Goal: Task Accomplishment & Management: Use online tool/utility

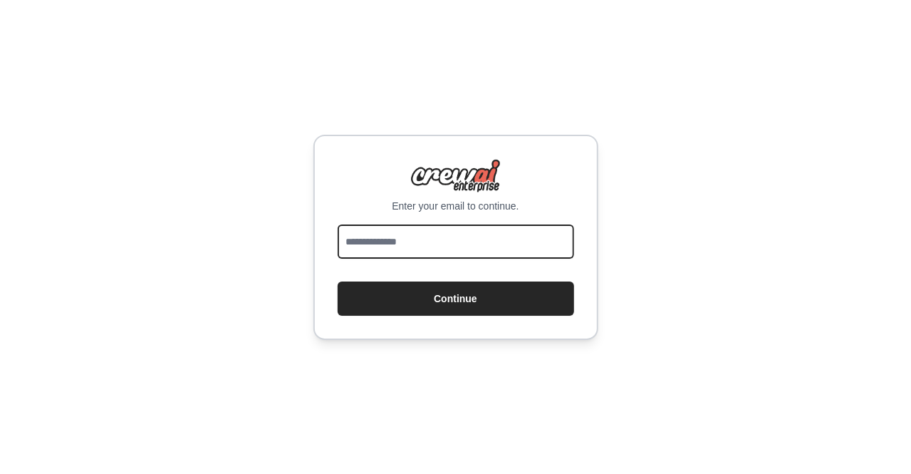
click at [470, 251] on input "email" at bounding box center [456, 241] width 237 height 34
type input "*"
type input "**********"
click at [338, 281] on button "Continue" at bounding box center [456, 298] width 237 height 34
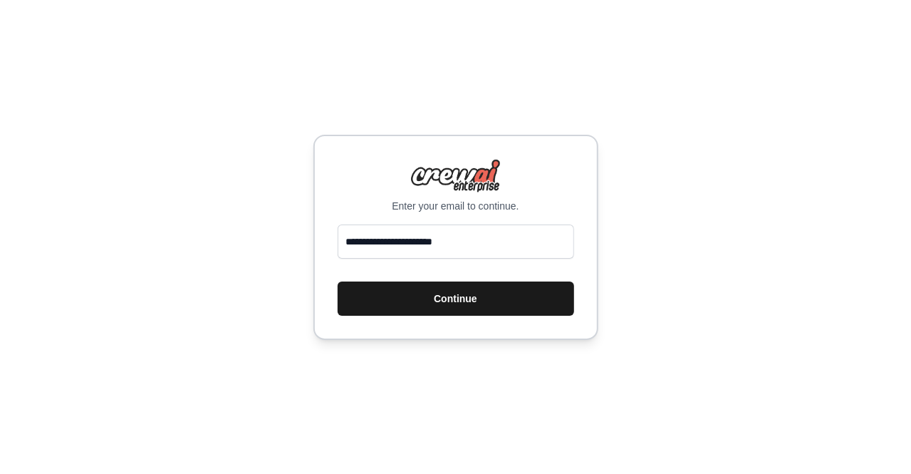
click at [455, 306] on button "Continue" at bounding box center [456, 298] width 237 height 34
click at [456, 298] on button "Continue" at bounding box center [456, 298] width 237 height 34
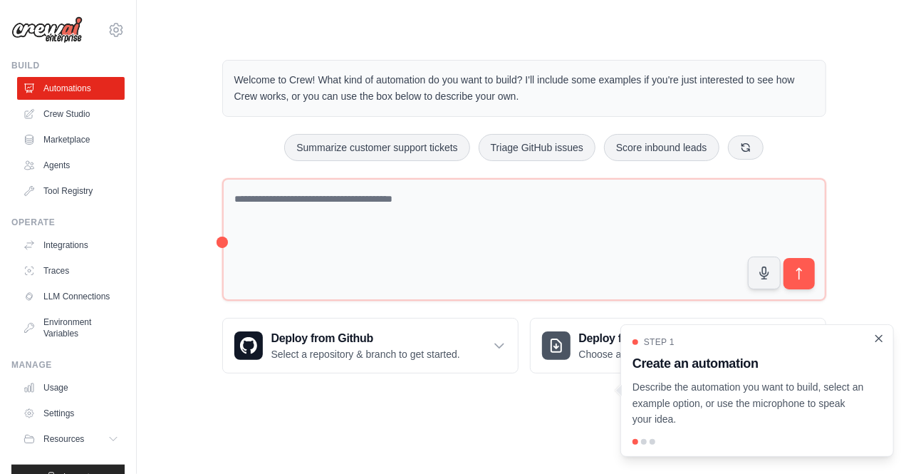
click at [882, 338] on icon "Close walkthrough" at bounding box center [879, 338] width 13 height 13
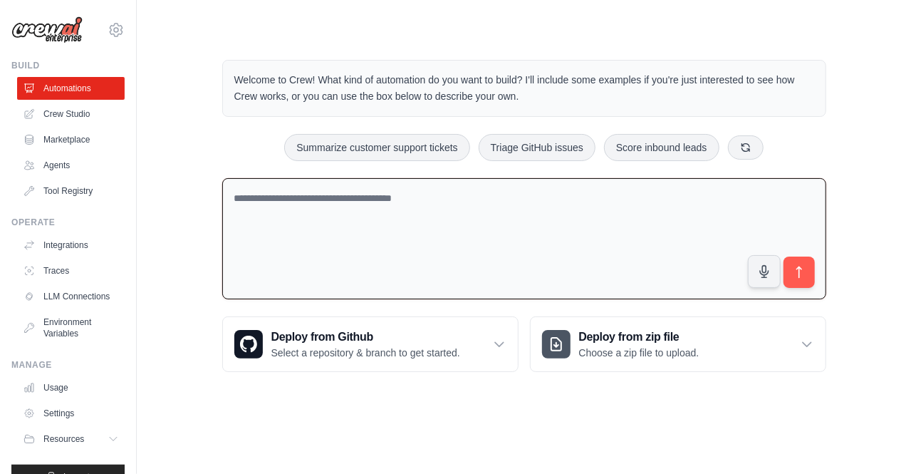
click at [361, 205] on textarea at bounding box center [524, 239] width 604 height 122
click at [58, 115] on link "Crew Studio" at bounding box center [73, 114] width 108 height 23
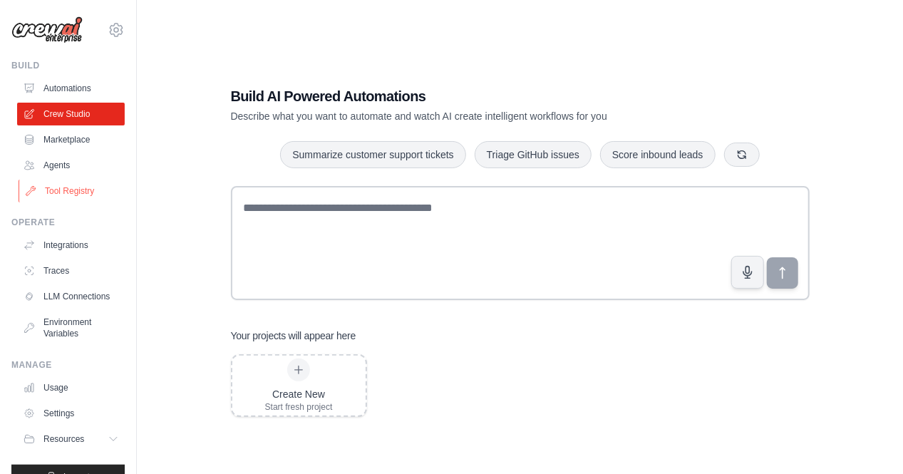
click at [64, 190] on link "Tool Registry" at bounding box center [73, 191] width 108 height 23
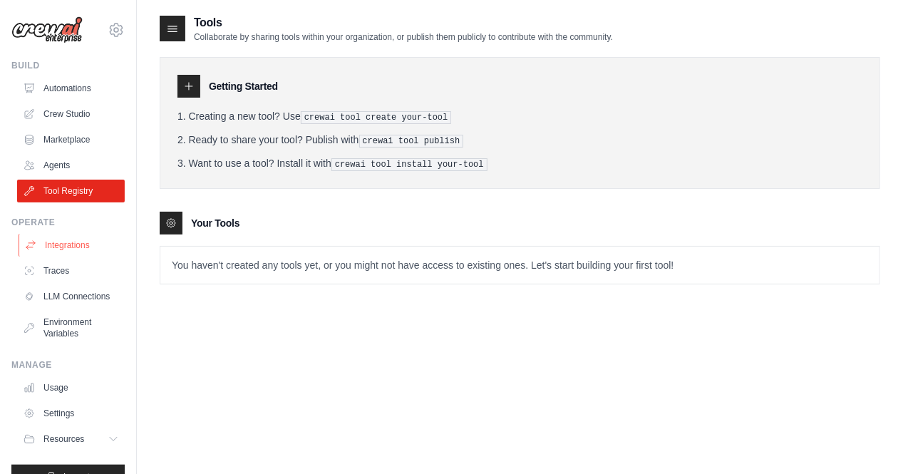
click at [61, 248] on link "Integrations" at bounding box center [73, 245] width 108 height 23
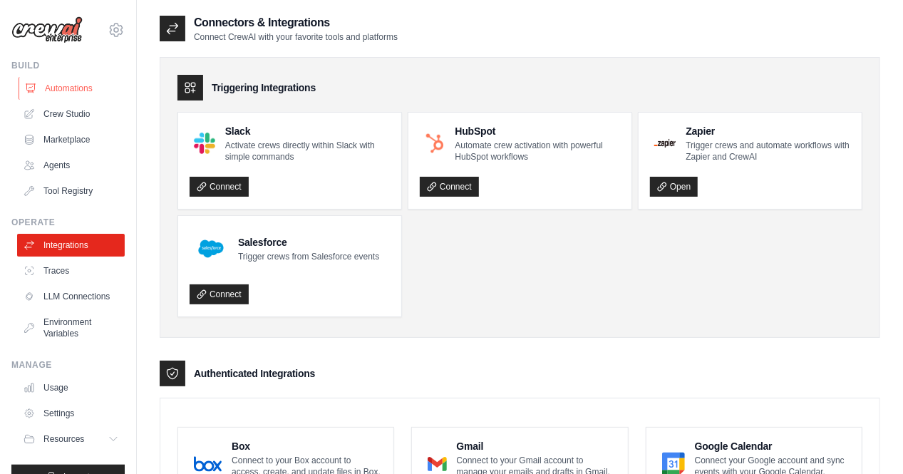
click at [70, 83] on link "Automations" at bounding box center [73, 88] width 108 height 23
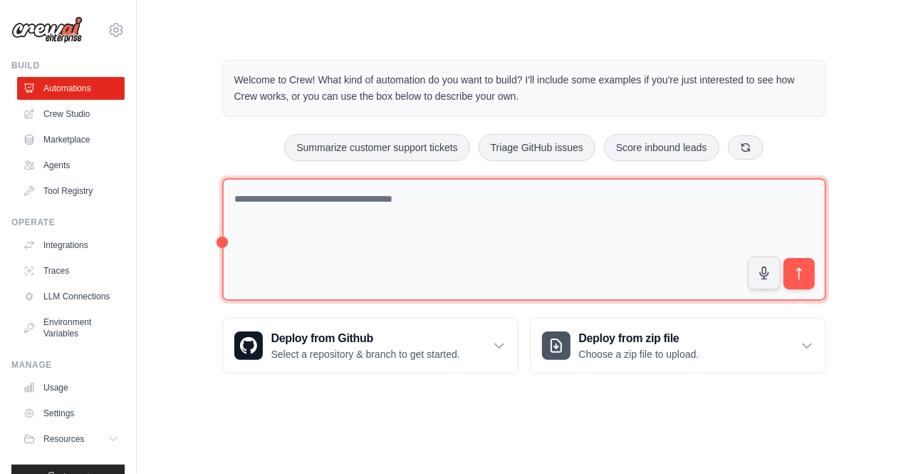
click at [269, 200] on textarea at bounding box center [524, 239] width 604 height 123
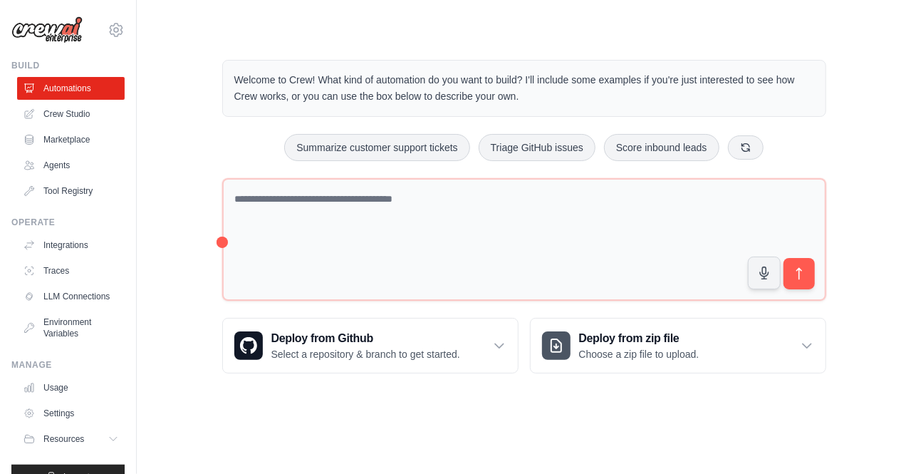
click at [457, 97] on p "Welcome to Crew! What kind of automation do you want to build? I'll include som…" at bounding box center [524, 88] width 580 height 33
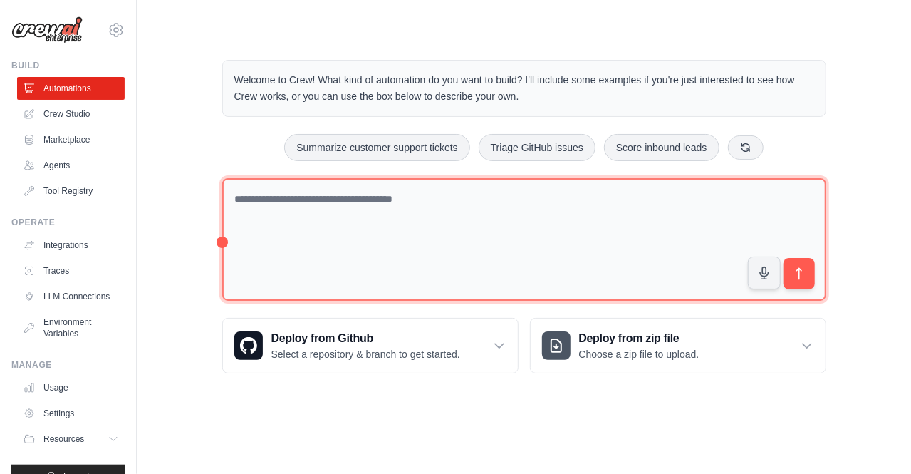
click at [308, 197] on textarea at bounding box center [524, 239] width 604 height 123
click at [339, 190] on textarea at bounding box center [524, 239] width 604 height 123
drag, startPoint x: 288, startPoint y: 207, endPoint x: 244, endPoint y: 197, distance: 45.3
click at [244, 197] on textarea at bounding box center [524, 239] width 604 height 123
type textarea "**********"
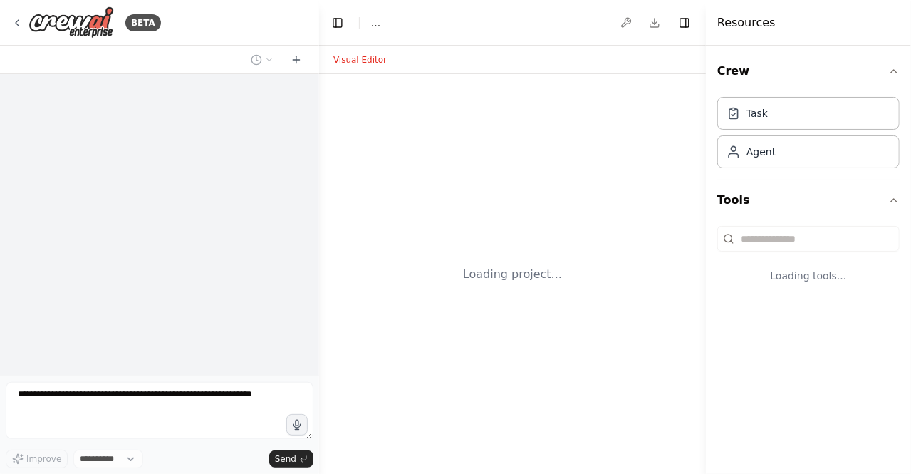
select select "****"
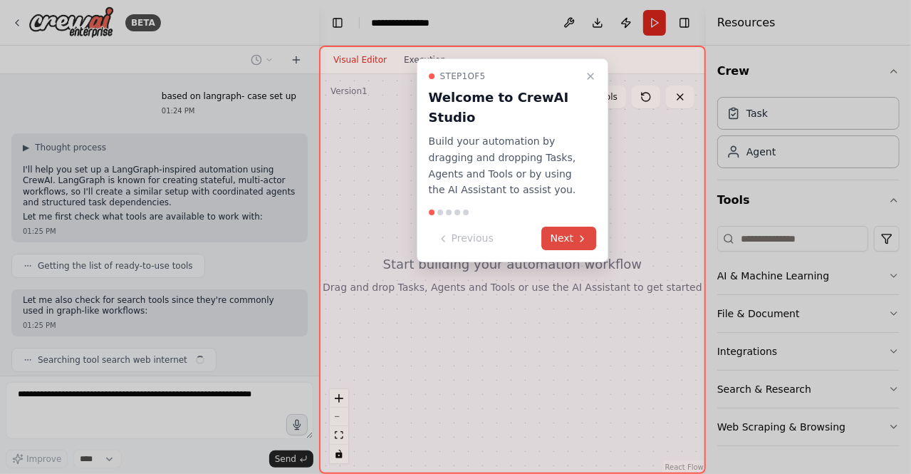
scroll to position [43, 0]
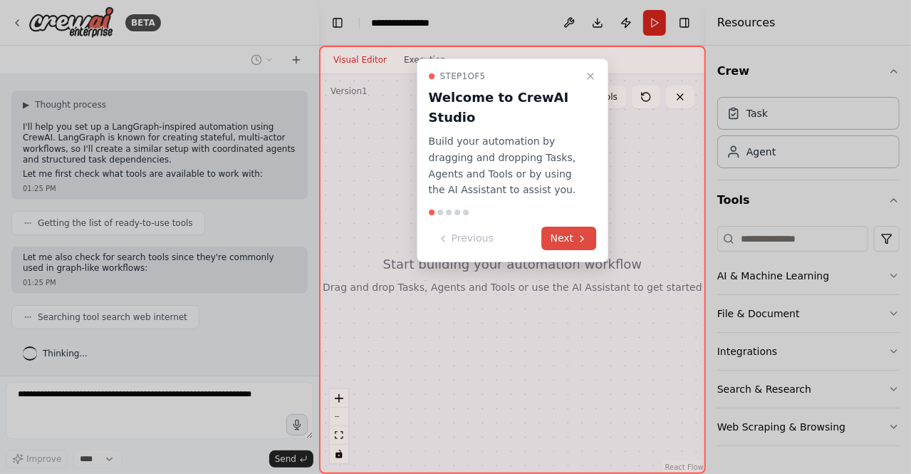
click at [586, 244] on button "Next" at bounding box center [569, 239] width 55 height 24
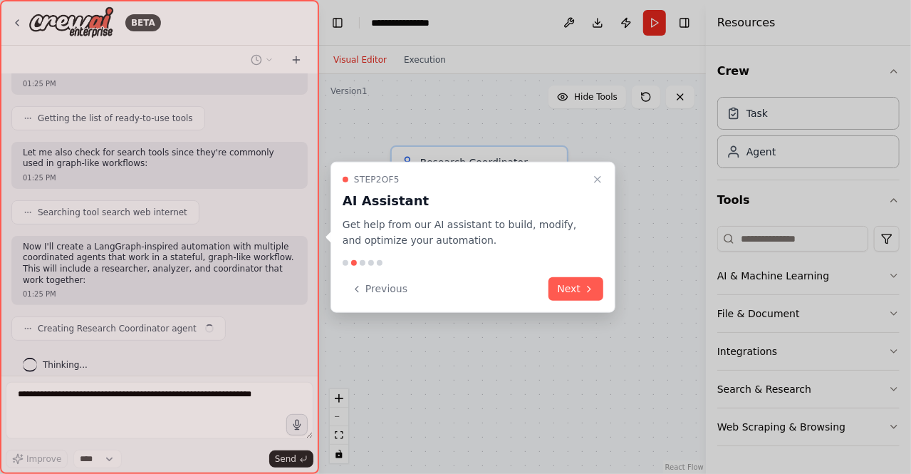
scroll to position [159, 0]
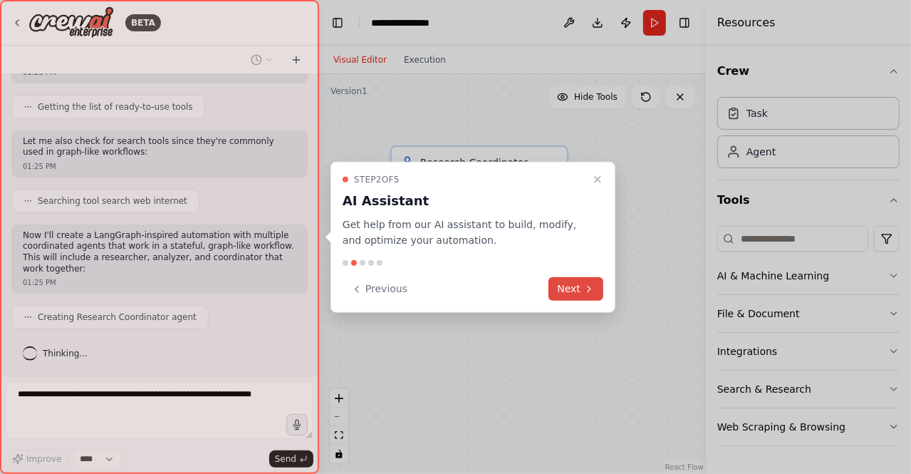
click at [580, 286] on button "Next" at bounding box center [576, 289] width 55 height 24
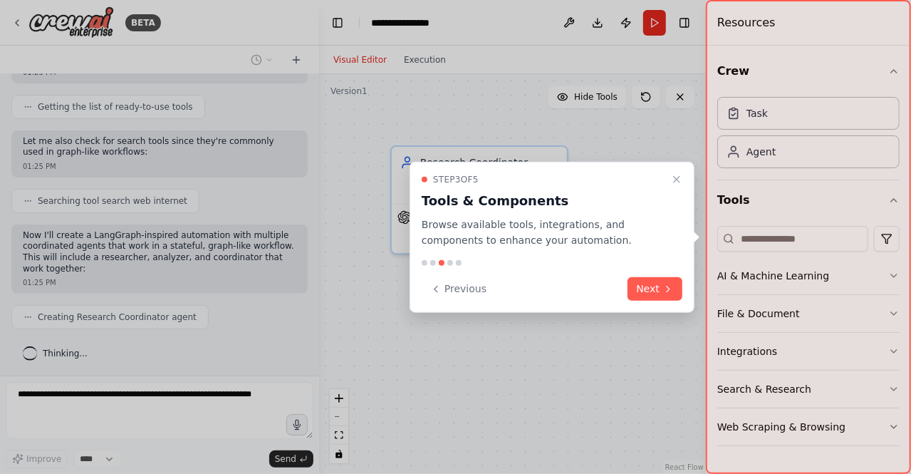
scroll to position [205, 0]
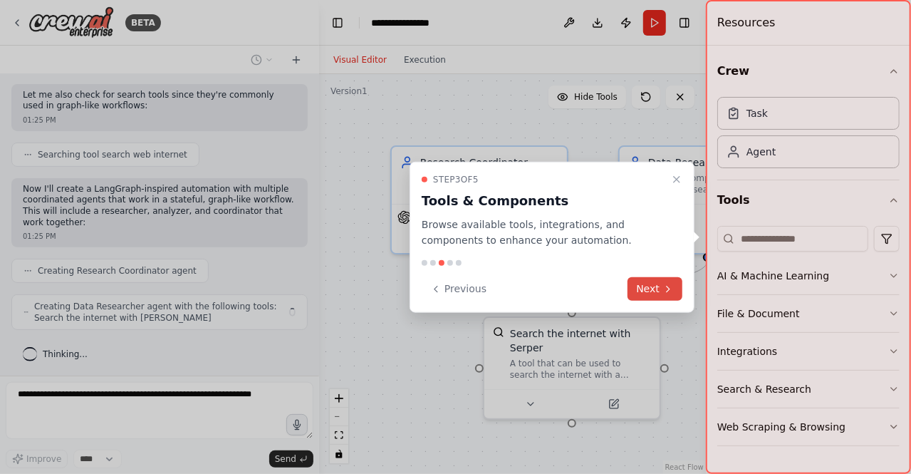
click at [657, 285] on button "Next" at bounding box center [655, 289] width 55 height 24
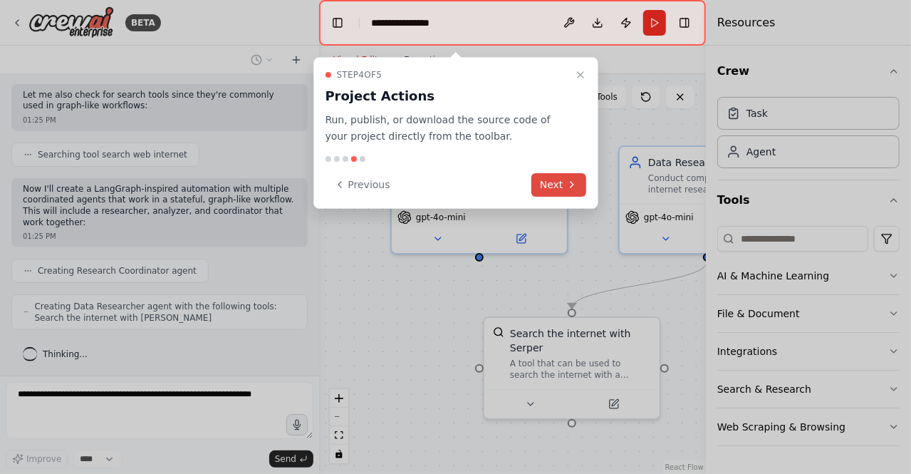
click at [553, 184] on button "Next" at bounding box center [559, 185] width 55 height 24
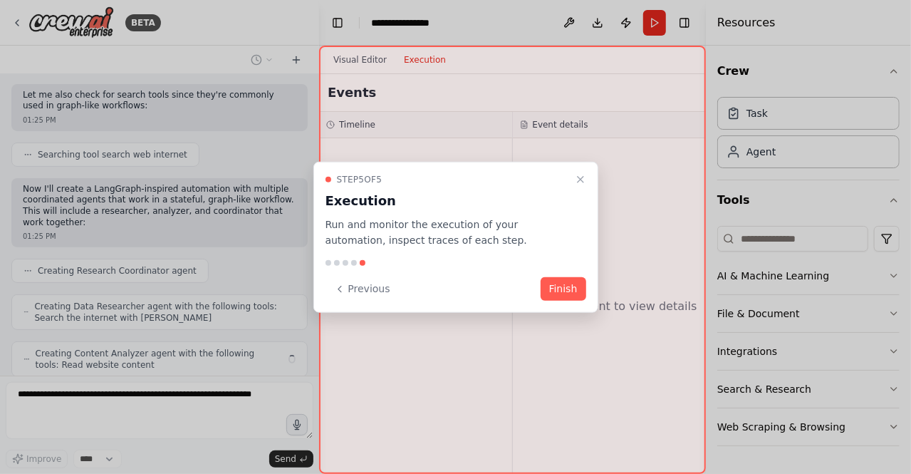
scroll to position [252, 0]
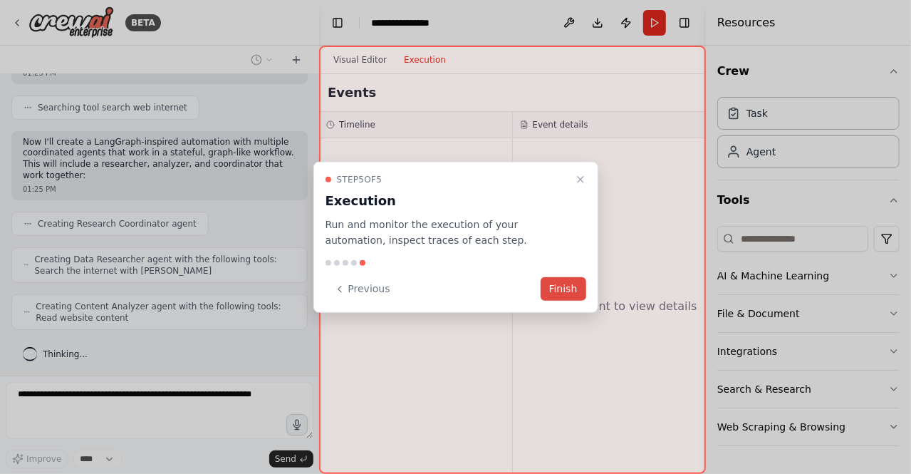
click at [563, 285] on button "Finish" at bounding box center [564, 289] width 46 height 24
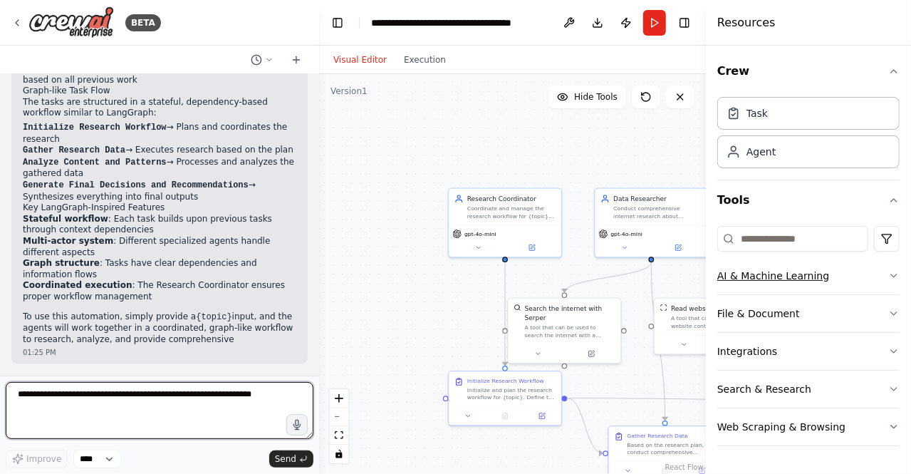
scroll to position [1124, 0]
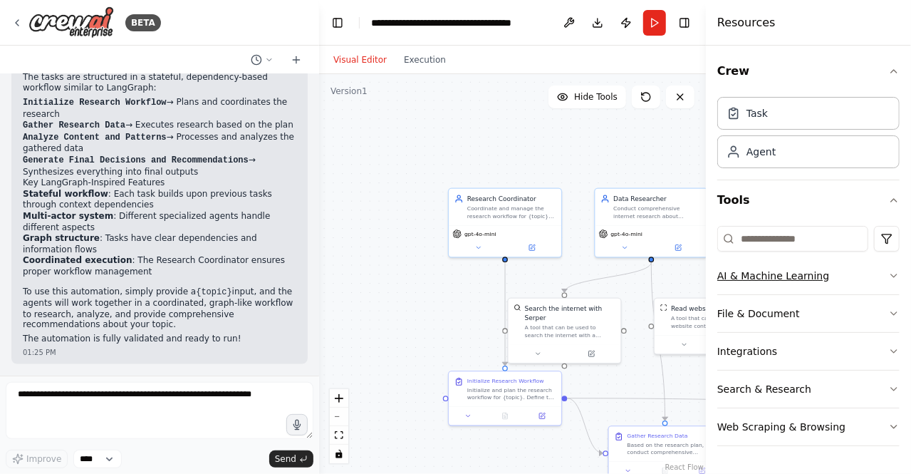
click at [771, 279] on button "AI & Machine Learning" at bounding box center [809, 275] width 182 height 37
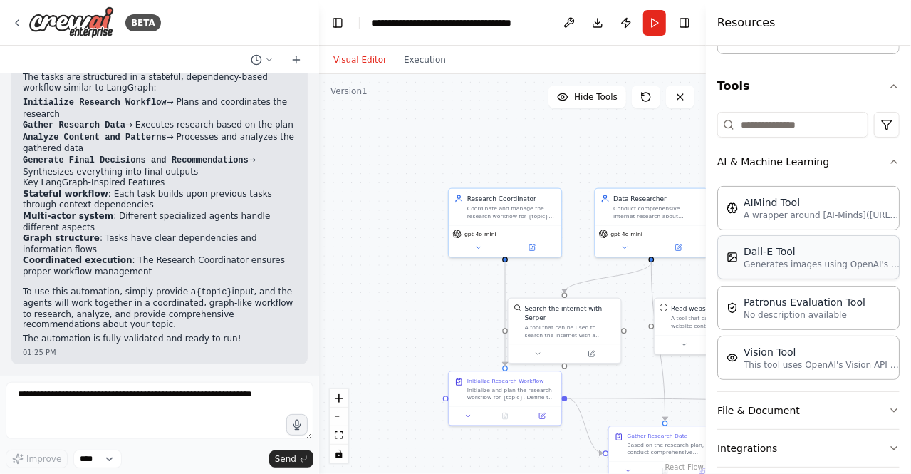
scroll to position [57, 0]
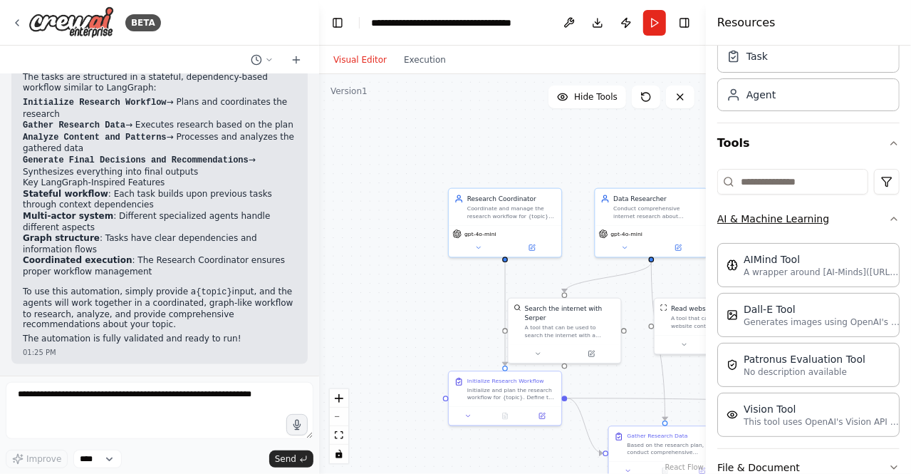
click at [787, 219] on button "AI & Machine Learning" at bounding box center [809, 218] width 182 height 37
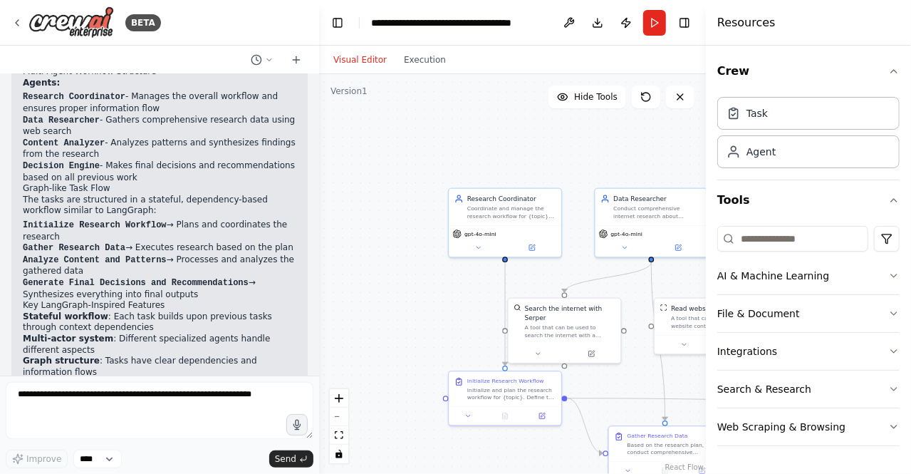
scroll to position [1010, 0]
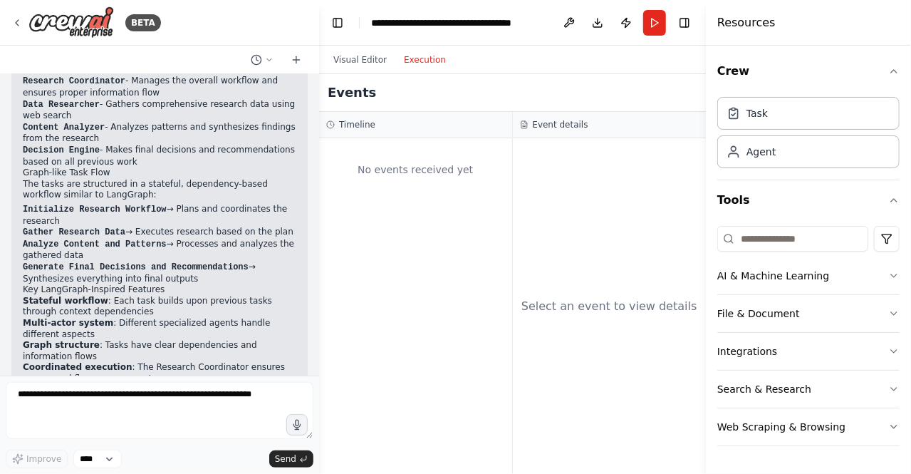
click at [425, 56] on button "Execution" at bounding box center [424, 59] width 59 height 17
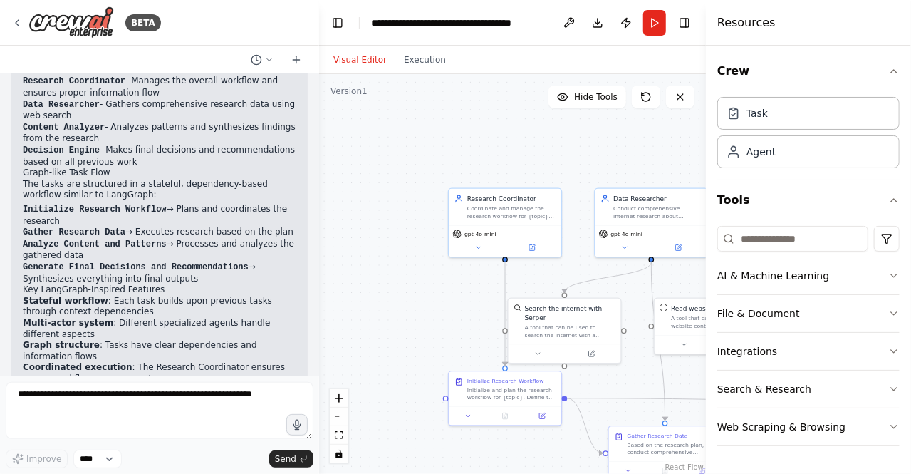
click at [353, 61] on button "Visual Editor" at bounding box center [360, 59] width 71 height 17
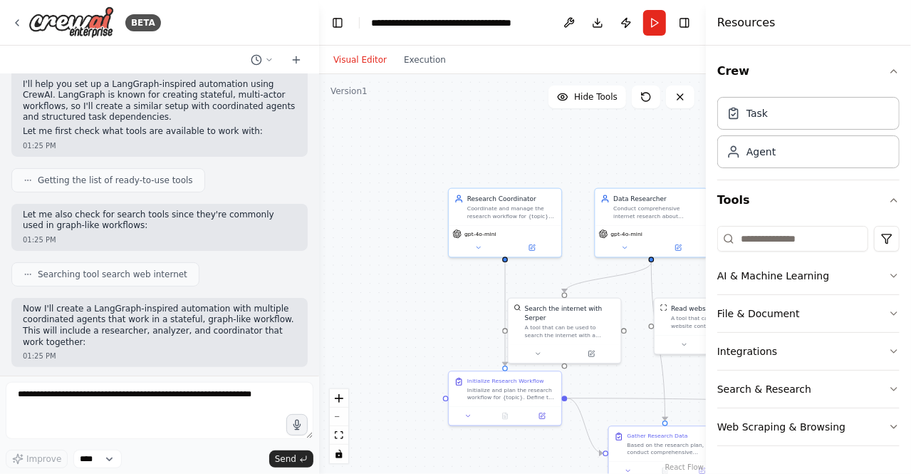
scroll to position [0, 0]
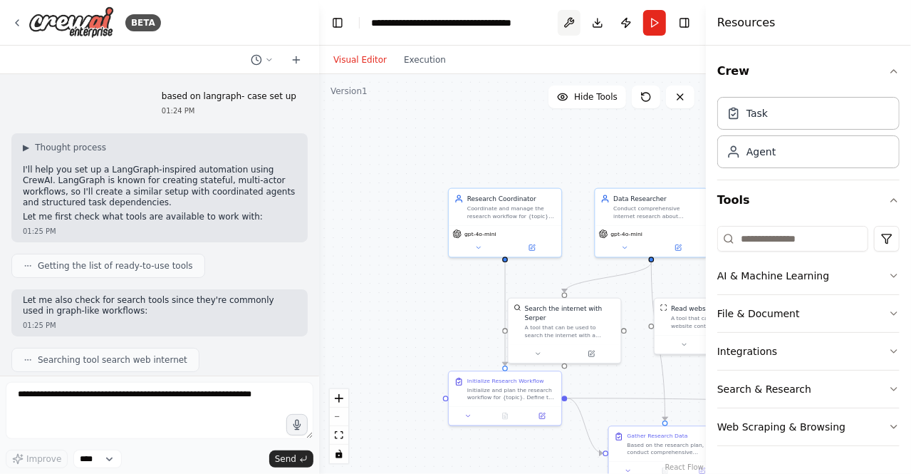
click at [569, 20] on button at bounding box center [569, 23] width 23 height 26
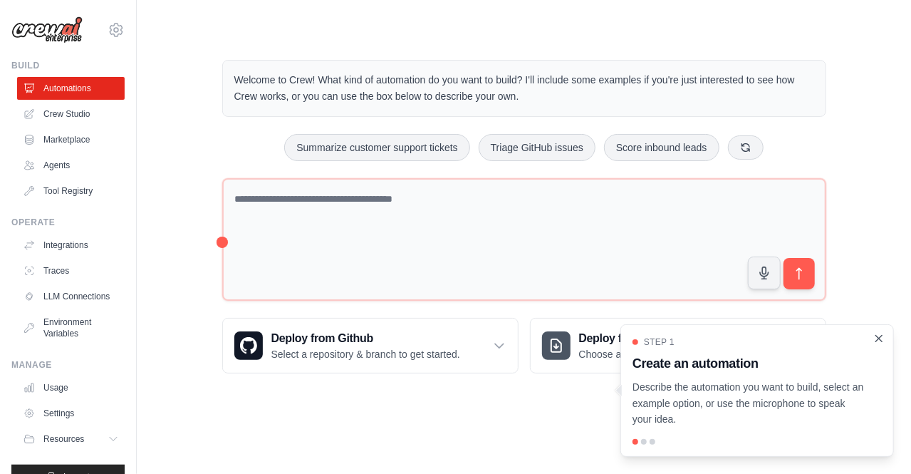
click at [882, 339] on icon "Close walkthrough" at bounding box center [879, 338] width 13 height 13
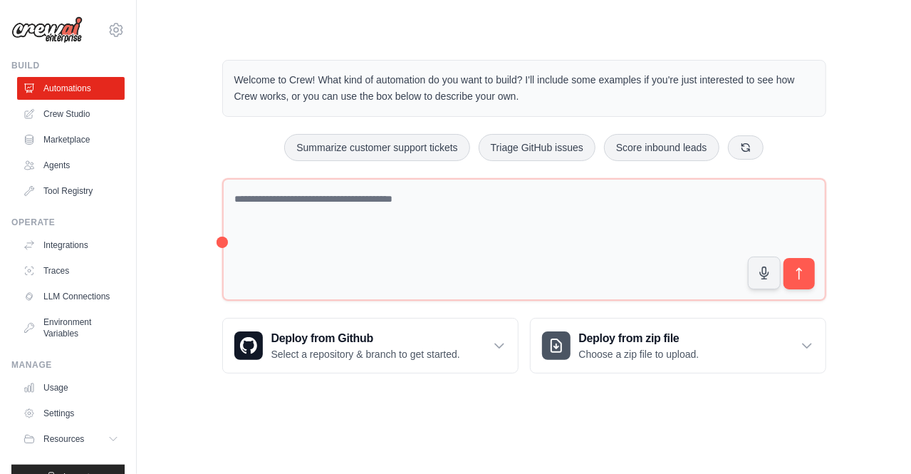
click at [178, 158] on div "Welcome to Crew! What kind of automation do you want to build? I'll include som…" at bounding box center [524, 216] width 729 height 359
click at [108, 29] on icon at bounding box center [116, 29] width 17 height 17
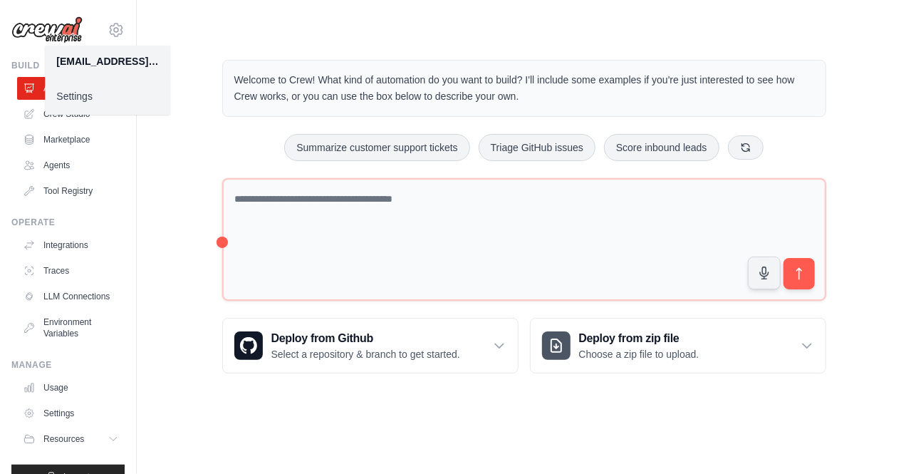
click at [201, 17] on main "Welcome to Crew! What kind of automation do you want to build? I'll include som…" at bounding box center [524, 205] width 775 height 410
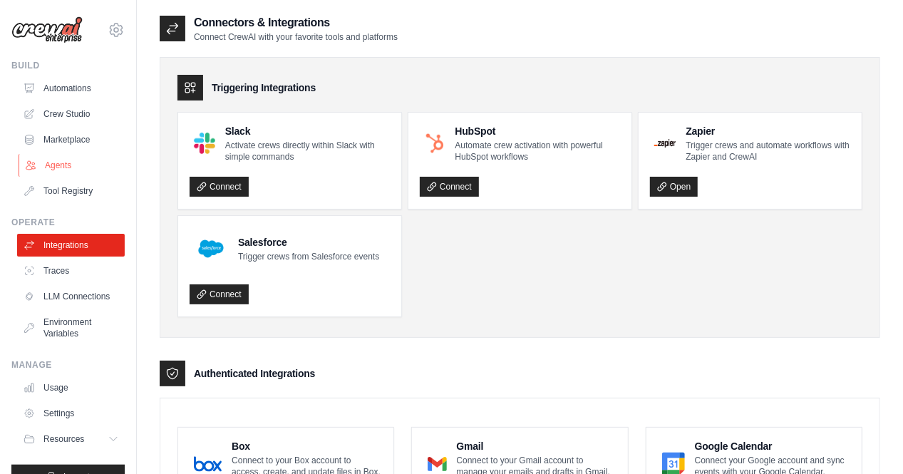
click at [58, 161] on link "Agents" at bounding box center [73, 165] width 108 height 23
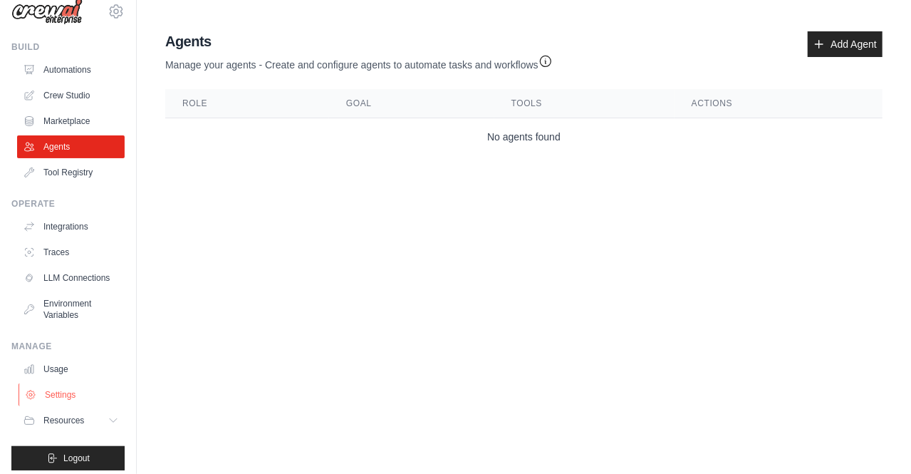
scroll to position [26, 0]
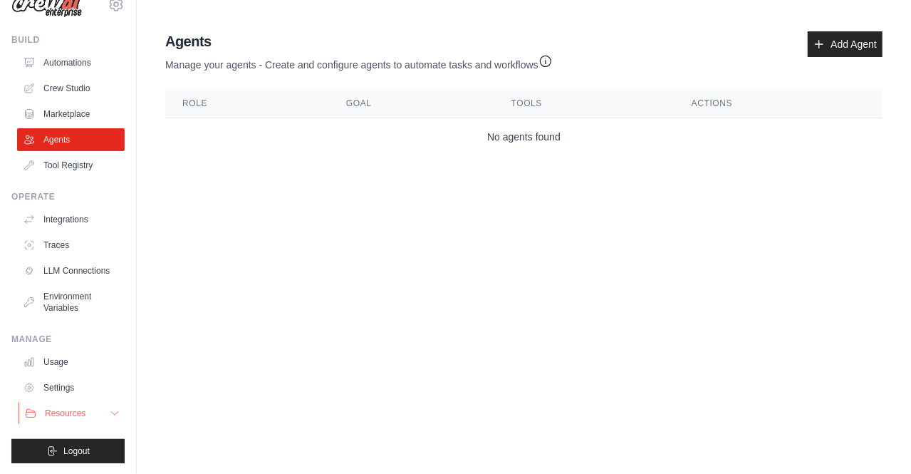
click at [93, 413] on button "Resources" at bounding box center [73, 413] width 108 height 23
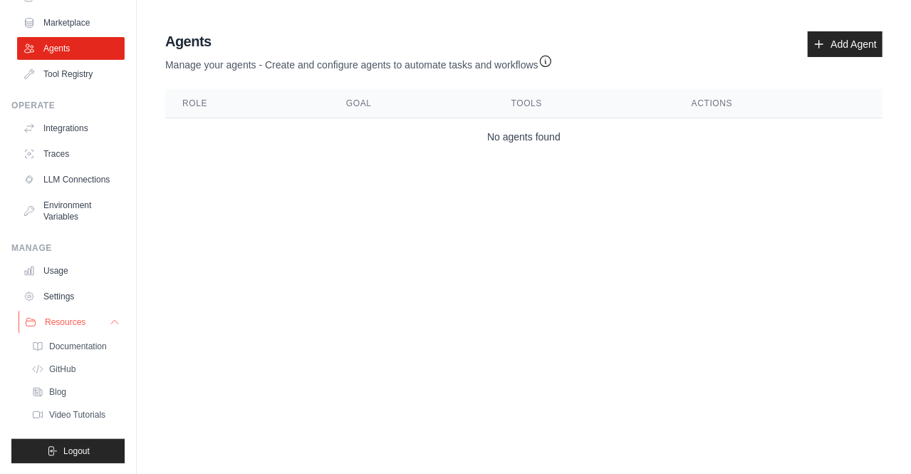
click at [98, 322] on button "Resources" at bounding box center [73, 322] width 108 height 23
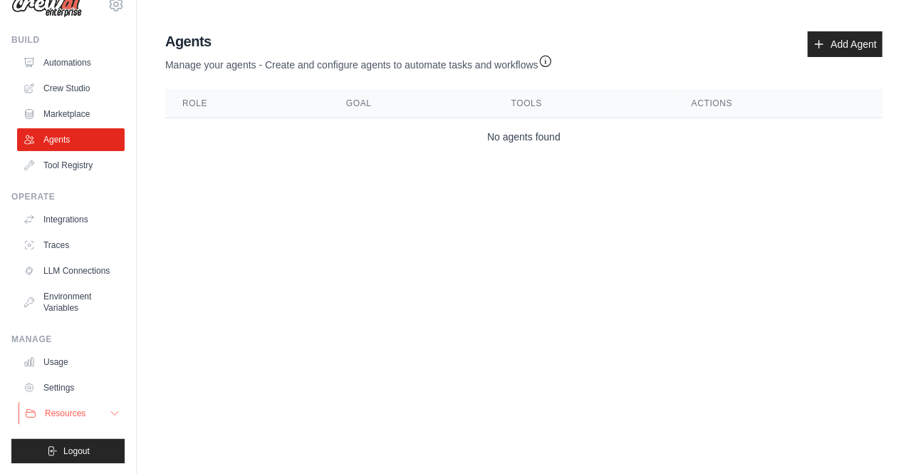
scroll to position [0, 0]
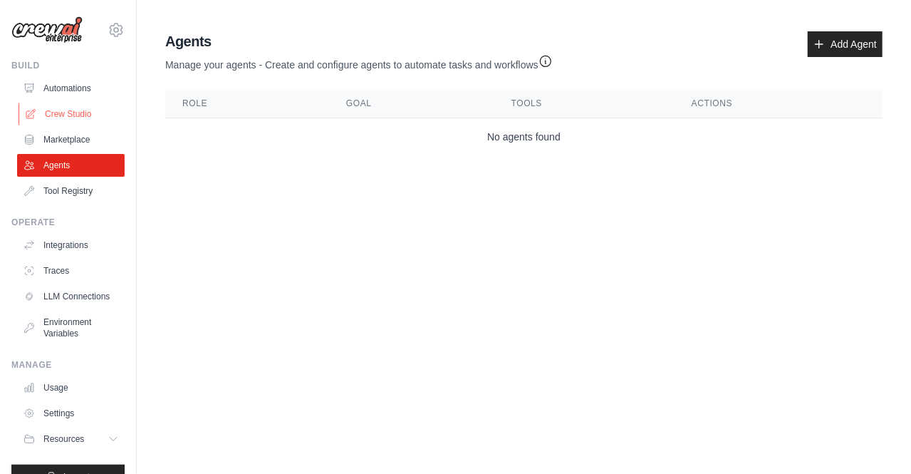
click at [67, 114] on link "Crew Studio" at bounding box center [73, 114] width 108 height 23
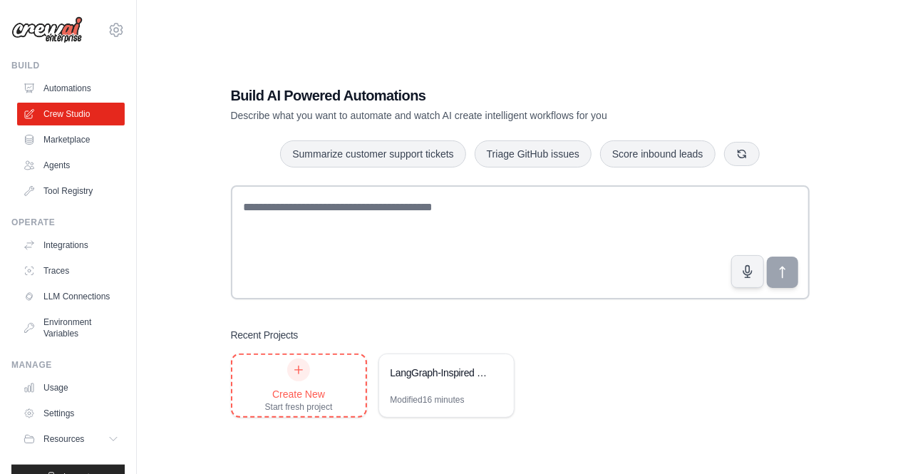
click at [282, 365] on div "Create New Start fresh project" at bounding box center [299, 385] width 68 height 54
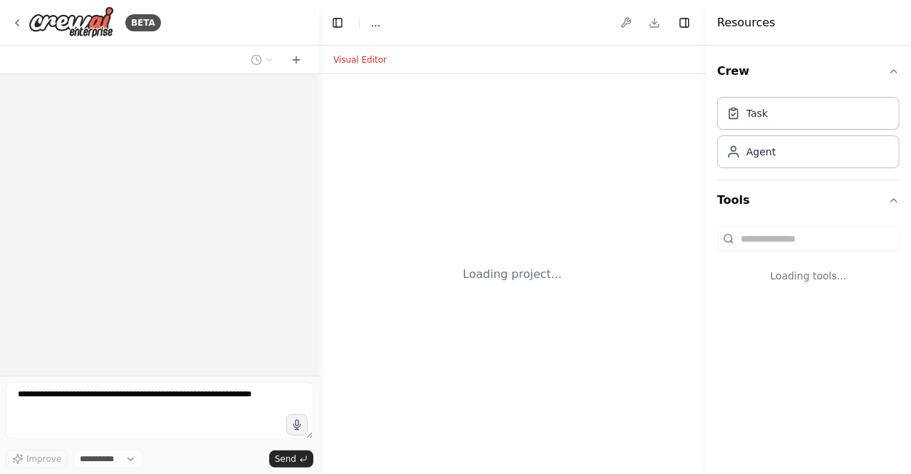
select select "****"
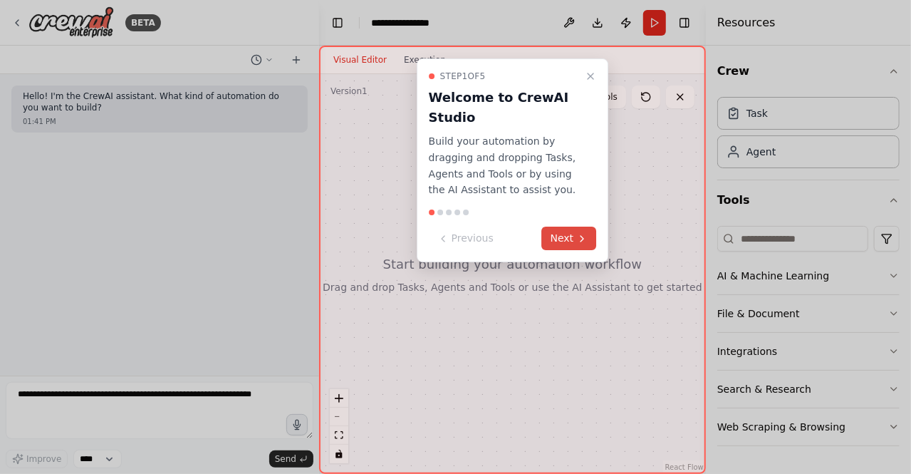
click at [559, 234] on button "Next" at bounding box center [569, 239] width 55 height 24
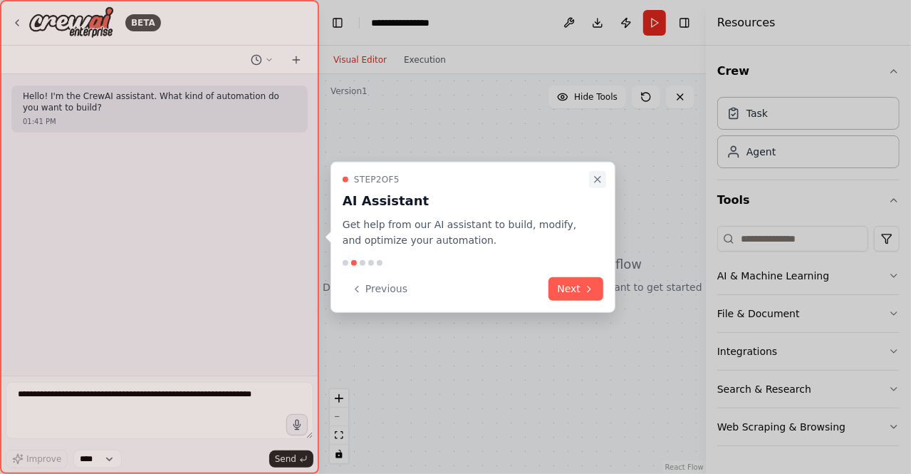
click at [599, 177] on icon "Close walkthrough" at bounding box center [597, 178] width 11 height 11
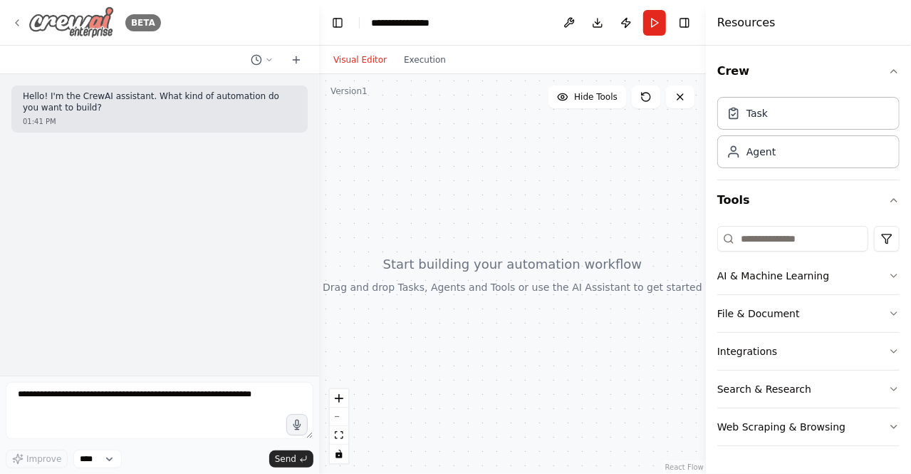
click at [17, 21] on icon at bounding box center [17, 23] width 3 height 6
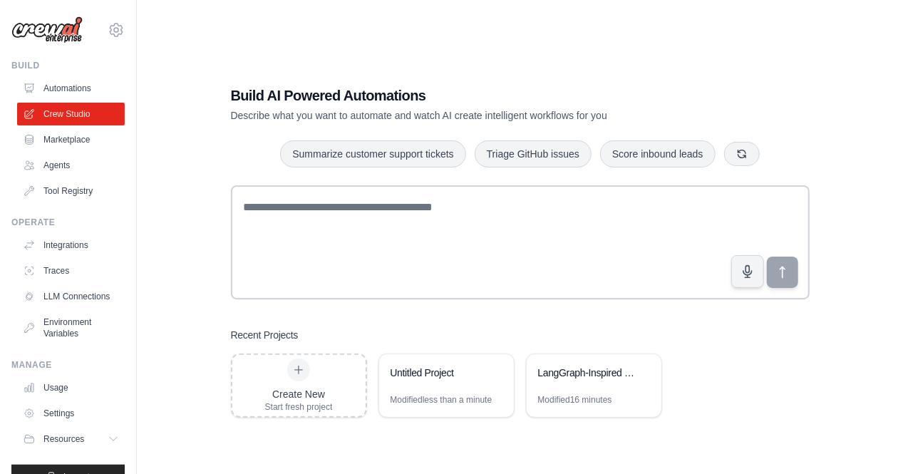
click at [524, 43] on div "Build AI Powered Automations Describe what you want to automate and watch AI cr…" at bounding box center [520, 251] width 720 height 474
click at [425, 333] on div "Recent Projects" at bounding box center [520, 335] width 579 height 14
click at [326, 383] on div "Create New Start fresh project" at bounding box center [299, 385] width 68 height 54
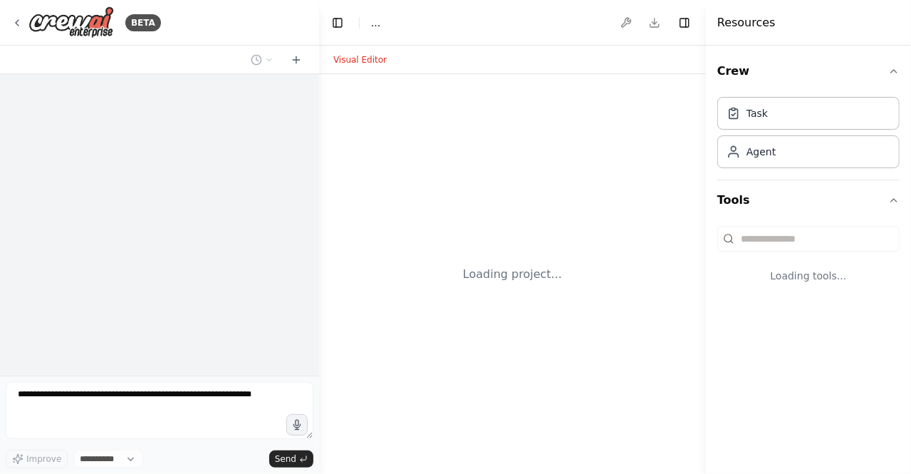
select select "****"
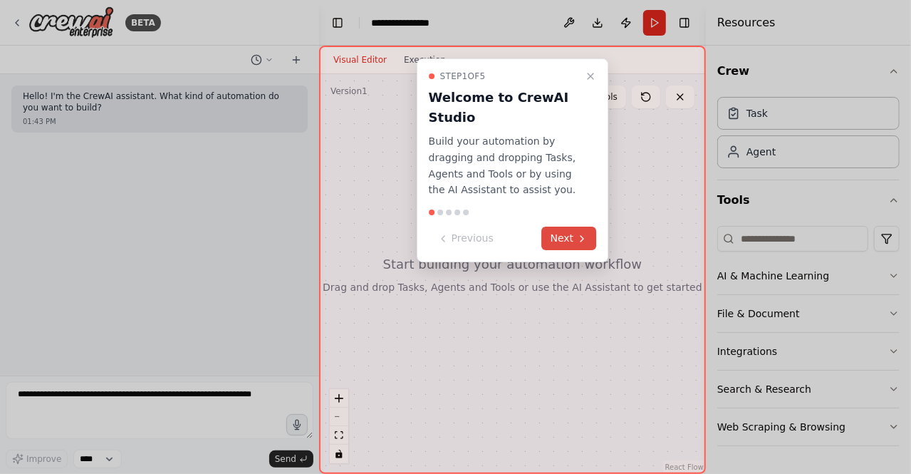
click at [577, 233] on icon at bounding box center [581, 238] width 11 height 11
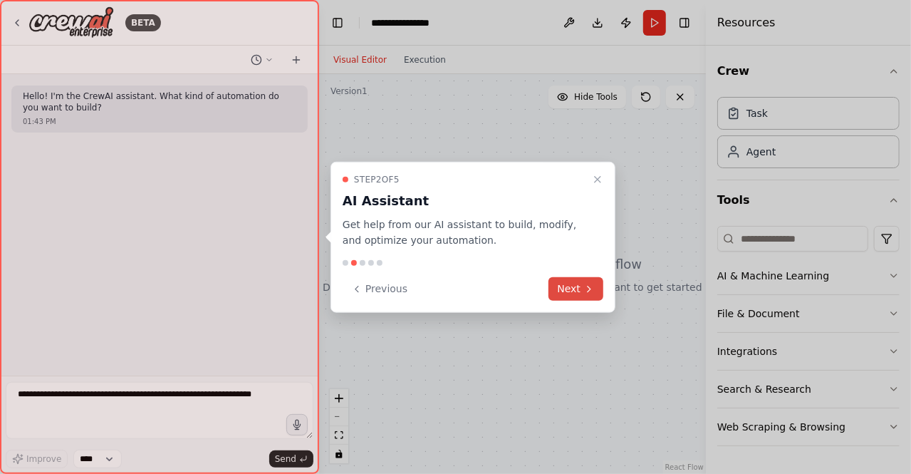
click at [574, 288] on button "Next" at bounding box center [576, 289] width 55 height 24
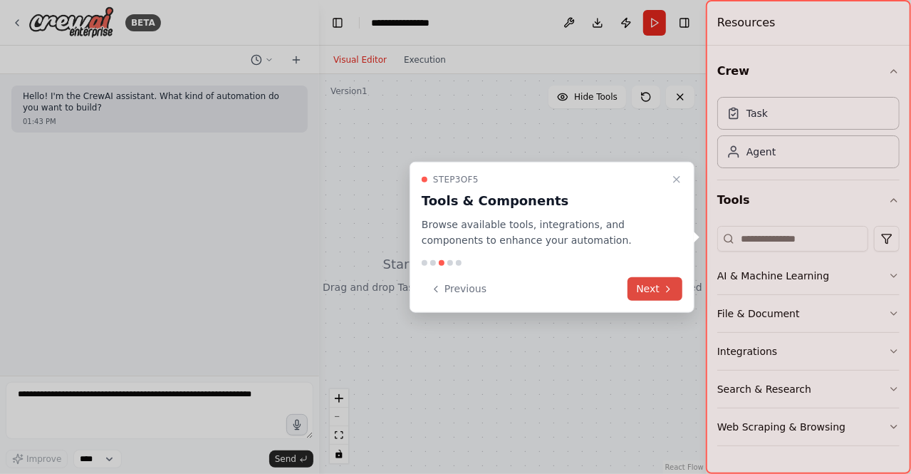
click at [653, 289] on button "Next" at bounding box center [655, 289] width 55 height 24
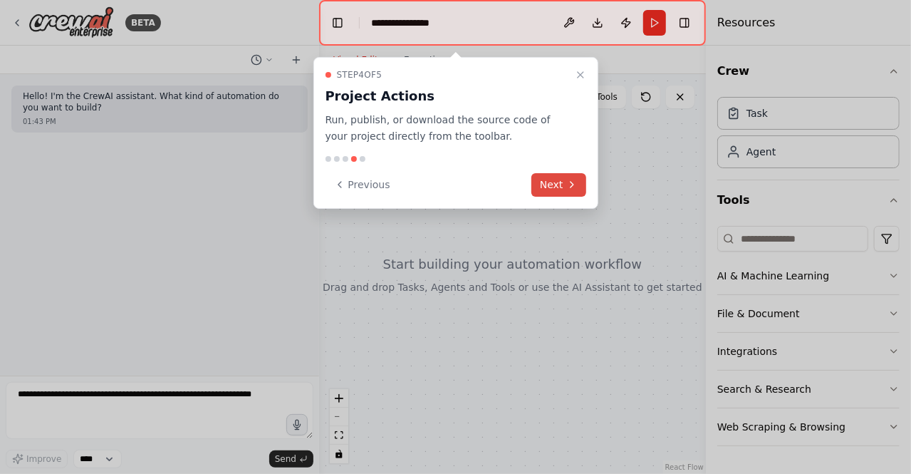
click at [566, 181] on button "Next" at bounding box center [559, 185] width 55 height 24
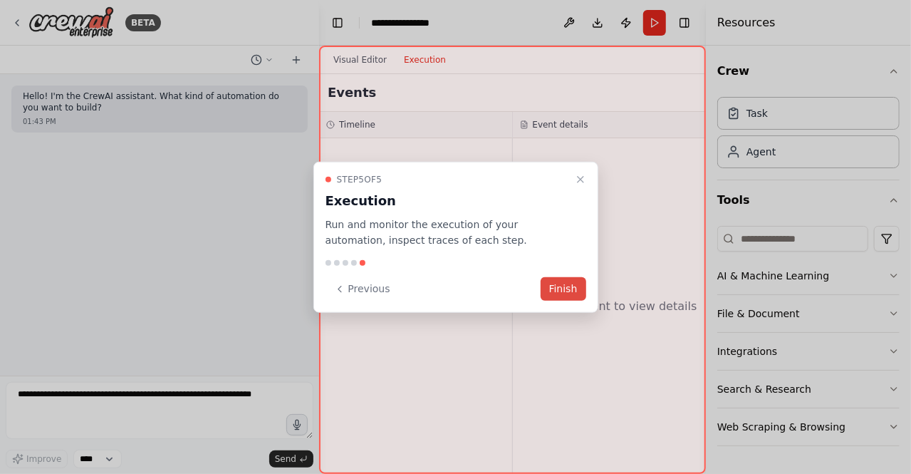
click at [573, 298] on button "Finish" at bounding box center [564, 289] width 46 height 24
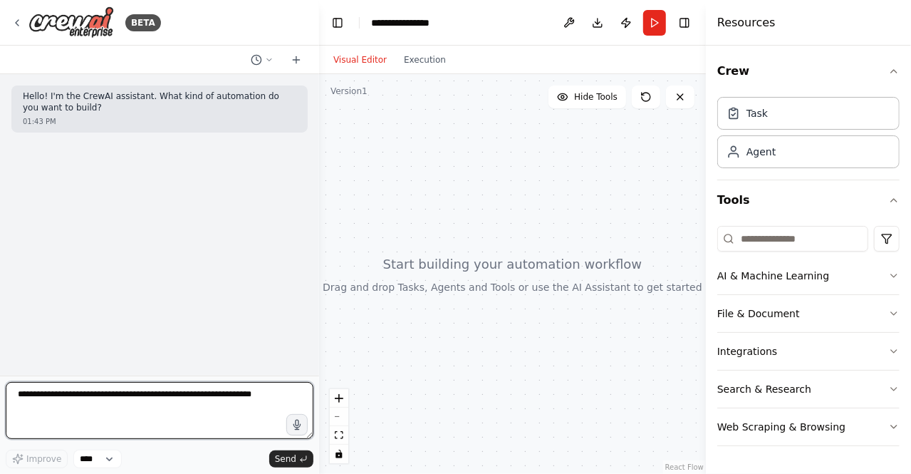
click at [150, 409] on textarea at bounding box center [160, 410] width 308 height 57
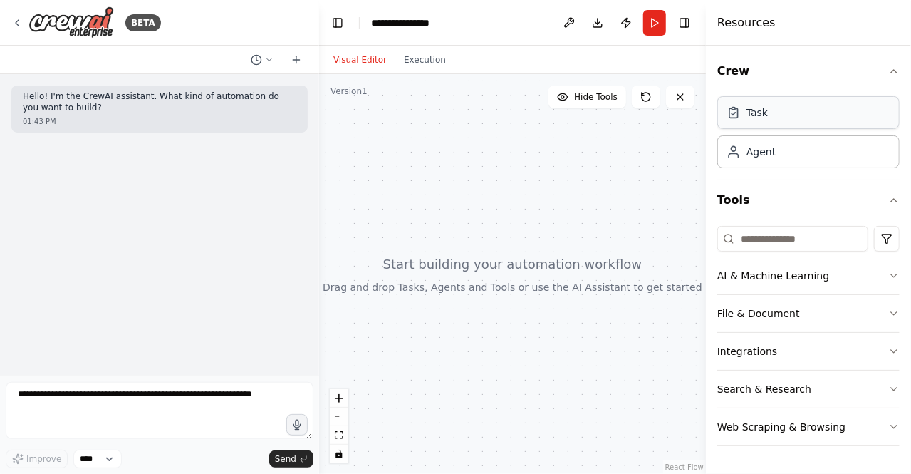
click at [754, 125] on div "Task" at bounding box center [809, 112] width 182 height 33
click at [420, 20] on div "**********" at bounding box center [409, 23] width 77 height 14
click at [457, 21] on div "**********" at bounding box center [424, 23] width 107 height 14
click at [758, 155] on div "Agent" at bounding box center [761, 151] width 29 height 14
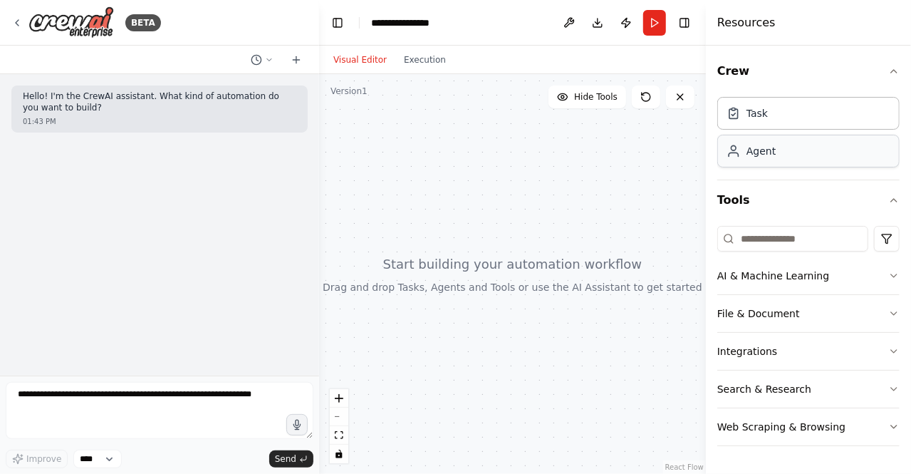
click at [752, 158] on div "Agent" at bounding box center [809, 151] width 182 height 33
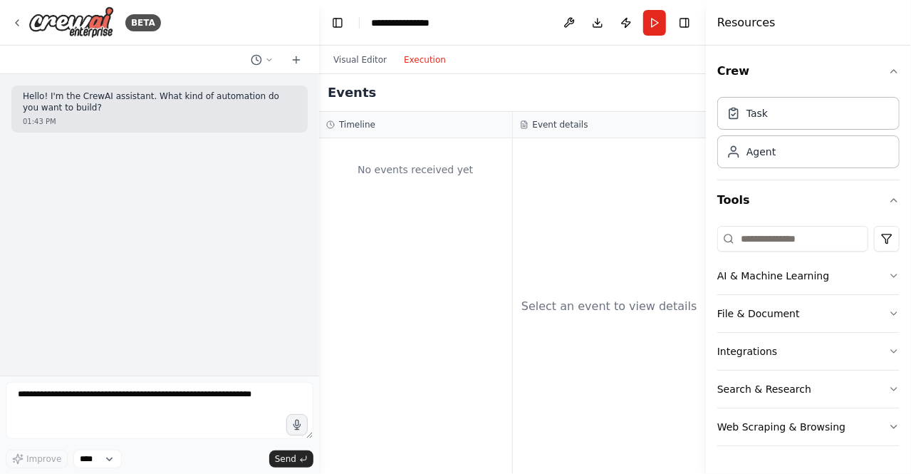
click at [435, 56] on button "Execution" at bounding box center [424, 59] width 59 height 17
click at [353, 71] on div "Visual Editor Execution" at bounding box center [390, 60] width 130 height 29
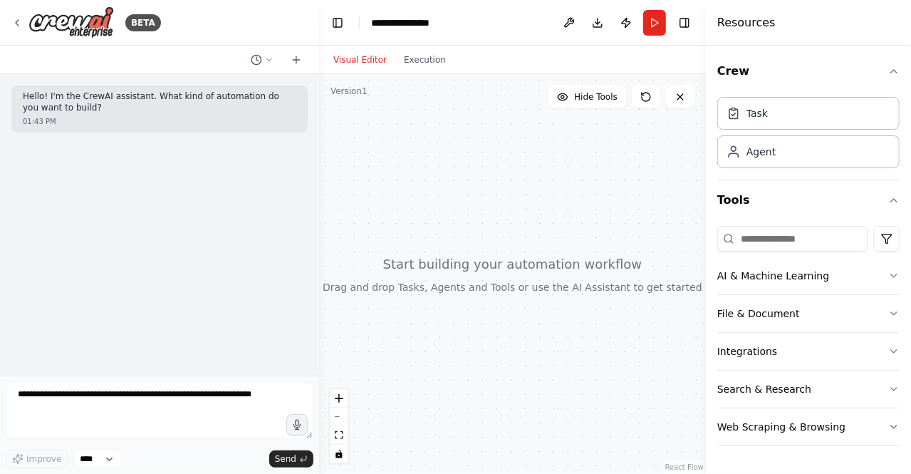
click at [365, 63] on button "Visual Editor" at bounding box center [360, 59] width 71 height 17
click at [20, 23] on icon at bounding box center [16, 22] width 11 height 11
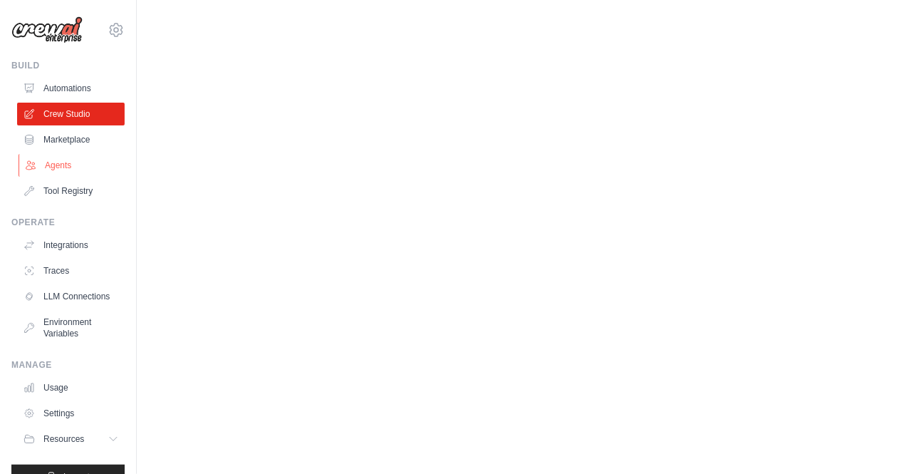
click at [74, 164] on link "Agents" at bounding box center [73, 165] width 108 height 23
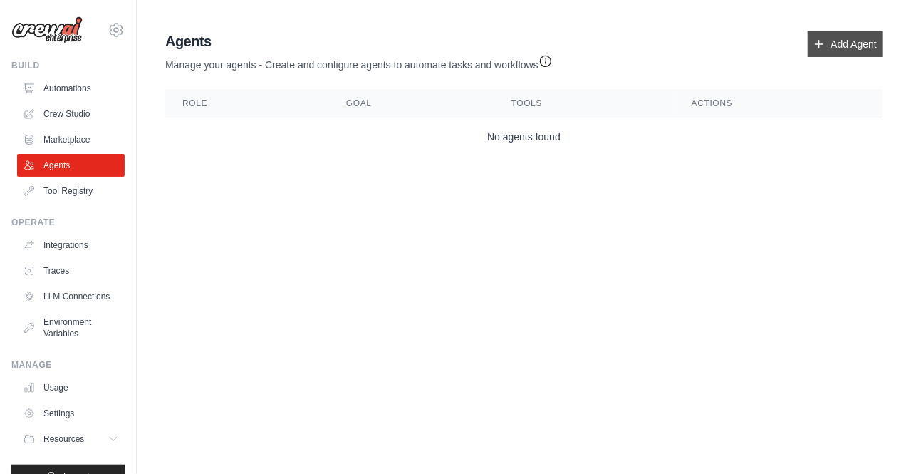
click at [841, 37] on link "Add Agent" at bounding box center [845, 44] width 75 height 26
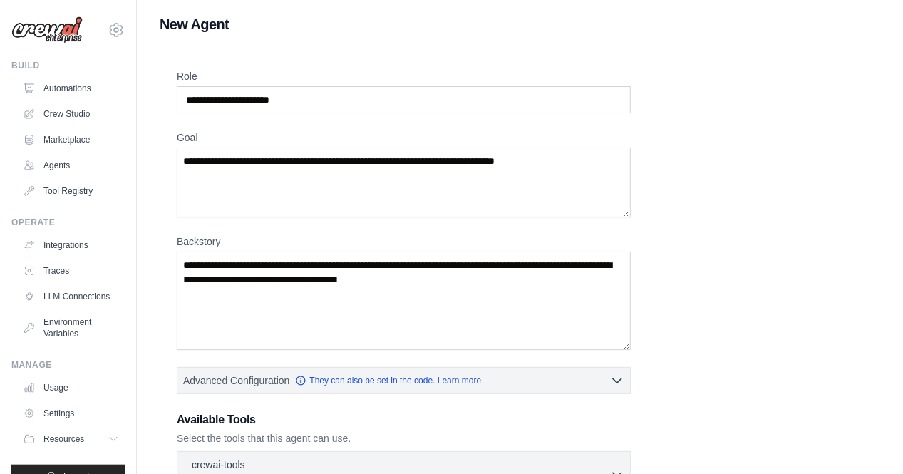
click at [824, 44] on div "Role Goal Backstory Advanced Configuration They can also be set in the code. Le…" at bounding box center [520, 396] width 720 height 707
click at [67, 114] on link "Crew Studio" at bounding box center [73, 114] width 108 height 23
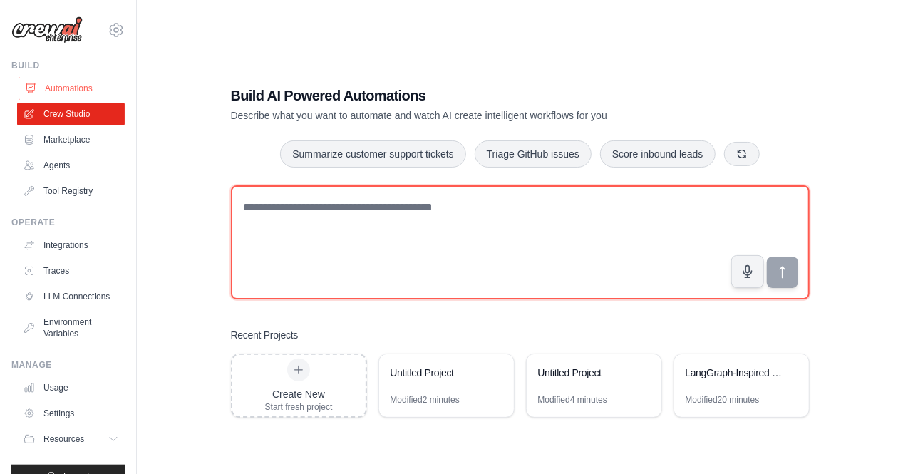
type textarea "**********"
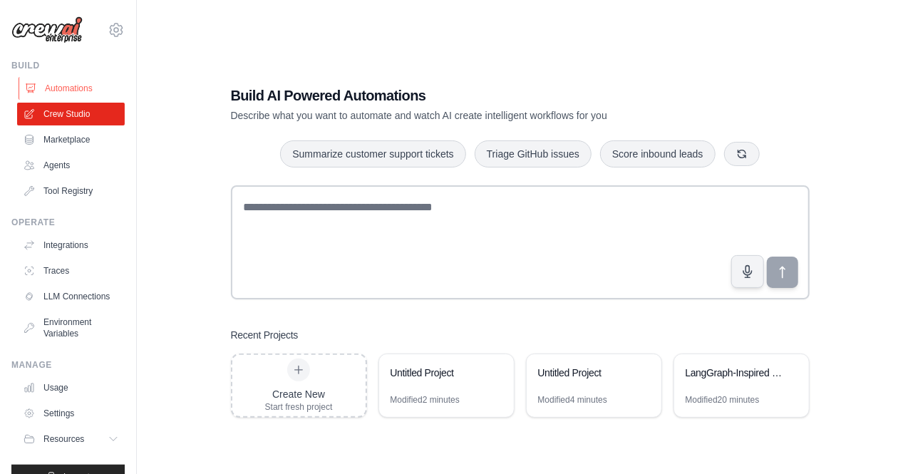
click at [76, 93] on link "Automations" at bounding box center [73, 88] width 108 height 23
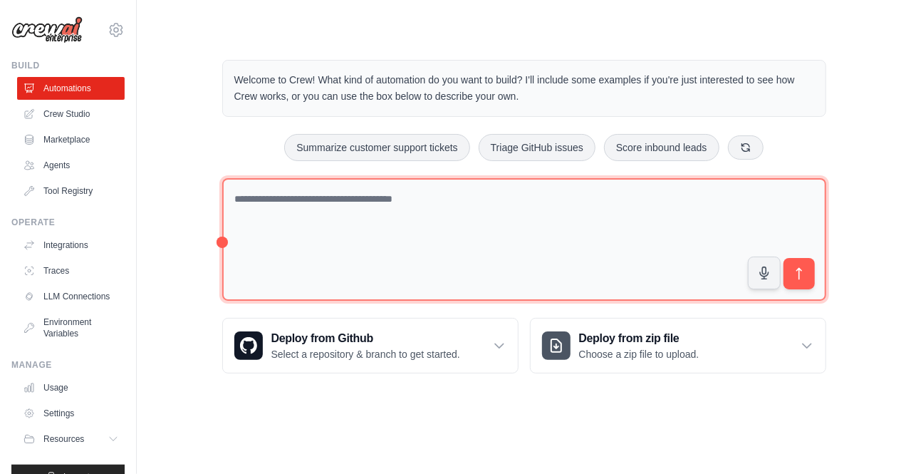
click at [271, 198] on textarea at bounding box center [524, 239] width 604 height 123
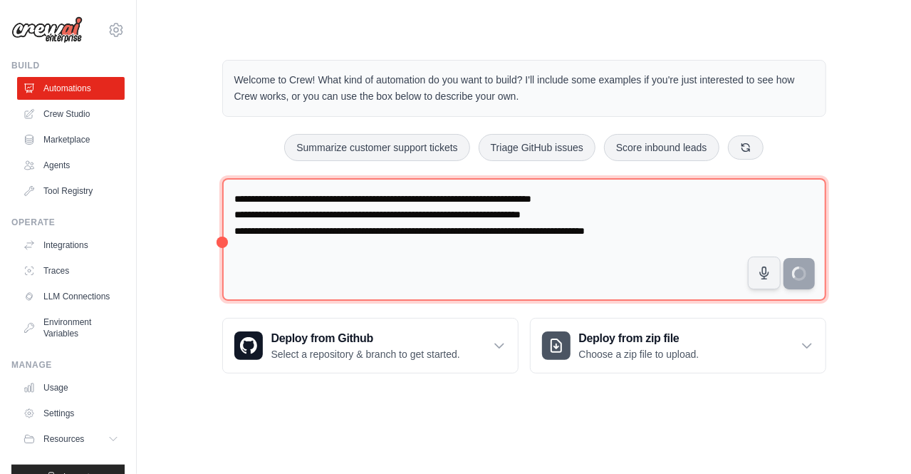
type textarea "**********"
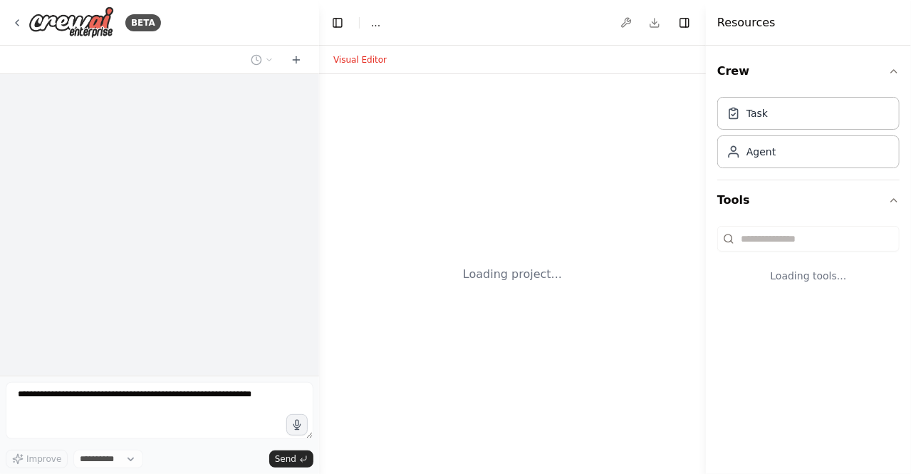
select select "****"
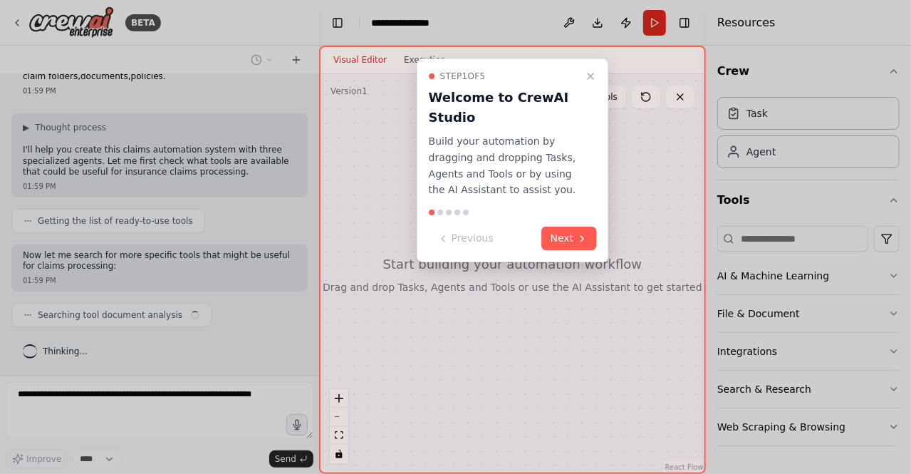
scroll to position [73, 0]
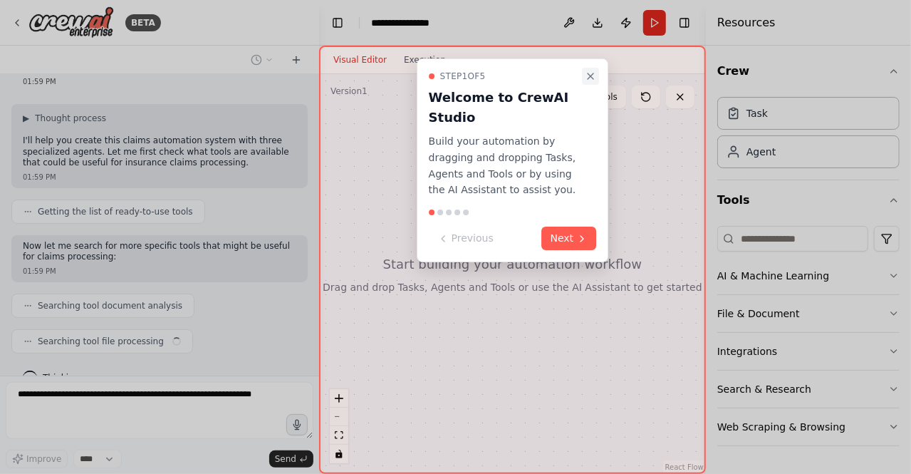
click at [591, 76] on icon "Close walkthrough" at bounding box center [591, 76] width 6 height 6
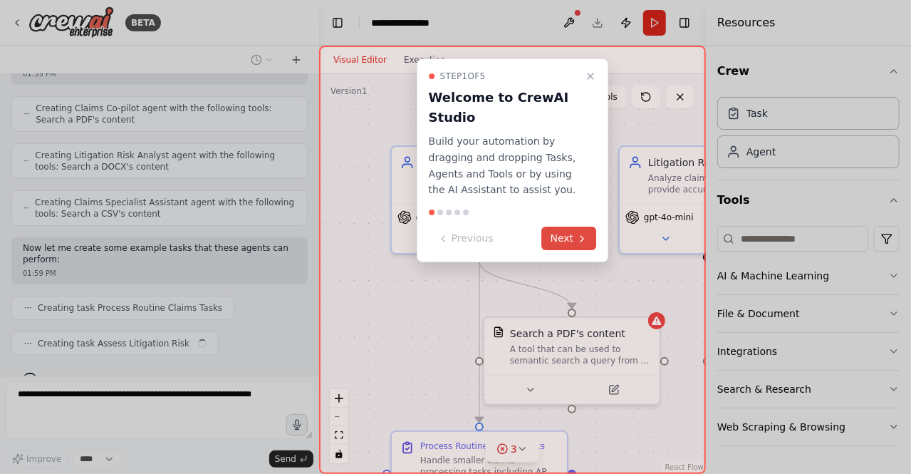
scroll to position [435, 0]
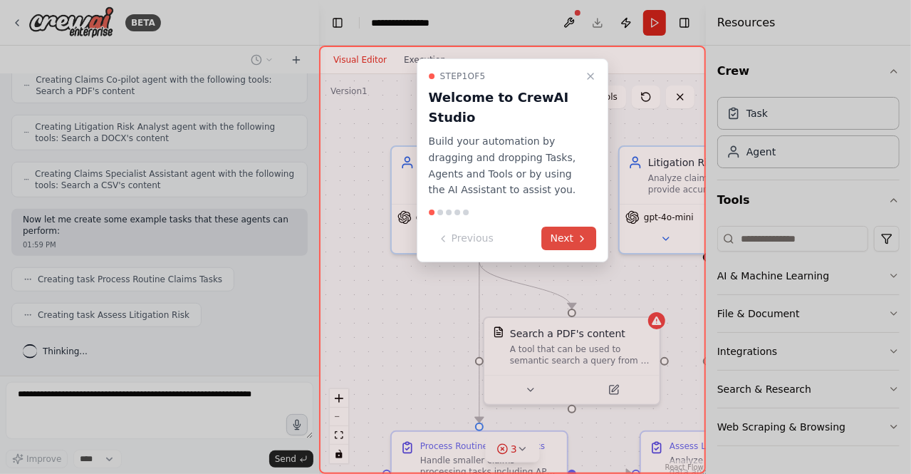
click at [571, 238] on button "Next" at bounding box center [569, 239] width 55 height 24
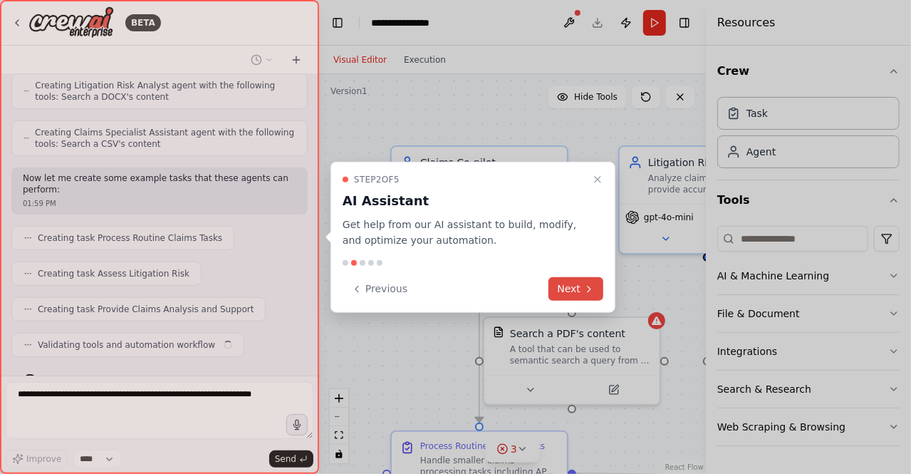
scroll to position [506, 0]
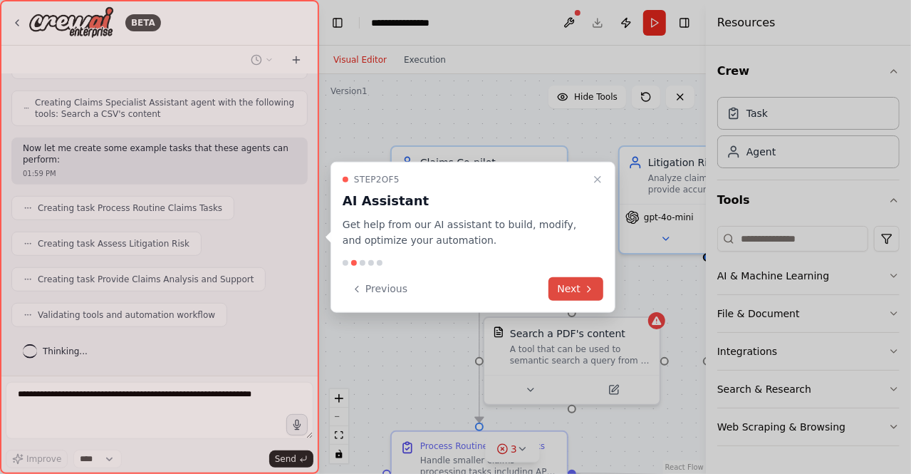
click at [576, 284] on button "Next" at bounding box center [576, 289] width 55 height 24
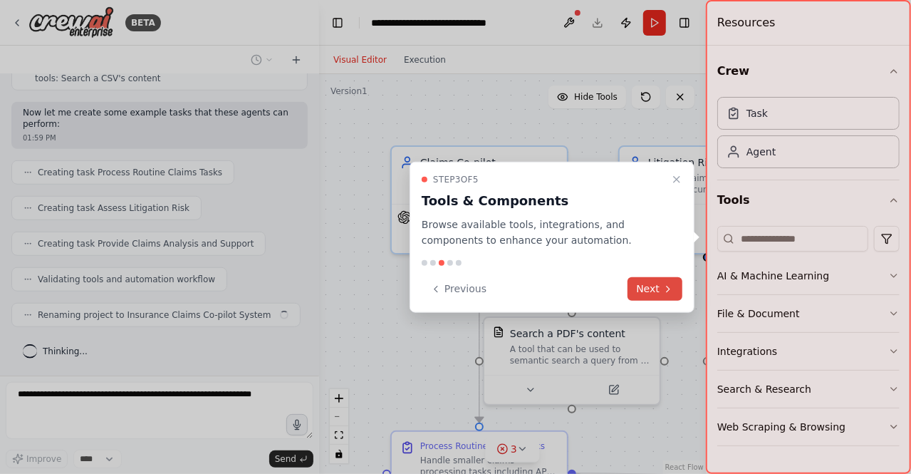
scroll to position [541, 0]
click at [654, 288] on button "Next" at bounding box center [655, 289] width 55 height 24
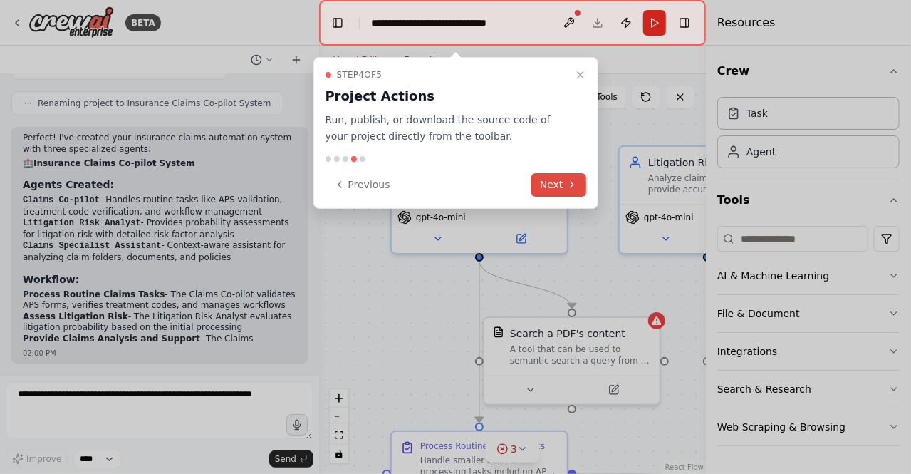
click at [563, 184] on button "Next" at bounding box center [559, 185] width 55 height 24
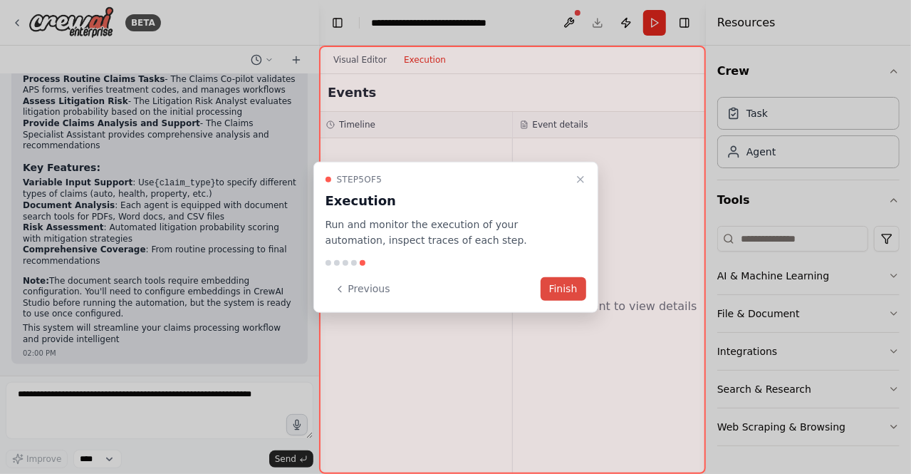
scroll to position [990, 0]
click at [564, 288] on button "Finish" at bounding box center [564, 289] width 46 height 24
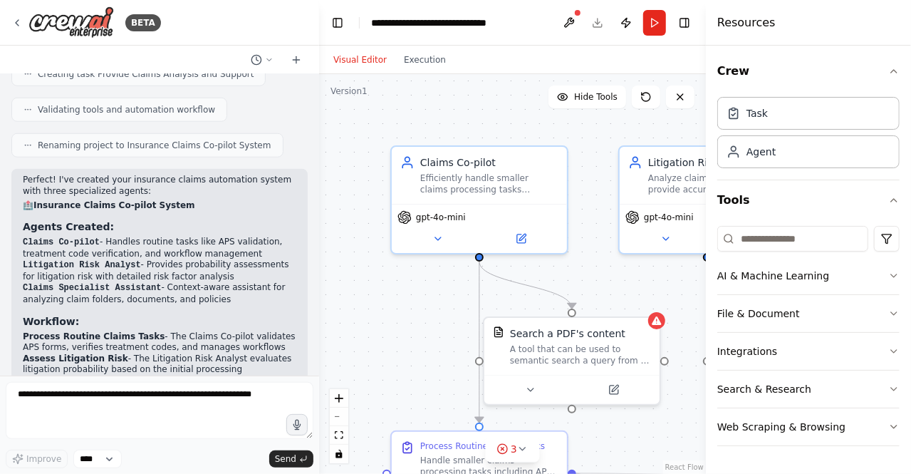
scroll to position [762, 0]
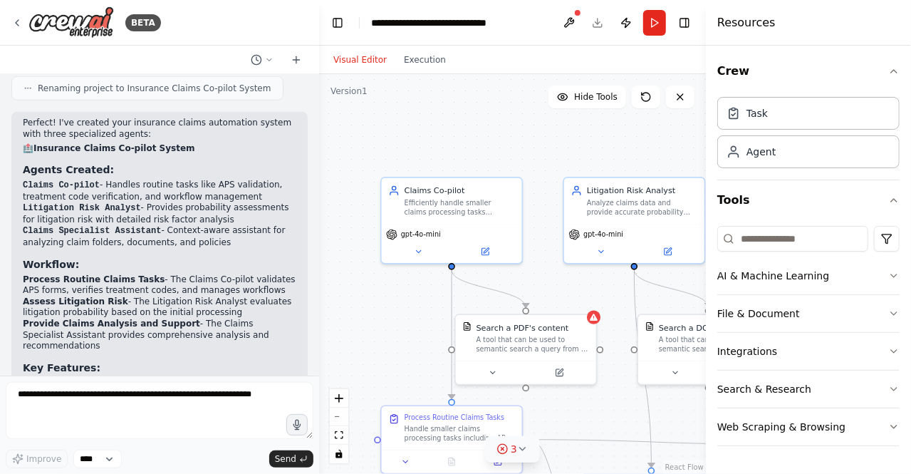
click at [512, 452] on span "3" at bounding box center [514, 449] width 6 height 14
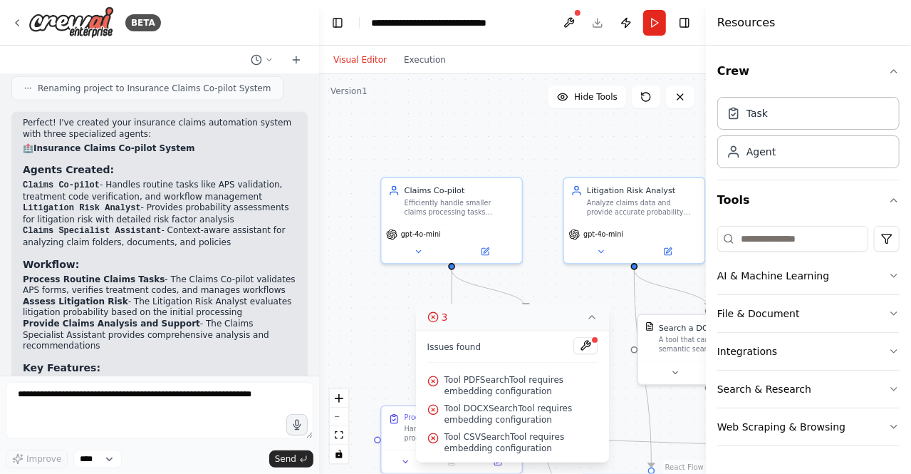
click at [594, 319] on icon at bounding box center [591, 316] width 11 height 11
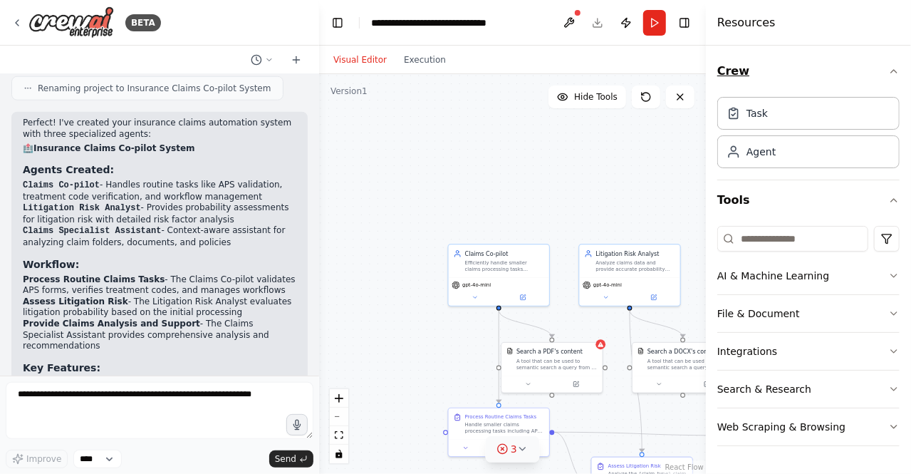
click at [899, 74] on icon "button" at bounding box center [894, 71] width 11 height 11
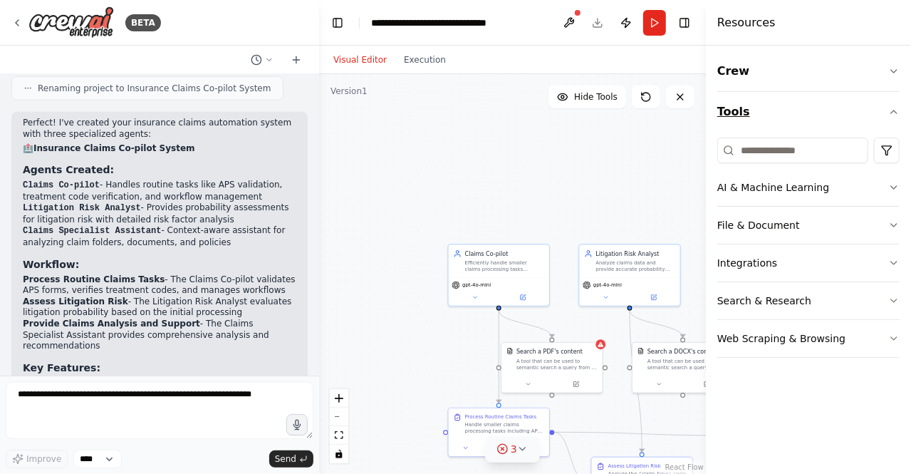
click at [895, 113] on icon "button" at bounding box center [894, 111] width 11 height 11
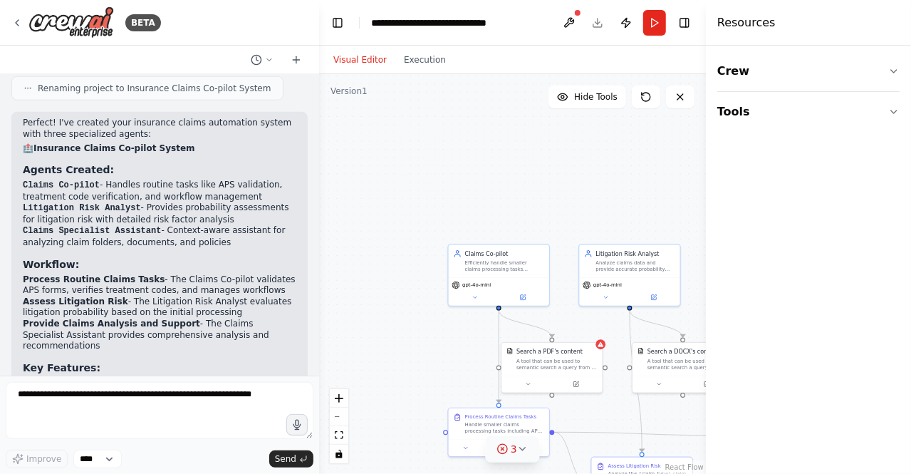
click at [745, 20] on h4 "Resources" at bounding box center [747, 22] width 58 height 17
click at [335, 415] on button "zoom out" at bounding box center [339, 417] width 19 height 19
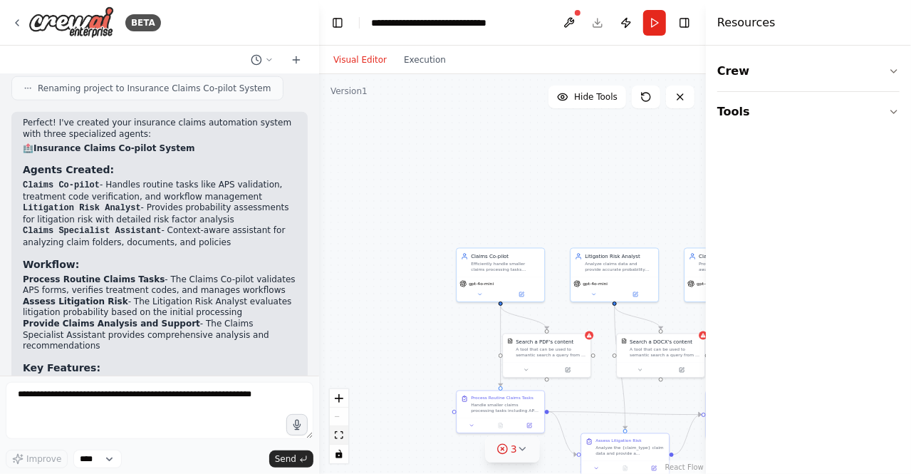
click at [339, 440] on button "fit view" at bounding box center [339, 435] width 19 height 19
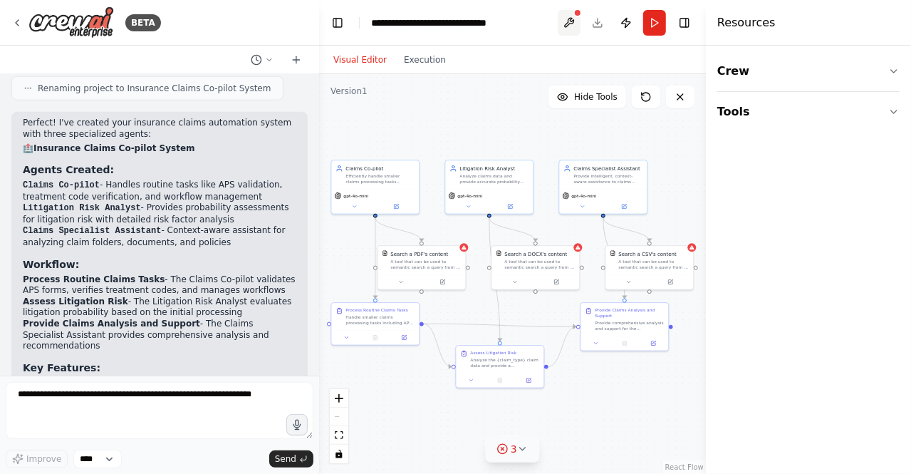
click at [567, 23] on button at bounding box center [569, 23] width 23 height 26
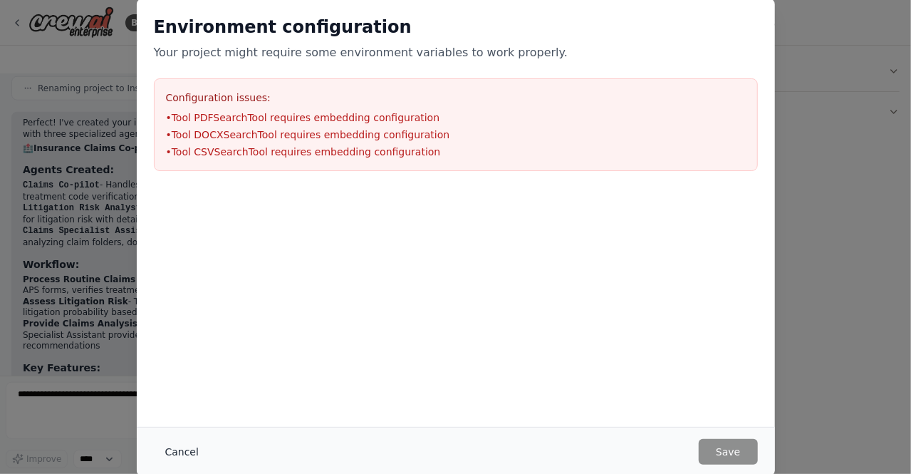
click at [177, 443] on button "Cancel" at bounding box center [182, 452] width 56 height 26
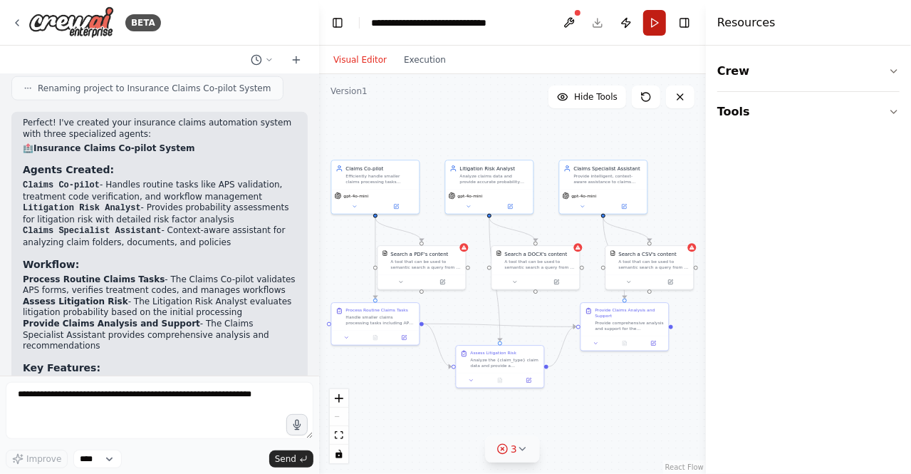
click at [660, 23] on button "Run" at bounding box center [654, 23] width 23 height 26
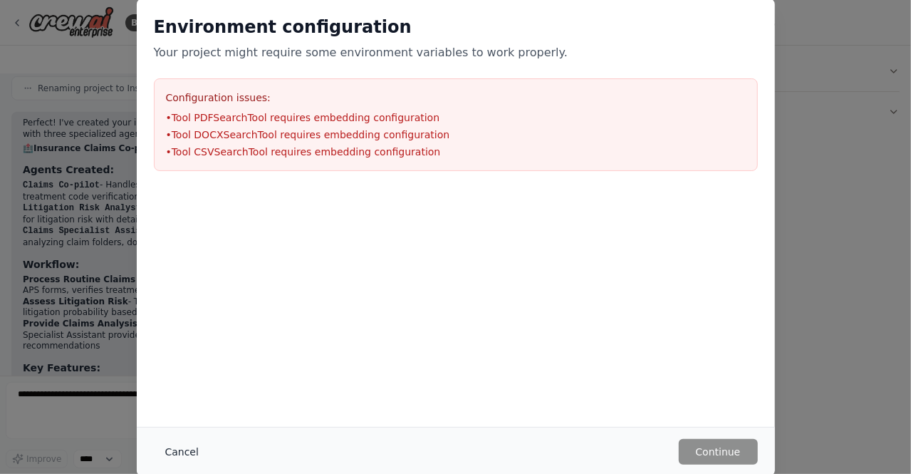
click at [181, 453] on button "Cancel" at bounding box center [182, 452] width 56 height 26
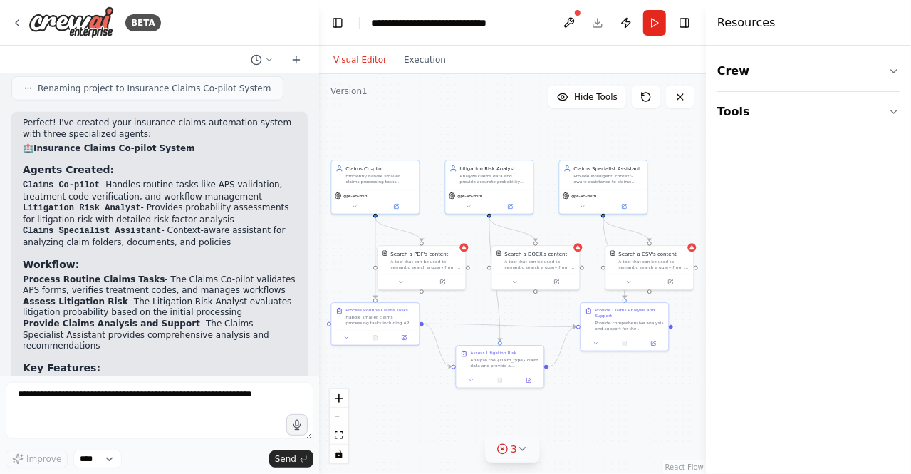
click at [755, 78] on button "Crew" at bounding box center [809, 71] width 182 height 40
click at [737, 66] on button "Crew" at bounding box center [809, 71] width 182 height 40
click at [734, 115] on button "Tools" at bounding box center [809, 112] width 182 height 40
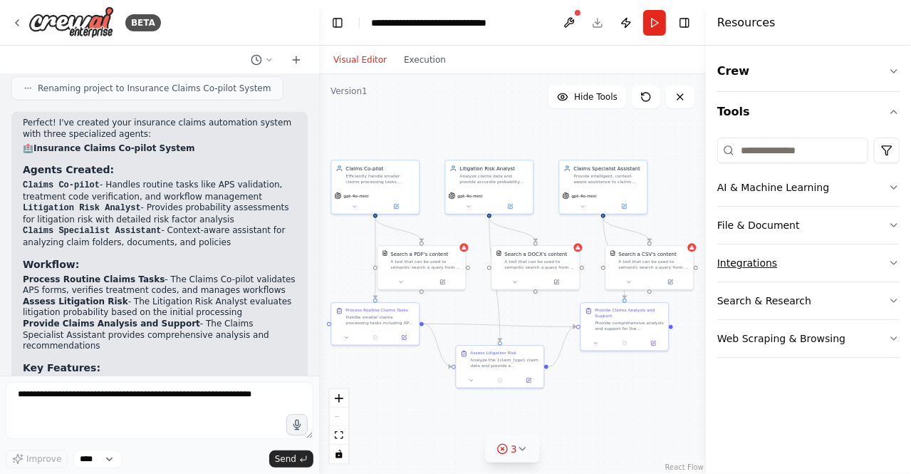
click at [751, 258] on button "Integrations" at bounding box center [809, 262] width 182 height 37
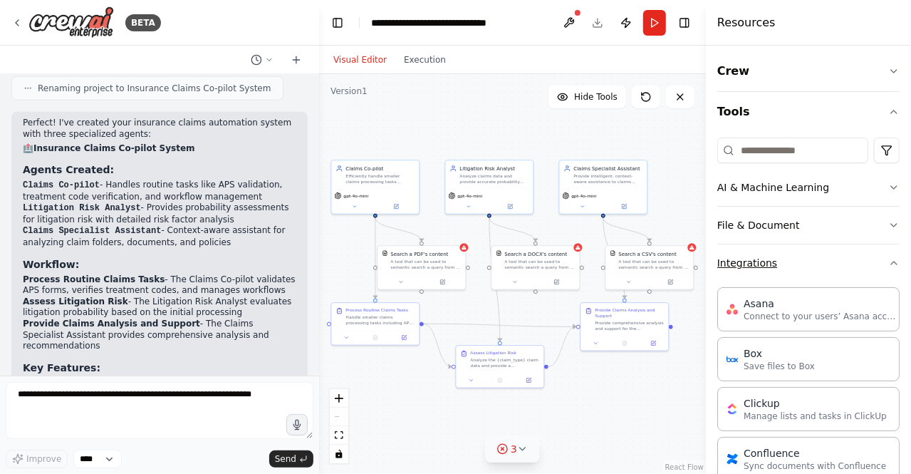
click at [751, 258] on button "Integrations" at bounding box center [809, 262] width 182 height 37
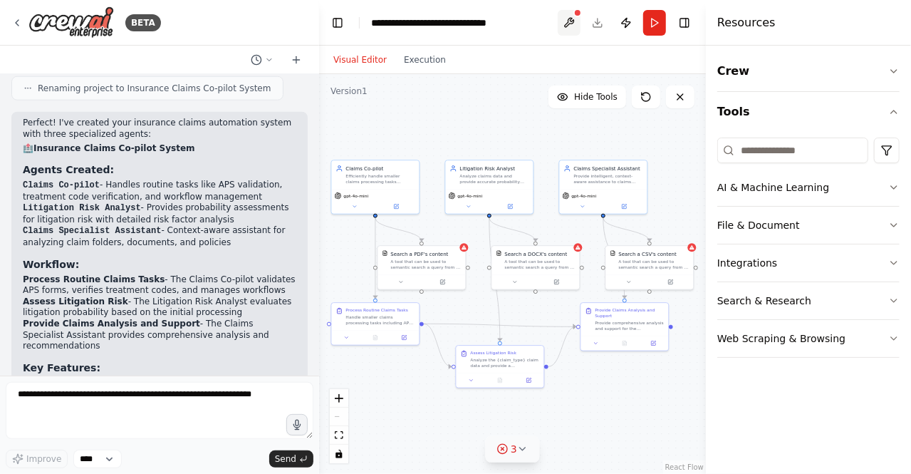
click at [570, 24] on button at bounding box center [569, 23] width 23 height 26
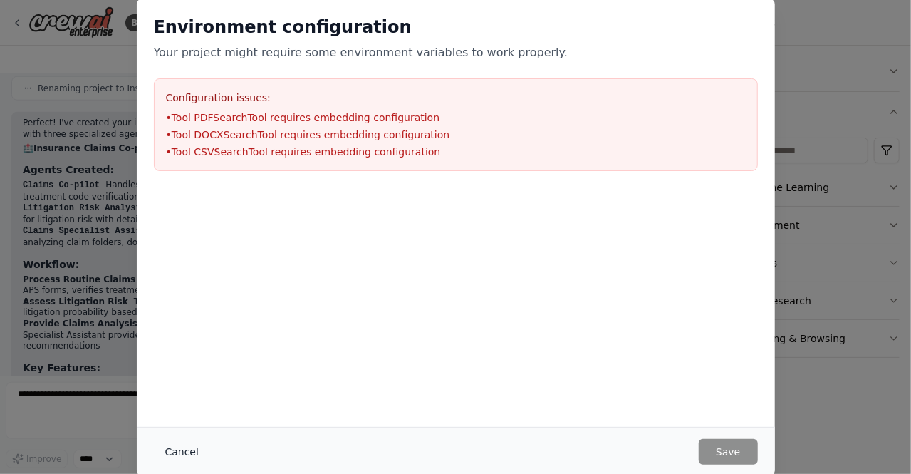
click at [184, 452] on button "Cancel" at bounding box center [182, 452] width 56 height 26
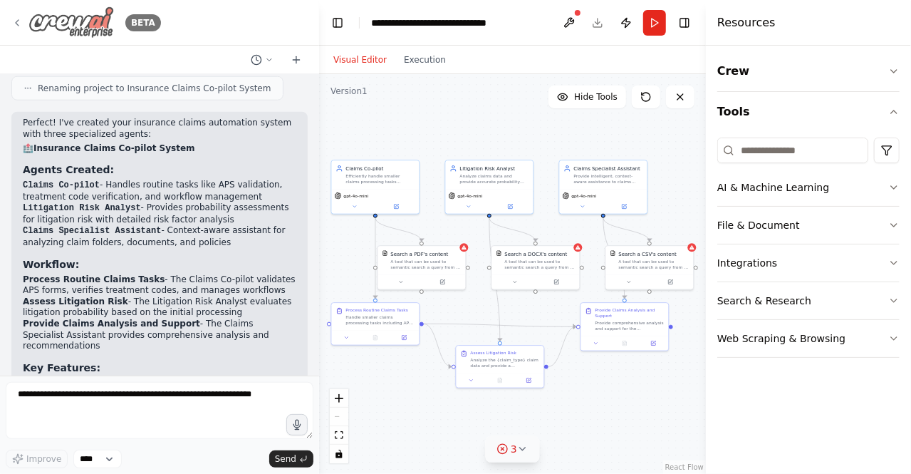
click at [23, 23] on div "BETA" at bounding box center [86, 22] width 150 height 32
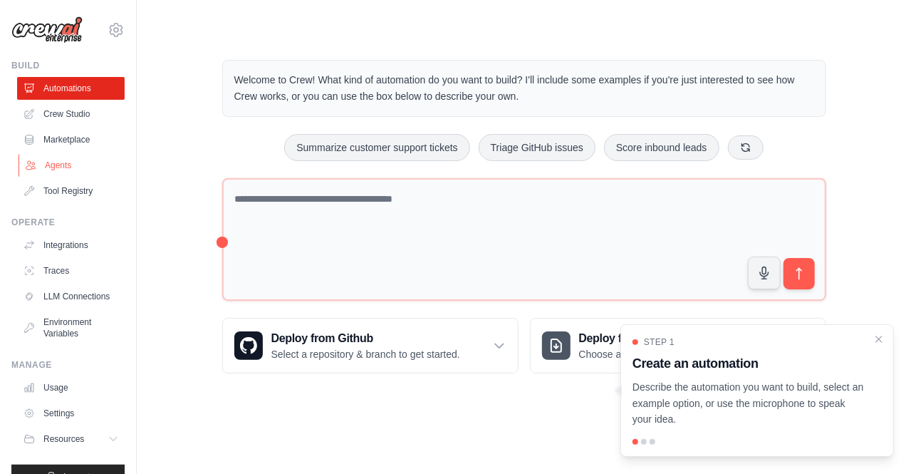
click at [76, 162] on link "Agents" at bounding box center [73, 165] width 108 height 23
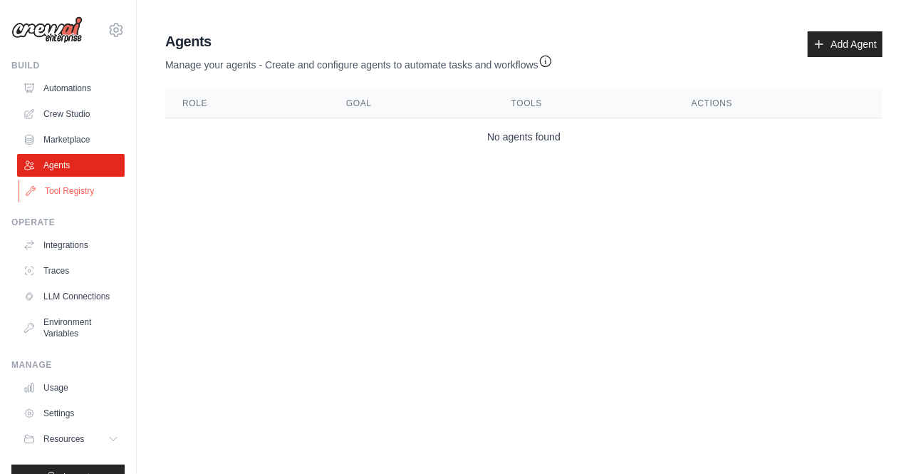
click at [73, 192] on link "Tool Registry" at bounding box center [73, 191] width 108 height 23
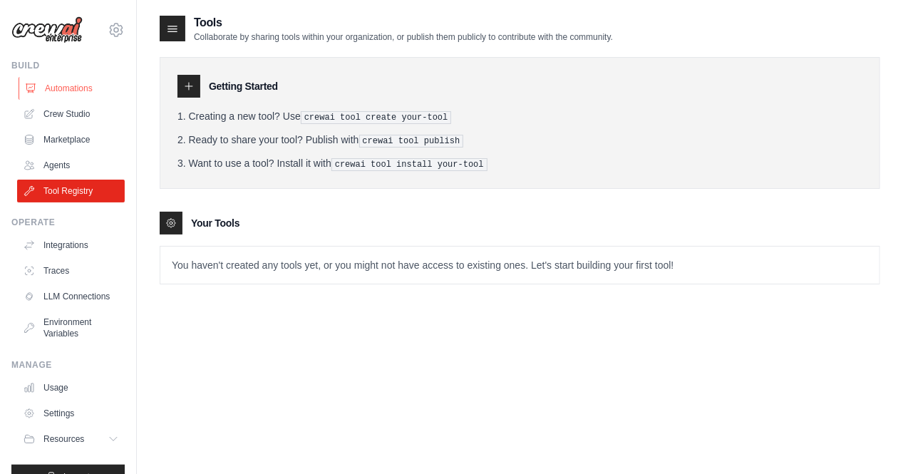
click at [76, 98] on link "Automations" at bounding box center [73, 88] width 108 height 23
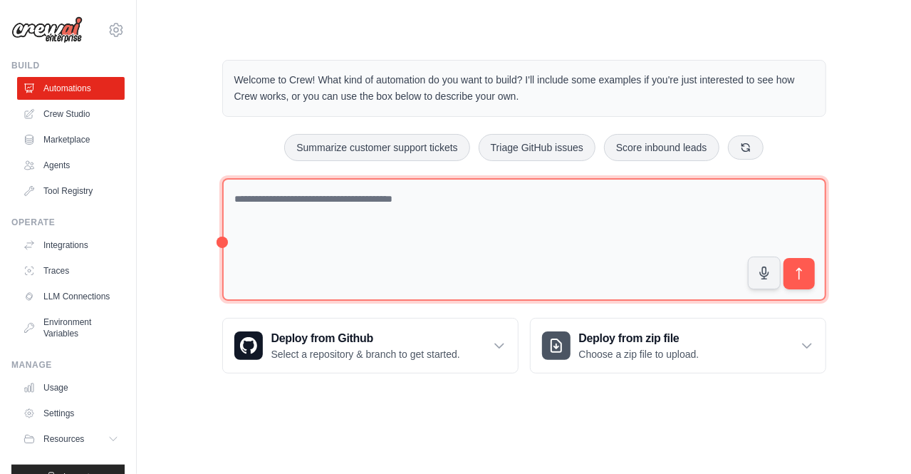
click at [335, 207] on textarea at bounding box center [524, 239] width 604 height 123
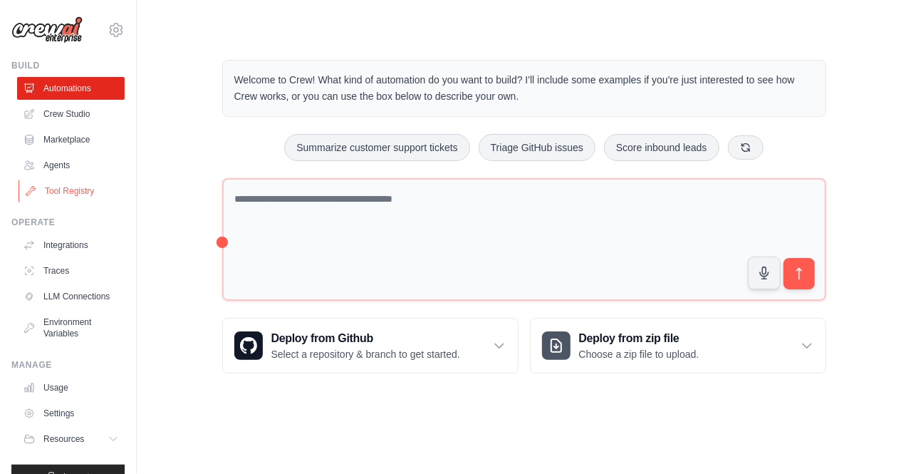
click at [61, 197] on link "Tool Registry" at bounding box center [73, 191] width 108 height 23
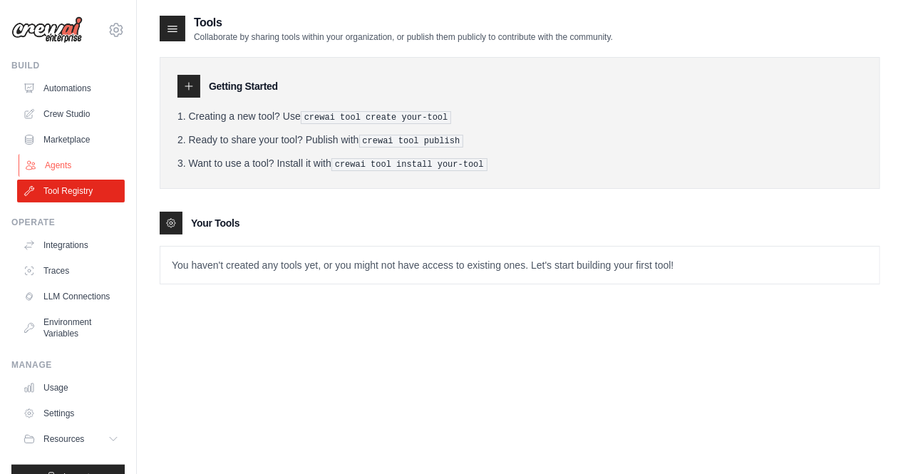
click at [80, 167] on link "Agents" at bounding box center [73, 165] width 108 height 23
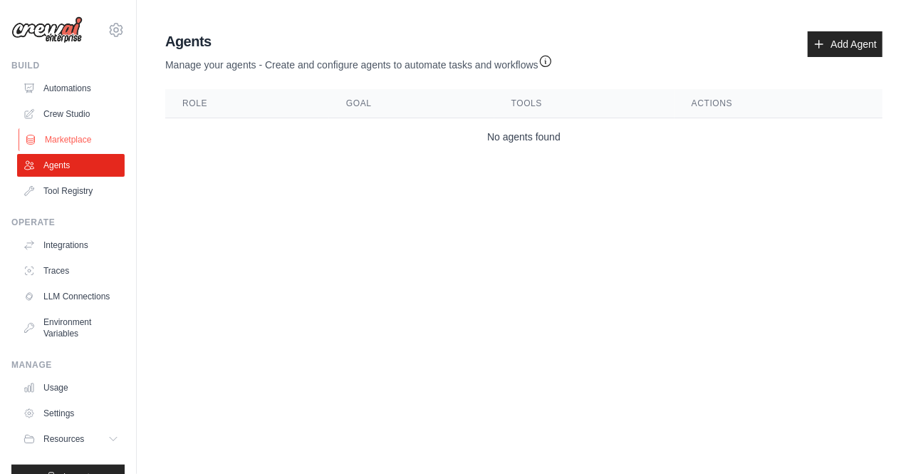
click at [71, 140] on link "Marketplace" at bounding box center [73, 139] width 108 height 23
click at [46, 29] on img at bounding box center [46, 29] width 71 height 27
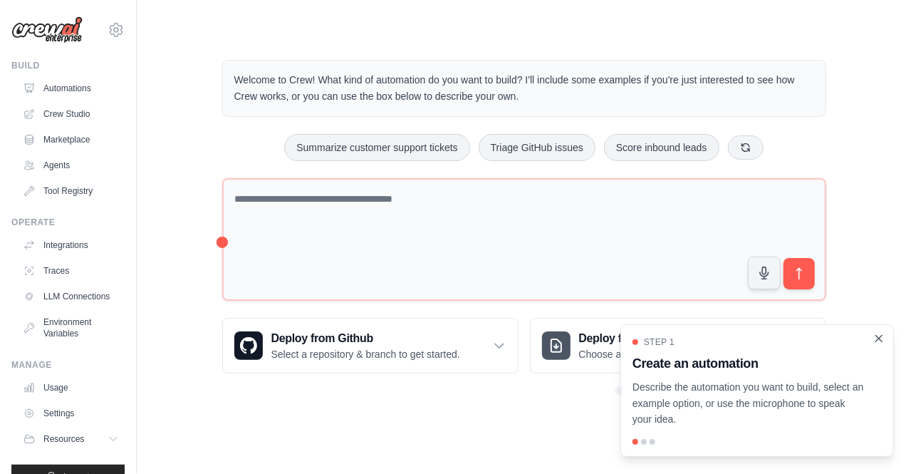
click at [878, 342] on icon "Close walkthrough" at bounding box center [879, 338] width 13 height 13
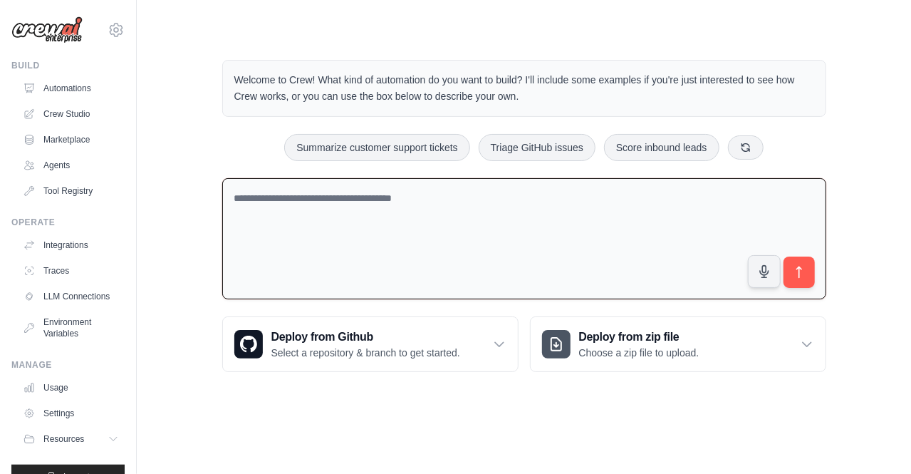
click at [380, 202] on textarea at bounding box center [524, 239] width 604 height 122
click at [78, 247] on link "Integrations" at bounding box center [73, 245] width 108 height 23
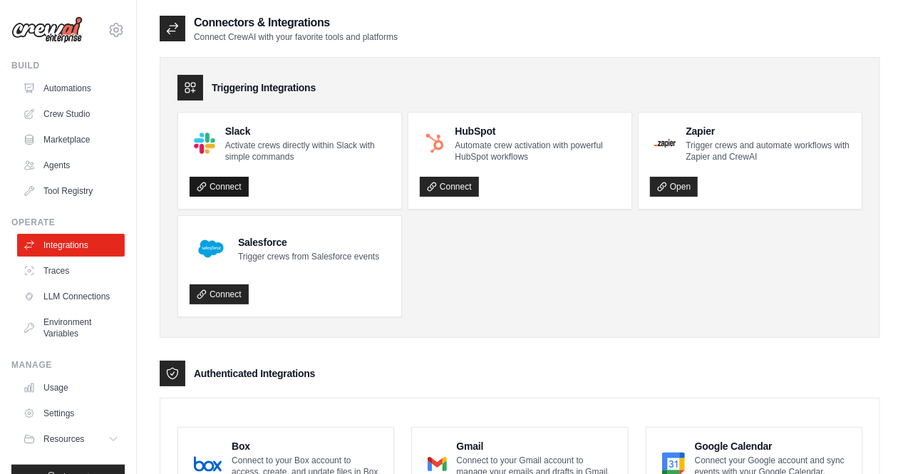
click at [239, 182] on link "Connect" at bounding box center [219, 187] width 59 height 20
click at [224, 289] on link "Connect" at bounding box center [219, 294] width 59 height 20
click at [71, 113] on link "Crew Studio" at bounding box center [73, 114] width 108 height 23
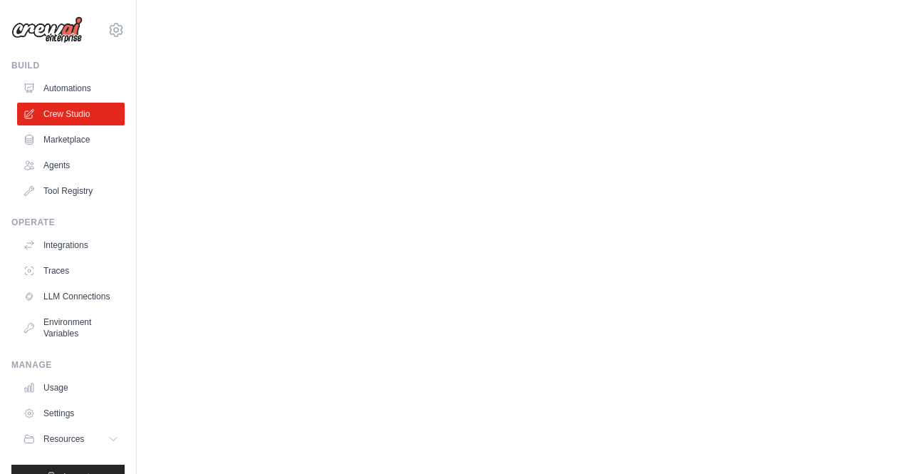
click at [71, 113] on link "Crew Studio" at bounding box center [71, 114] width 108 height 23
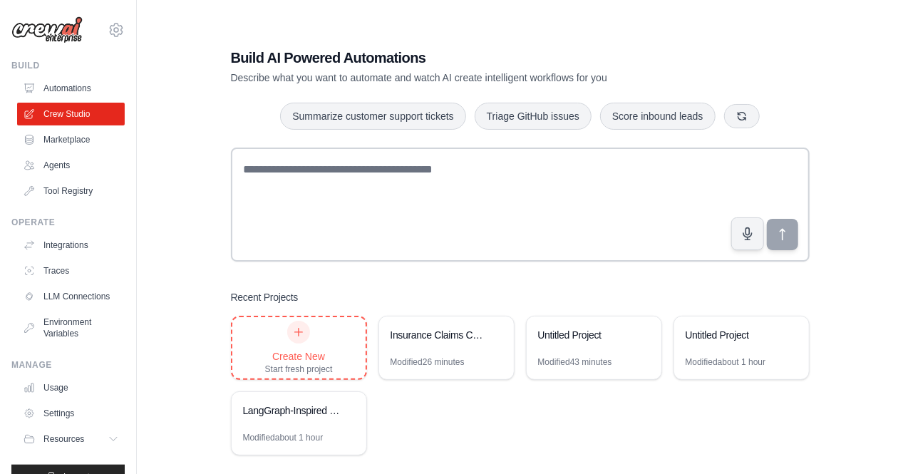
click at [315, 349] on div "Create New" at bounding box center [299, 356] width 68 height 14
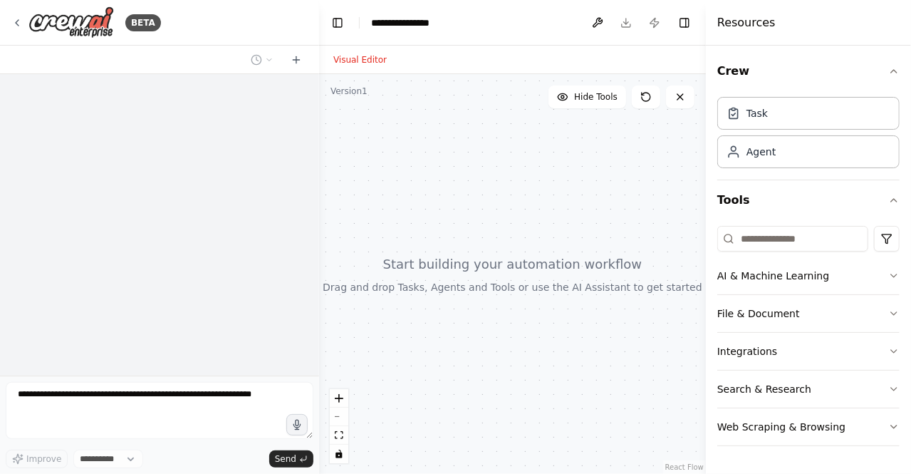
select select "****"
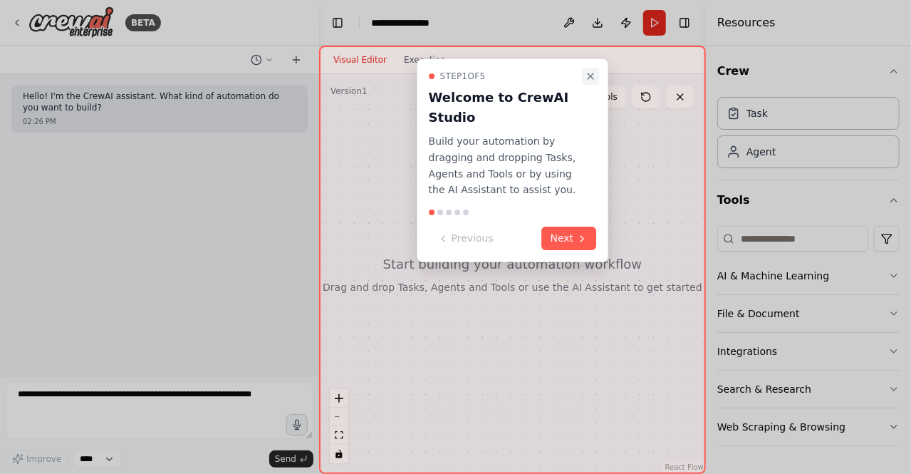
click at [591, 77] on icon "Close walkthrough" at bounding box center [590, 76] width 11 height 11
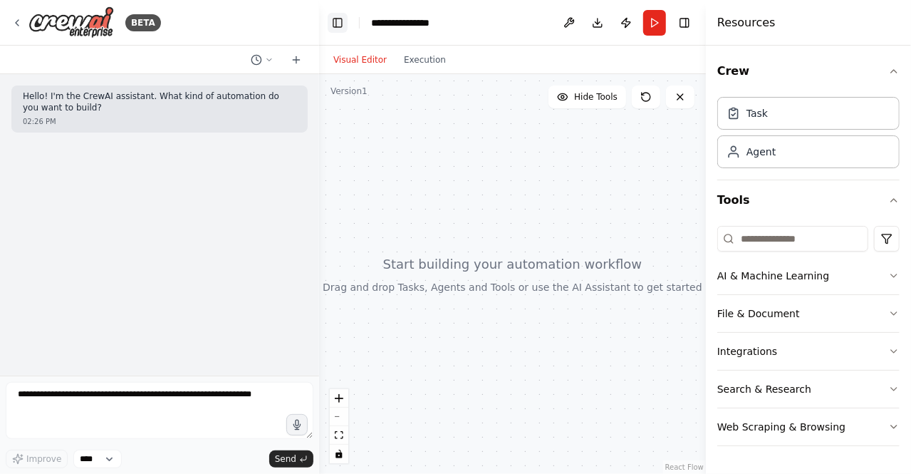
click at [342, 21] on button "Toggle Left Sidebar" at bounding box center [338, 23] width 20 height 20
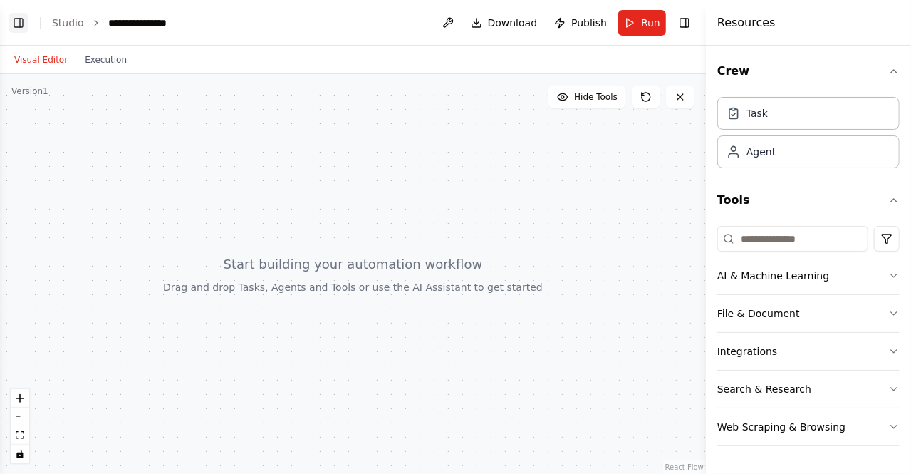
click at [21, 24] on button "Toggle Left Sidebar" at bounding box center [19, 23] width 20 height 20
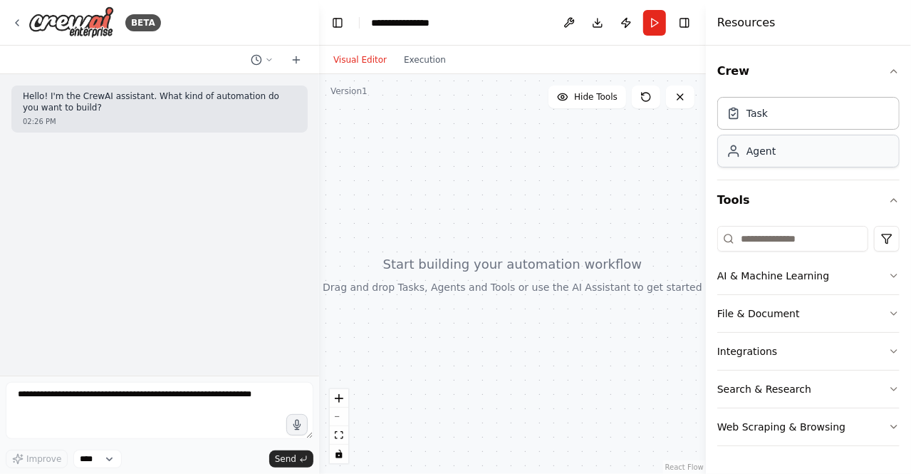
click at [748, 151] on div "Agent" at bounding box center [761, 151] width 29 height 14
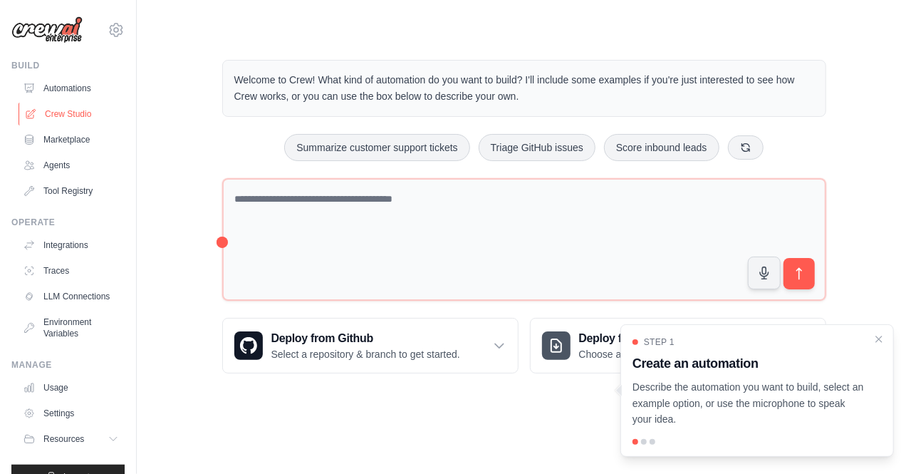
click at [64, 117] on link "Crew Studio" at bounding box center [73, 114] width 108 height 23
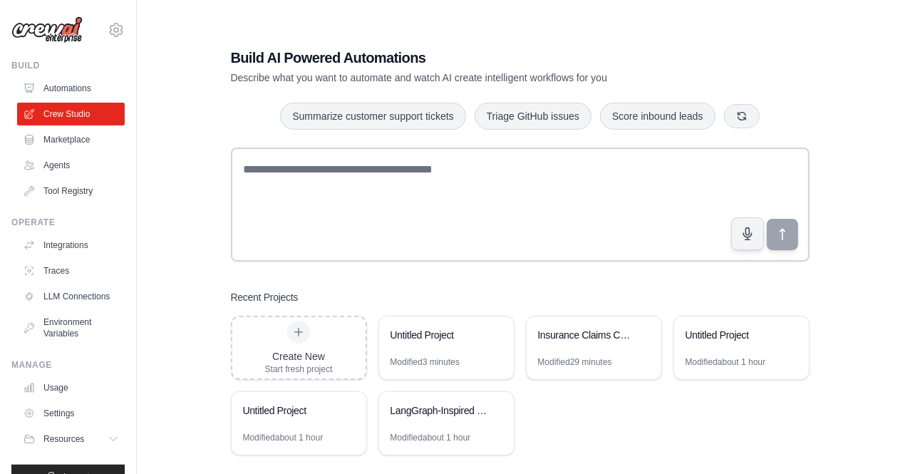
scroll to position [29, 0]
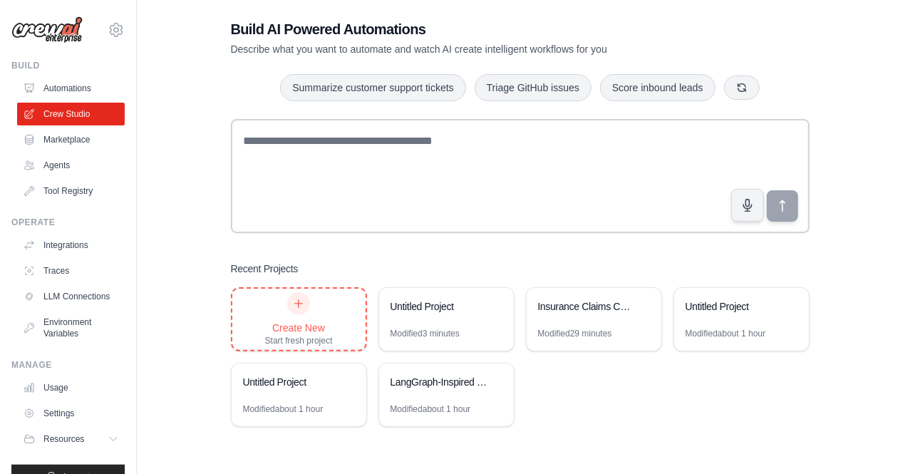
click at [299, 305] on icon at bounding box center [298, 303] width 11 height 11
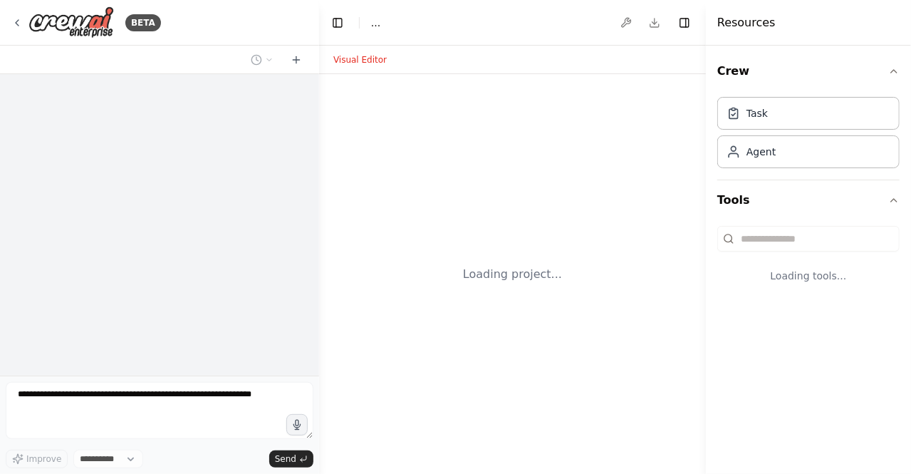
select select "****"
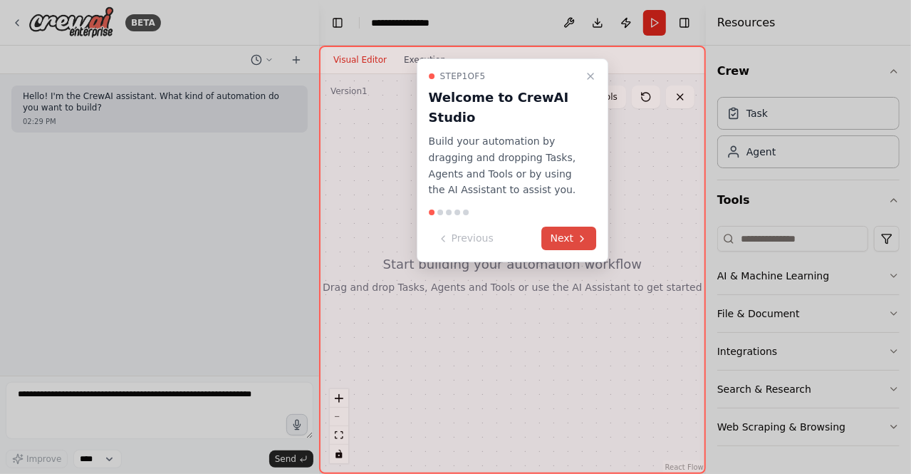
click at [566, 244] on button "Next" at bounding box center [569, 239] width 55 height 24
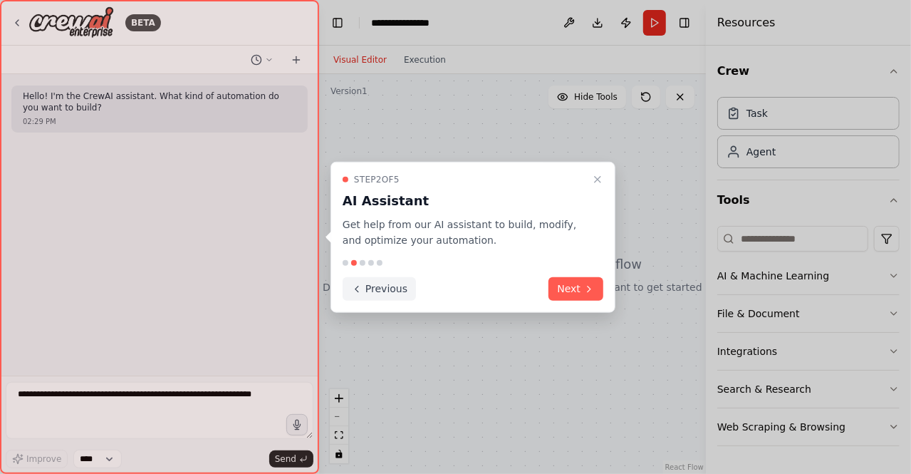
click at [366, 285] on button "Previous" at bounding box center [379, 289] width 73 height 24
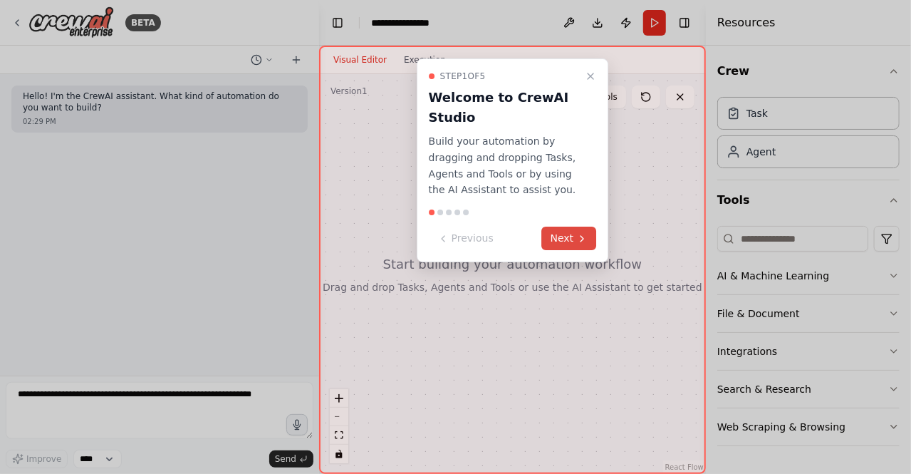
click at [570, 241] on button "Next" at bounding box center [569, 239] width 55 height 24
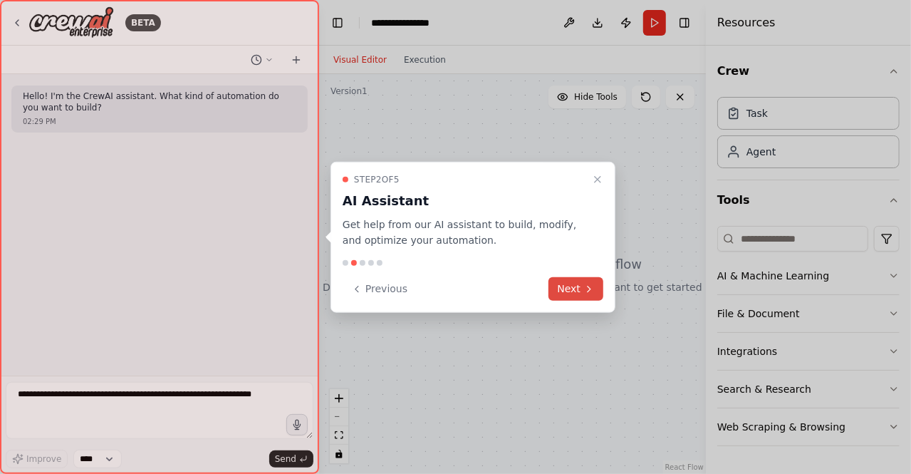
click at [577, 286] on button "Next" at bounding box center [576, 289] width 55 height 24
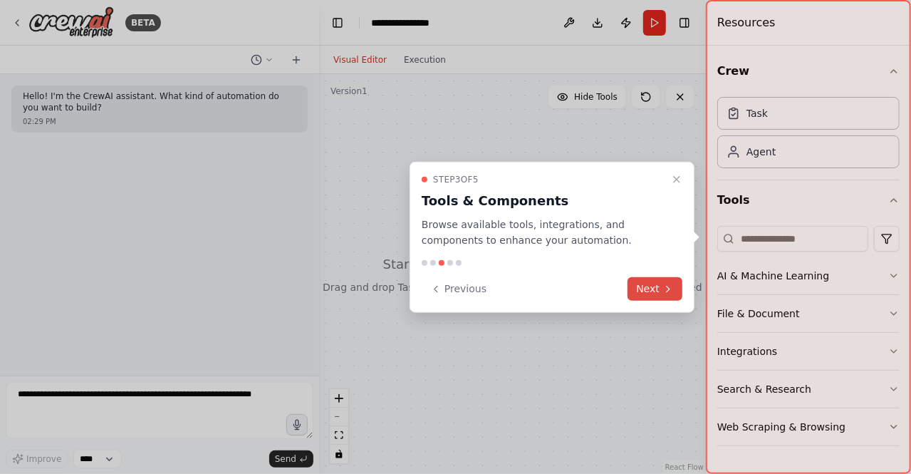
click at [651, 294] on button "Next" at bounding box center [655, 289] width 55 height 24
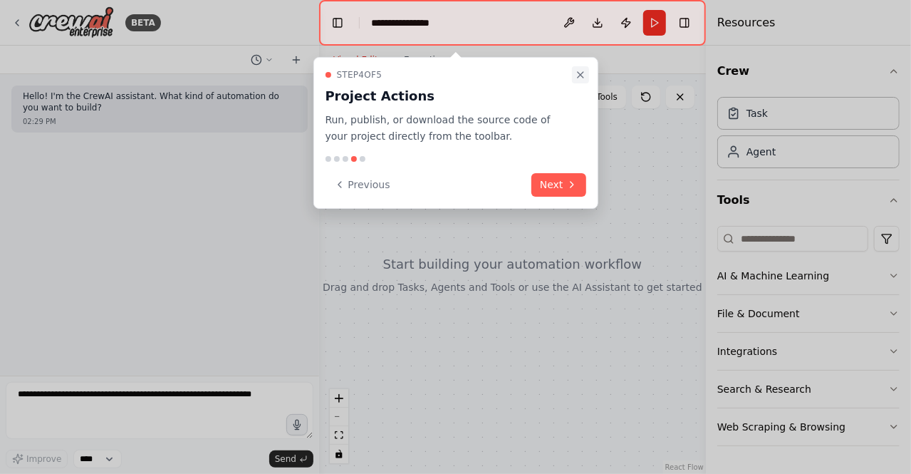
click at [584, 74] on icon "Close walkthrough" at bounding box center [580, 74] width 11 height 11
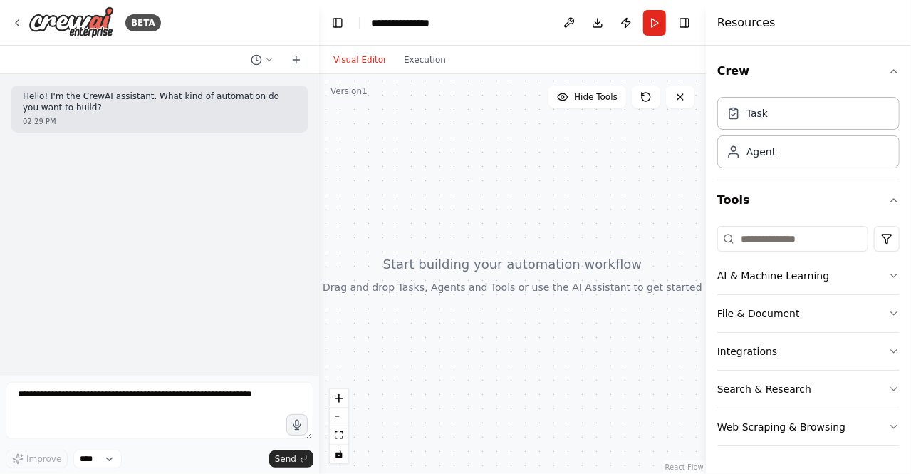
click at [485, 266] on div at bounding box center [512, 274] width 387 height 400
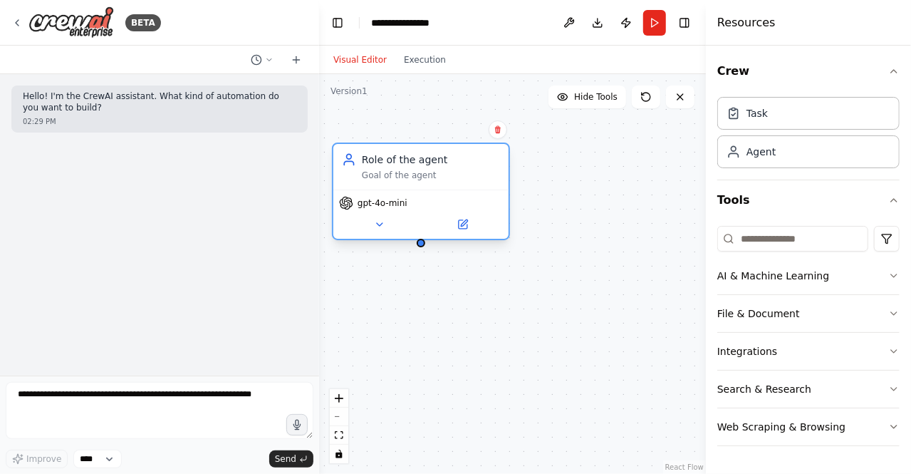
drag, startPoint x: 587, startPoint y: 249, endPoint x: 345, endPoint y: 162, distance: 257.4
click at [345, 162] on div "Role of the agent Goal of the agent gpt-4o-mini" at bounding box center [421, 192] width 178 height 98
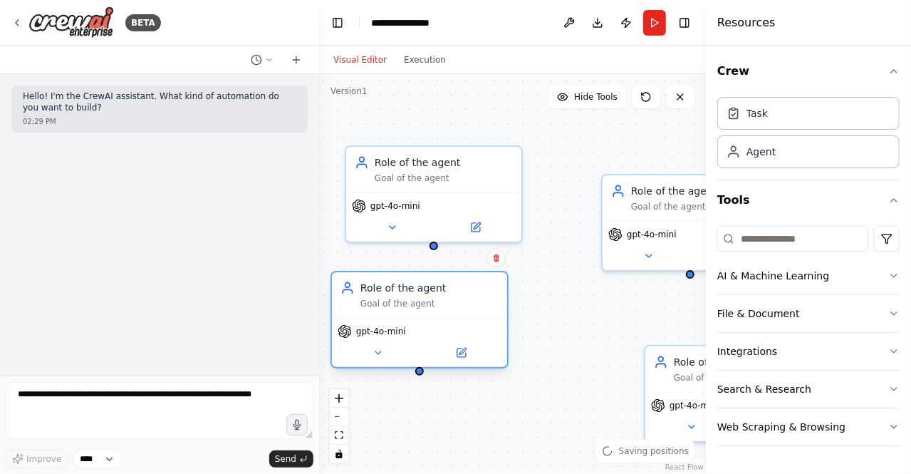
drag, startPoint x: 503, startPoint y: 355, endPoint x: 412, endPoint y: 301, distance: 106.1
click at [412, 301] on div "Goal of the agent" at bounding box center [430, 303] width 138 height 11
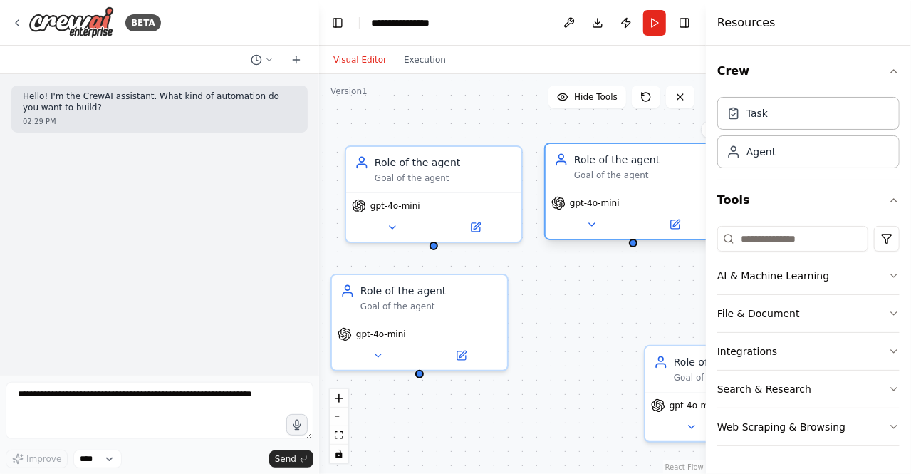
drag, startPoint x: 621, startPoint y: 208, endPoint x: 561, endPoint y: 184, distance: 64.6
click at [561, 184] on div "Role of the agent Goal of the agent" at bounding box center [633, 167] width 175 height 46
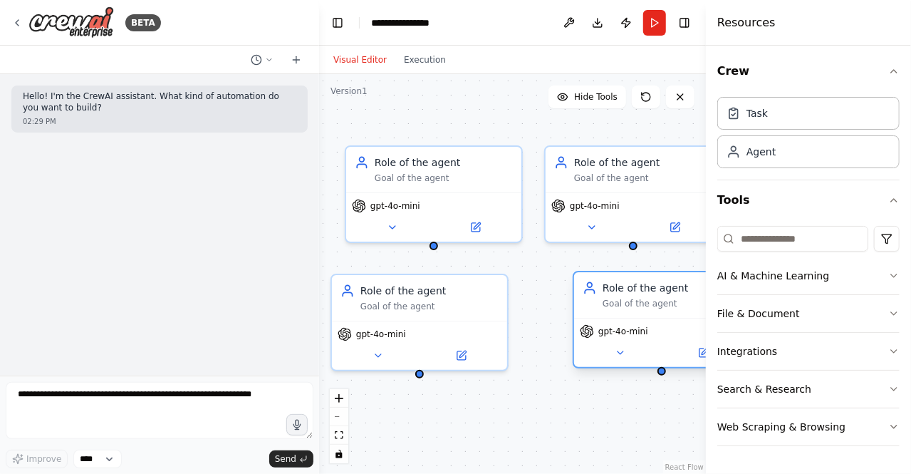
drag, startPoint x: 664, startPoint y: 379, endPoint x: 583, endPoint y: 314, distance: 104.4
click at [583, 314] on div "Role of the agent Goal of the agent" at bounding box center [661, 295] width 175 height 46
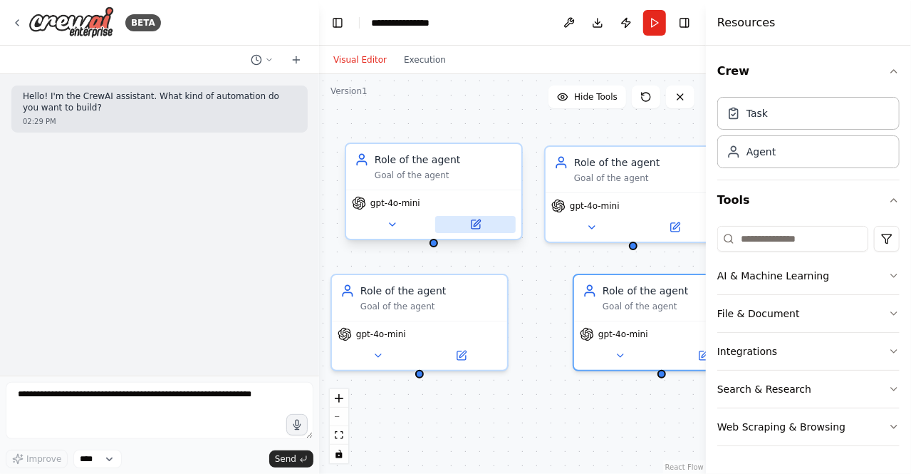
click at [476, 225] on icon at bounding box center [476, 224] width 9 height 9
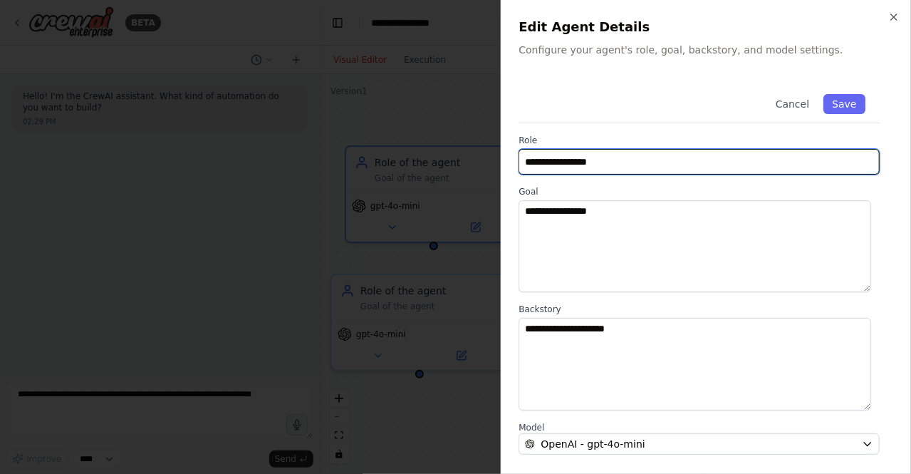
click at [650, 162] on input "**********" at bounding box center [699, 162] width 361 height 26
type input "*"
type input "**********"
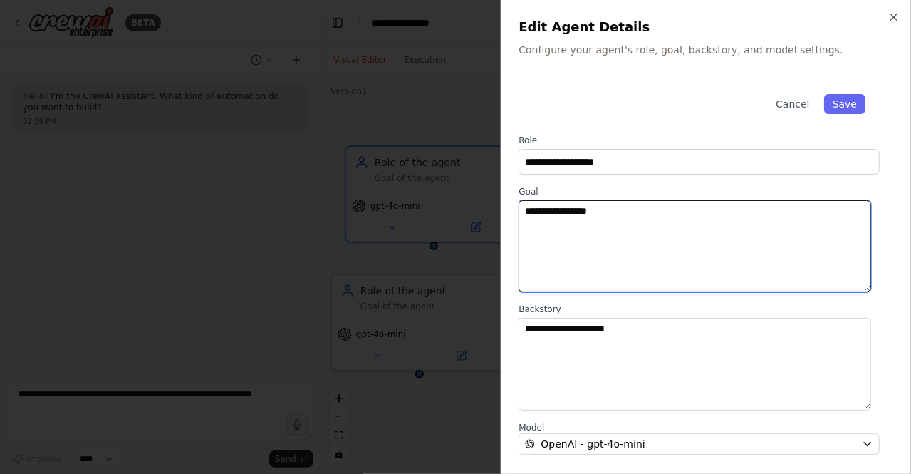
drag, startPoint x: 651, startPoint y: 225, endPoint x: 520, endPoint y: 181, distance: 138.3
click at [520, 181] on div "**********" at bounding box center [706, 354] width 375 height 548
type textarea "**********"
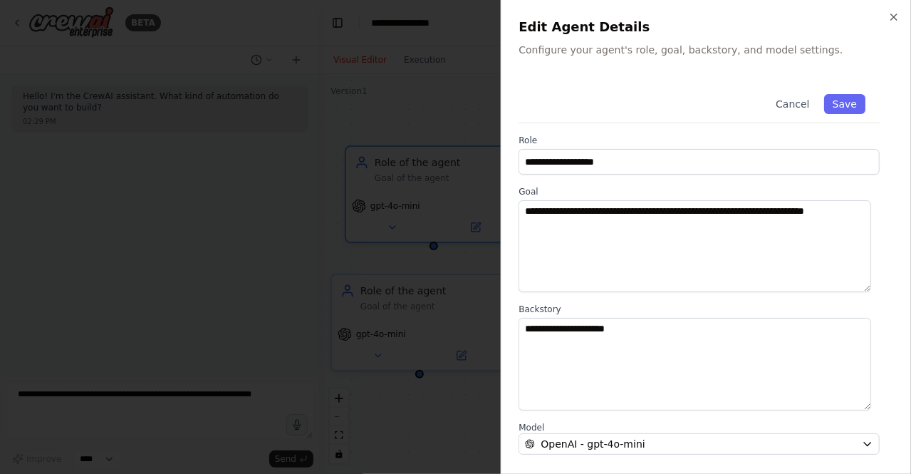
click at [614, 312] on label "Backstory" at bounding box center [699, 309] width 361 height 11
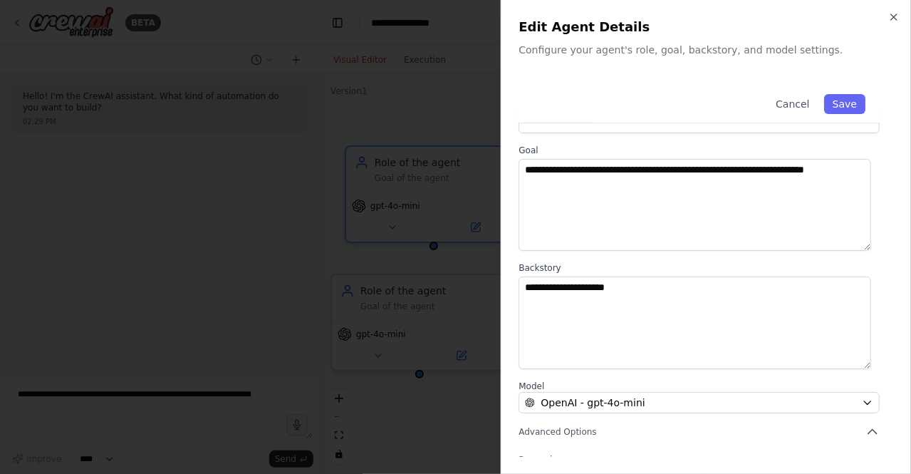
scroll to position [57, 0]
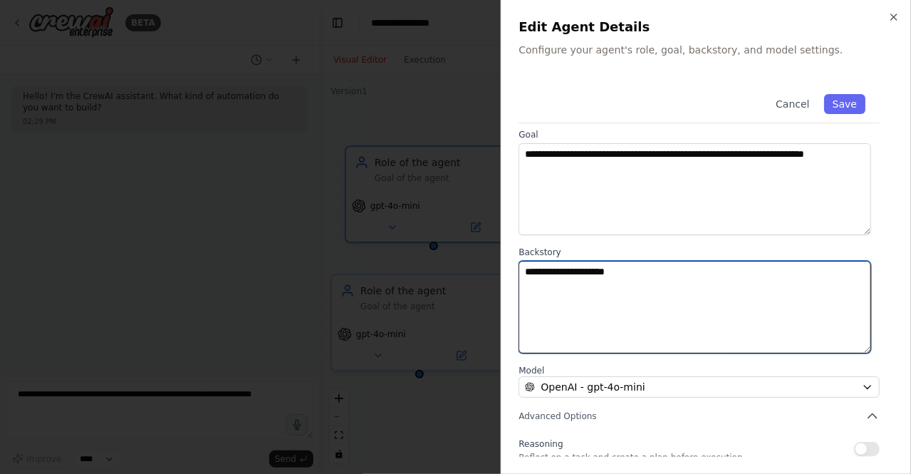
drag, startPoint x: 670, startPoint y: 266, endPoint x: 487, endPoint y: 254, distance: 182.9
click at [487, 254] on body "**********" at bounding box center [455, 237] width 911 height 474
type textarea "**********"
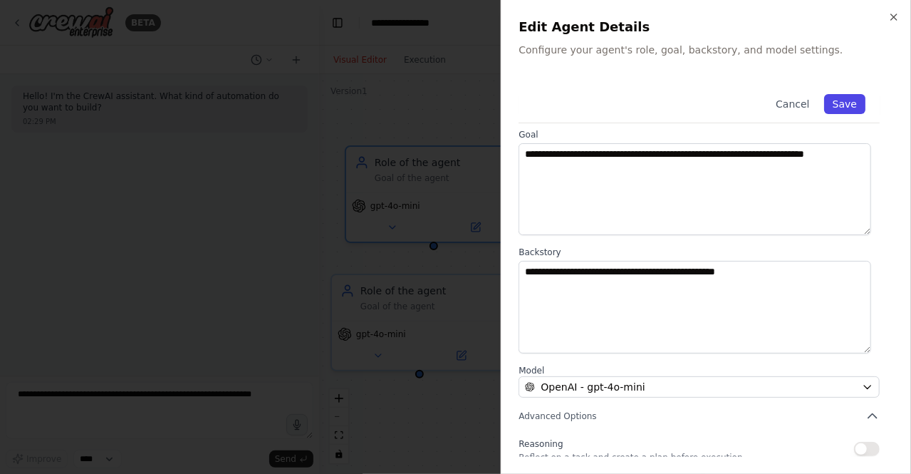
click at [832, 110] on button "Save" at bounding box center [844, 104] width 41 height 20
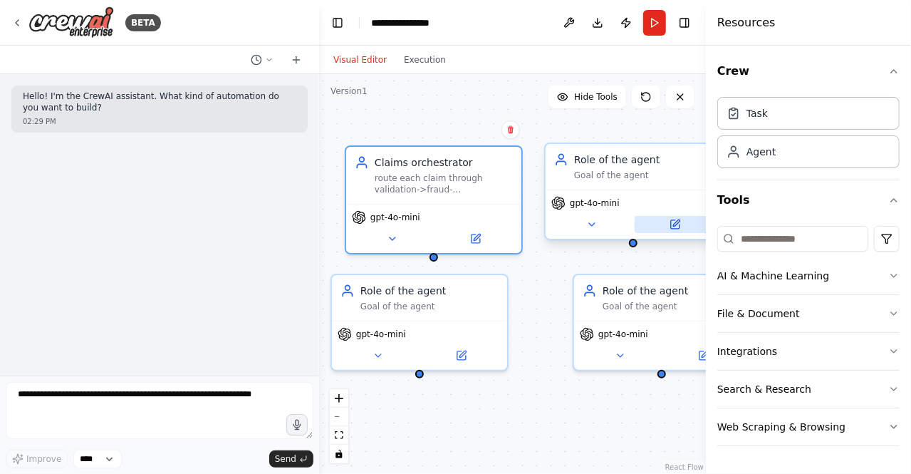
click at [678, 227] on icon at bounding box center [675, 224] width 9 height 9
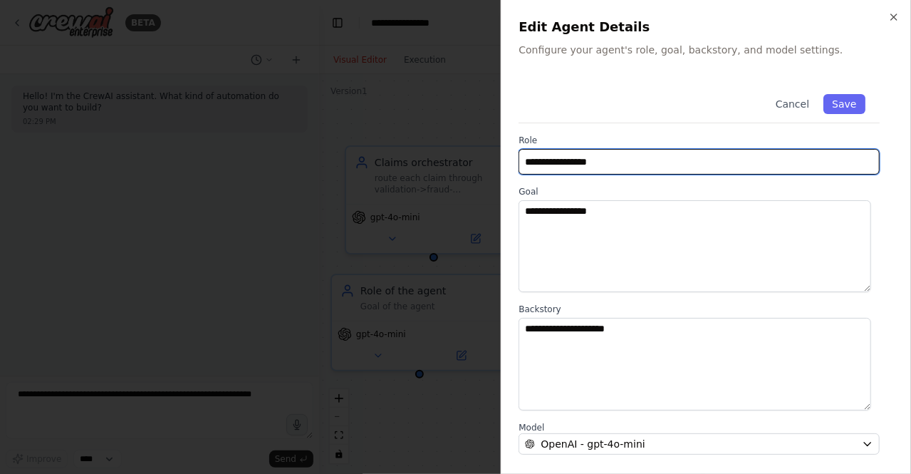
drag, startPoint x: 637, startPoint y: 161, endPoint x: 465, endPoint y: 164, distance: 172.5
click at [465, 164] on body "**********" at bounding box center [455, 237] width 911 height 474
type input "**********"
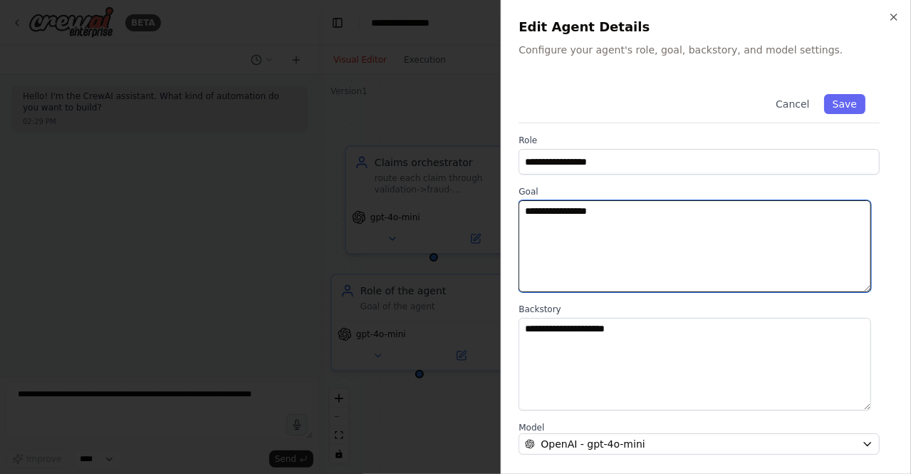
drag, startPoint x: 633, startPoint y: 212, endPoint x: 483, endPoint y: 209, distance: 149.7
click at [483, 209] on body "**********" at bounding box center [455, 237] width 911 height 474
type textarea "**********"
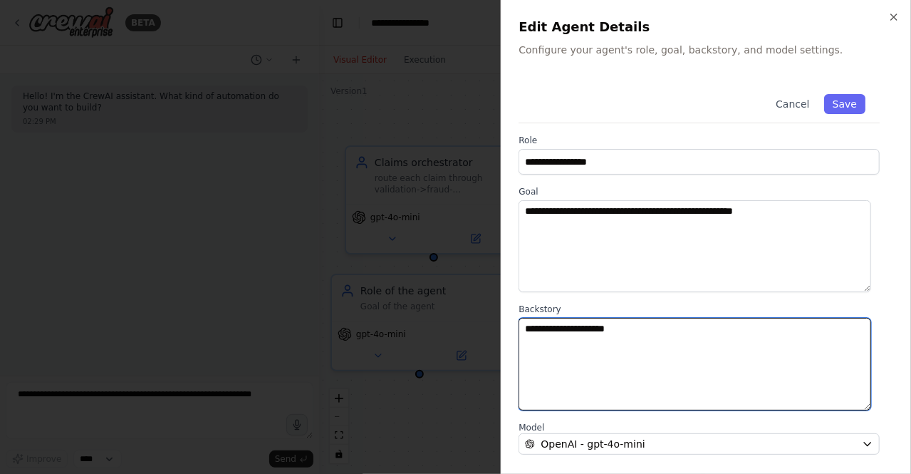
drag, startPoint x: 653, startPoint y: 326, endPoint x: 487, endPoint y: 325, distance: 165.3
click at [487, 325] on body "**********" at bounding box center [455, 237] width 911 height 474
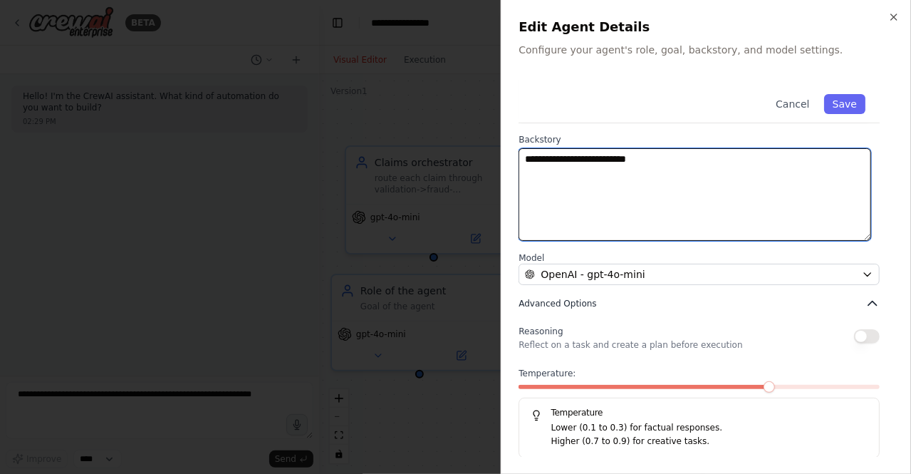
type textarea "**********"
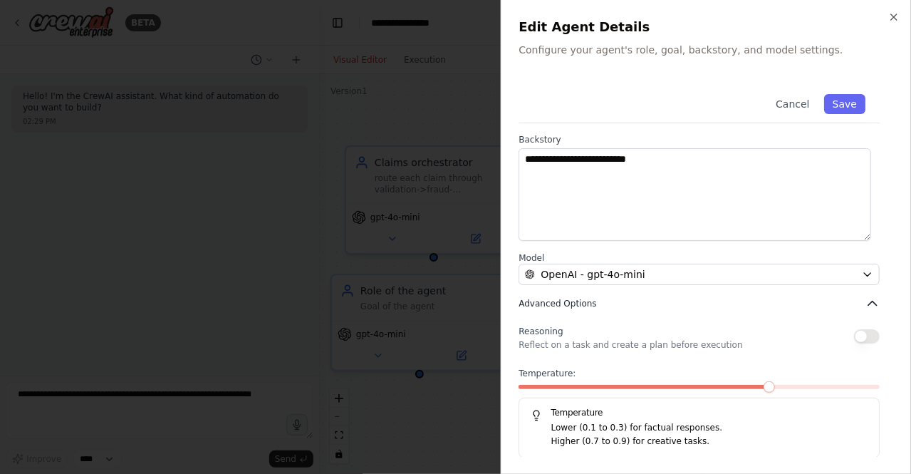
click at [866, 305] on icon "button" at bounding box center [873, 303] width 14 height 14
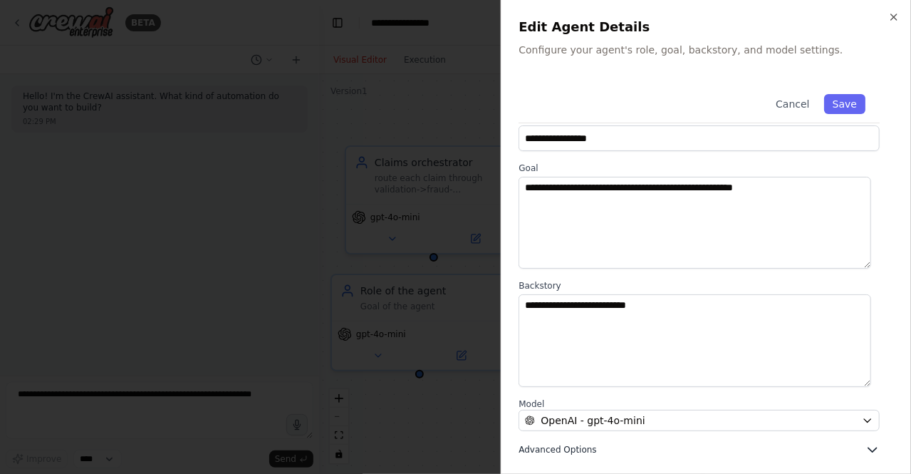
scroll to position [23, 0]
click at [869, 450] on icon "button" at bounding box center [873, 450] width 9 height 4
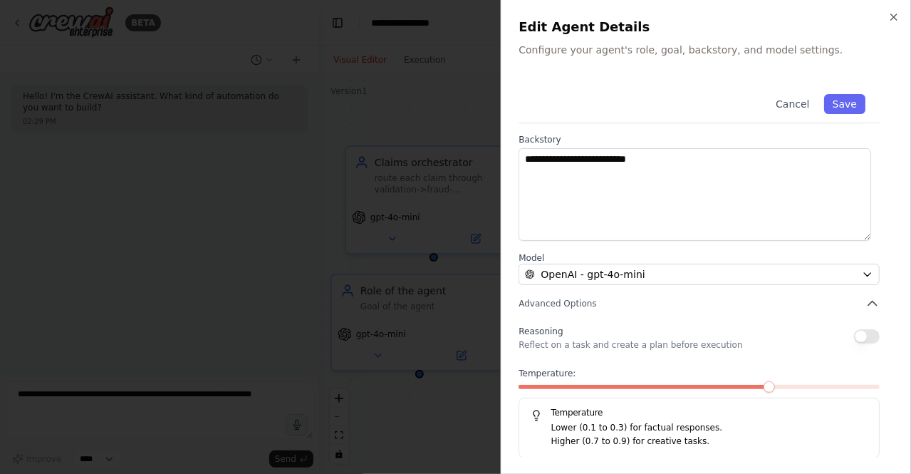
drag, startPoint x: 757, startPoint y: 400, endPoint x: 694, endPoint y: 386, distance: 64.3
click at [694, 386] on div "Temperature: Temperature Lower (0.1 to 0.3) for factual responses. Higher (0.7 …" at bounding box center [699, 413] width 361 height 90
click at [841, 114] on div "Cancel Save" at bounding box center [699, 101] width 361 height 43
click at [838, 107] on button "Save" at bounding box center [844, 104] width 41 height 20
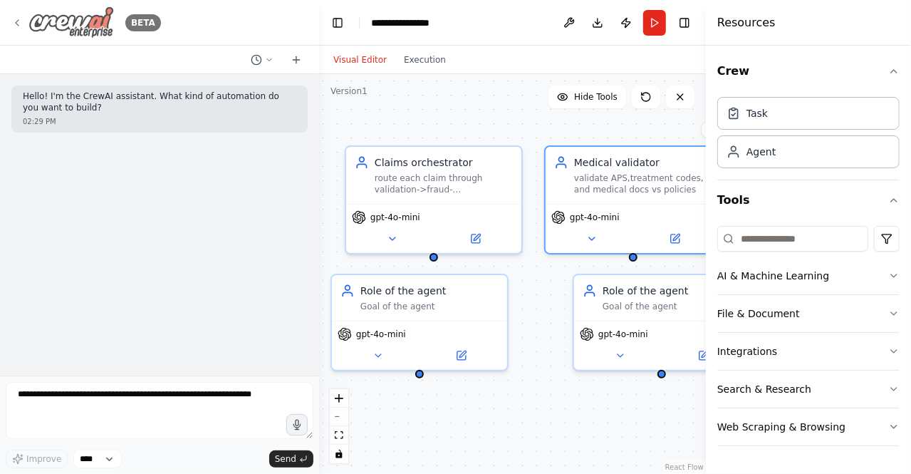
click at [20, 19] on icon at bounding box center [16, 22] width 11 height 11
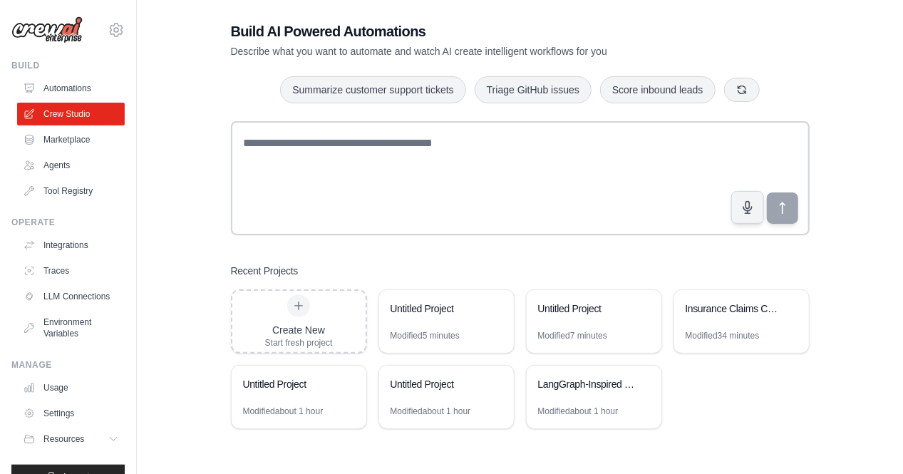
scroll to position [29, 0]
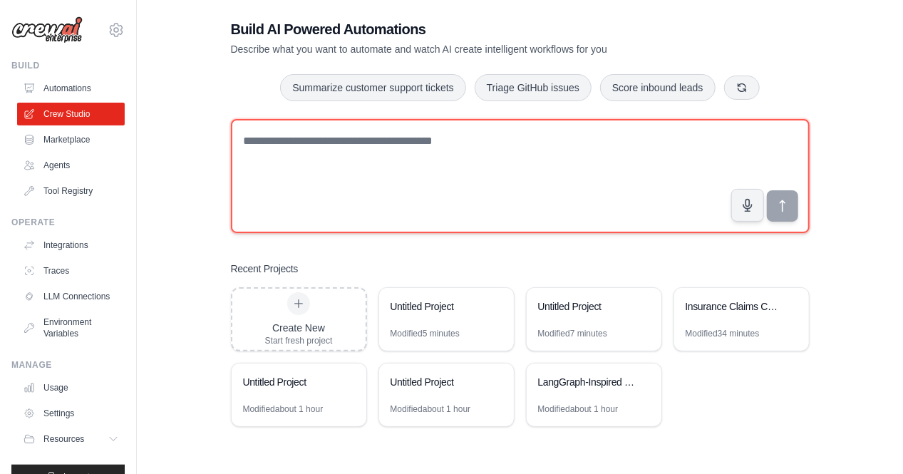
click at [284, 144] on textarea at bounding box center [520, 176] width 579 height 114
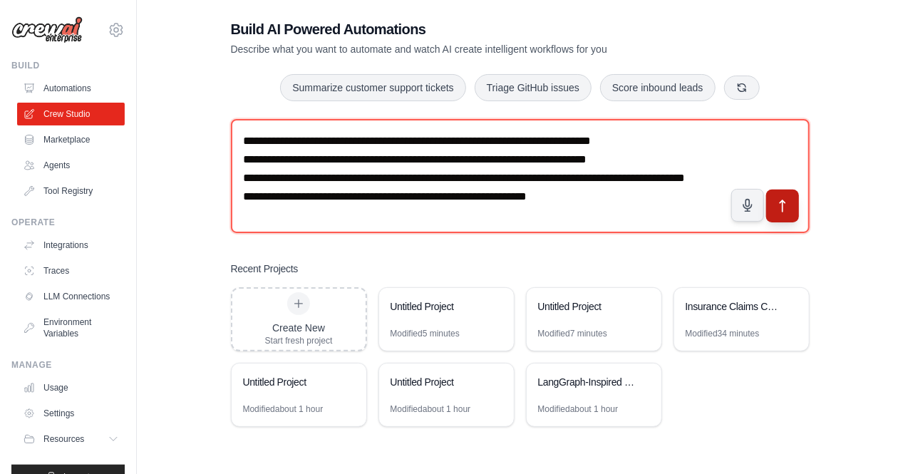
type textarea "**********"
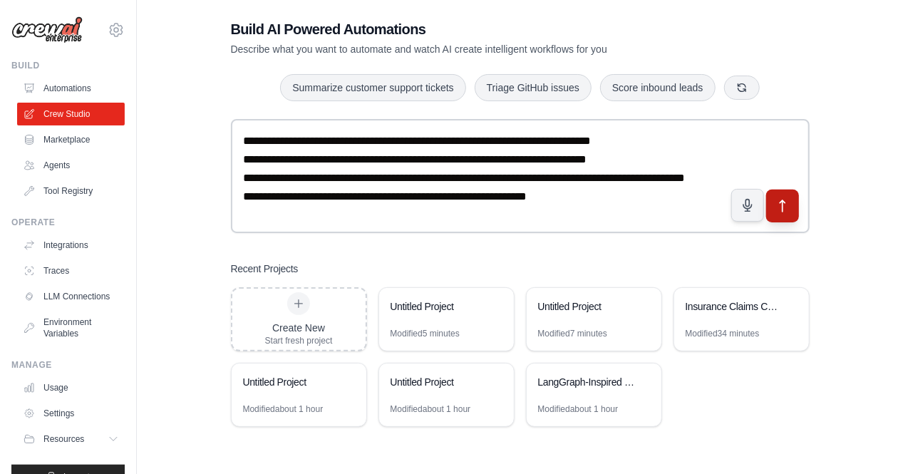
click at [772, 204] on button "submit" at bounding box center [781, 205] width 33 height 33
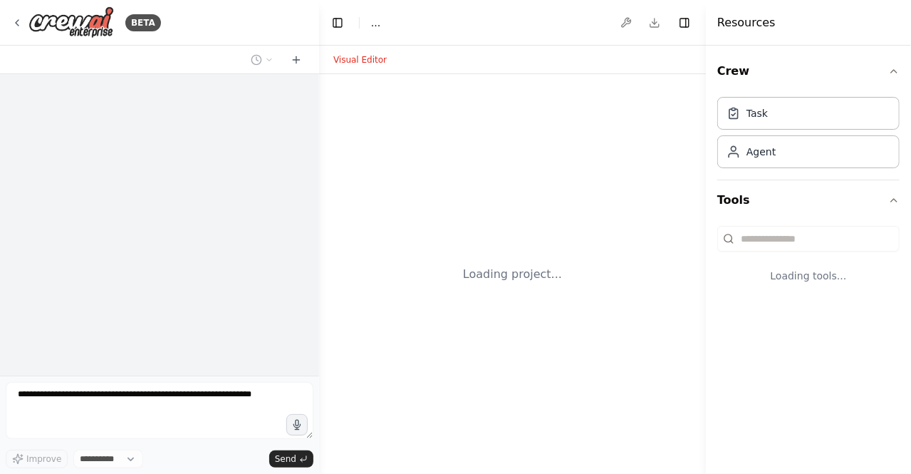
select select "****"
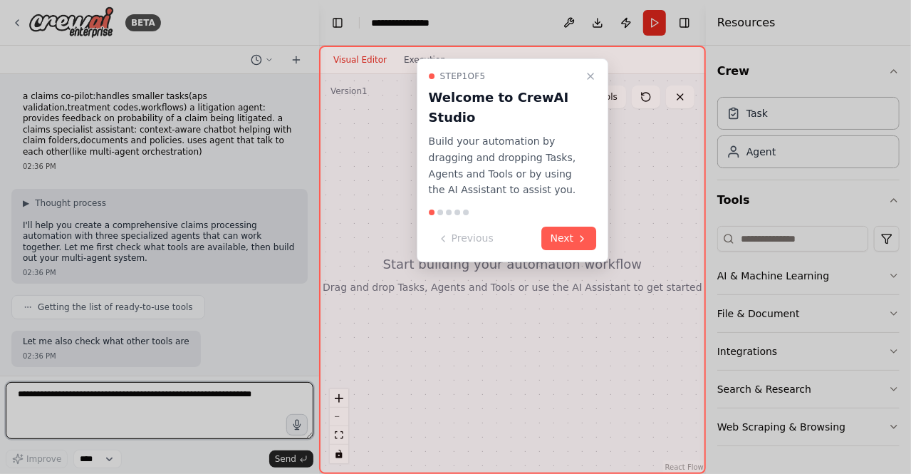
scroll to position [12, 0]
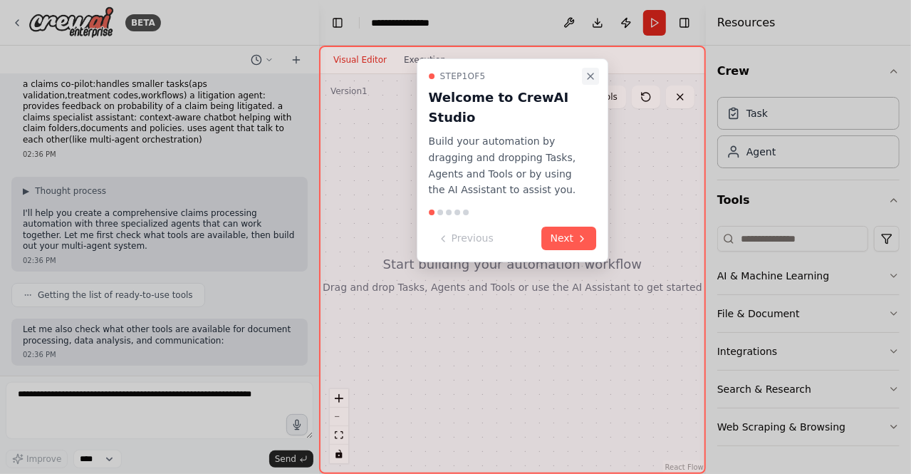
click at [590, 78] on icon "Close walkthrough" at bounding box center [590, 76] width 11 height 11
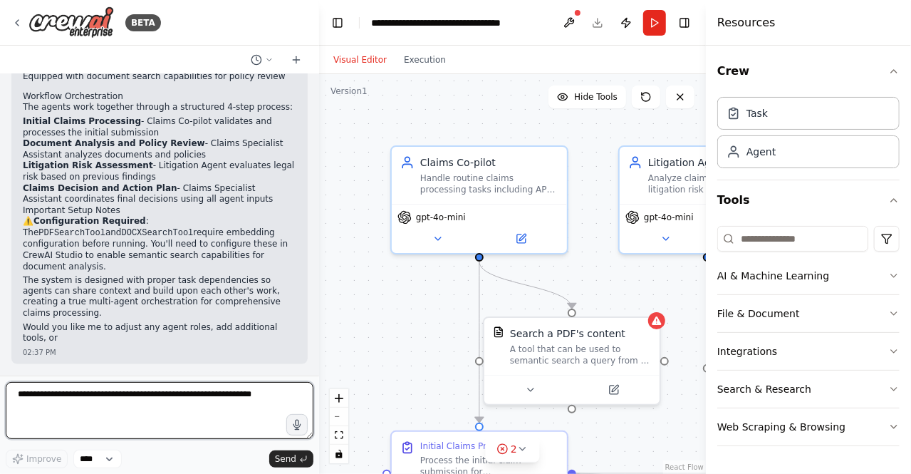
scroll to position [1181, 0]
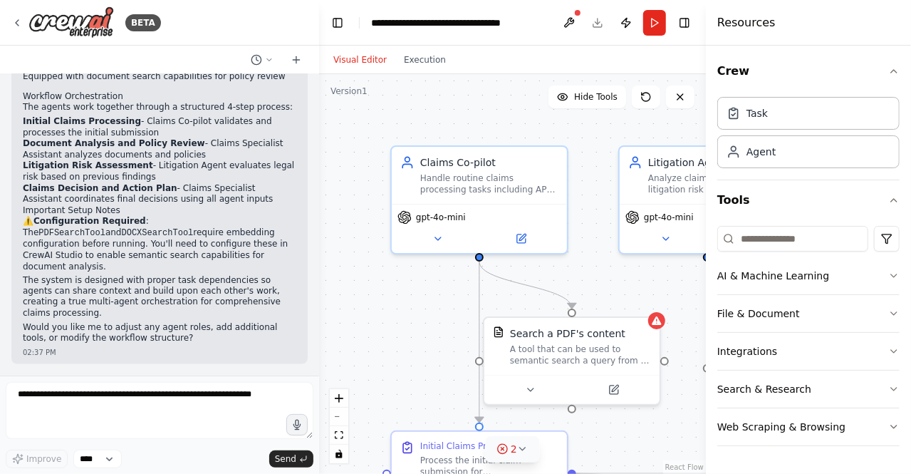
click at [517, 450] on icon at bounding box center [522, 448] width 11 height 11
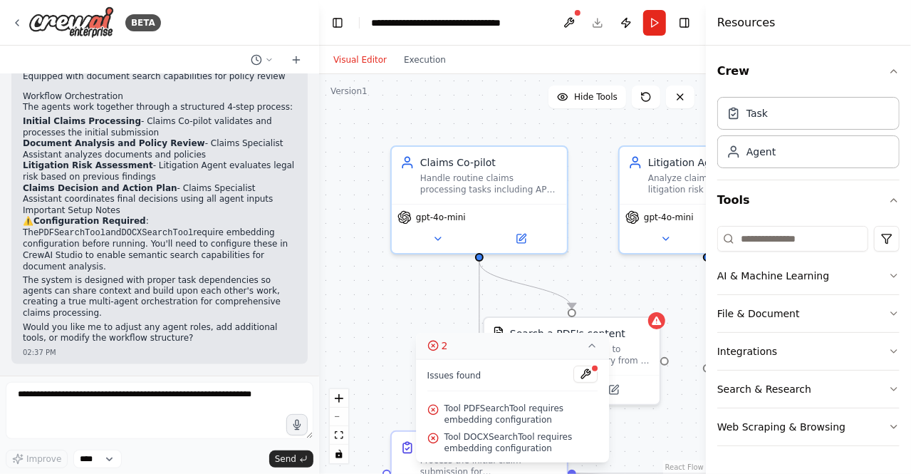
click at [591, 355] on button "2" at bounding box center [513, 346] width 194 height 26
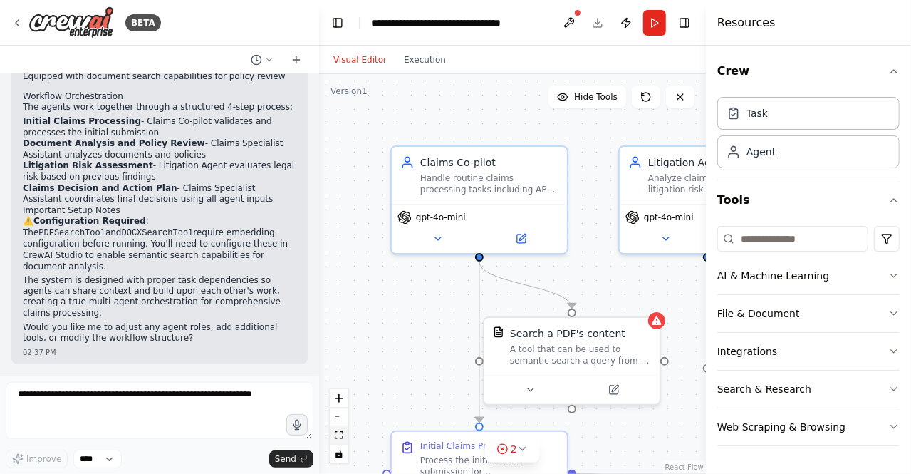
click at [335, 436] on icon "fit view" at bounding box center [339, 435] width 9 height 8
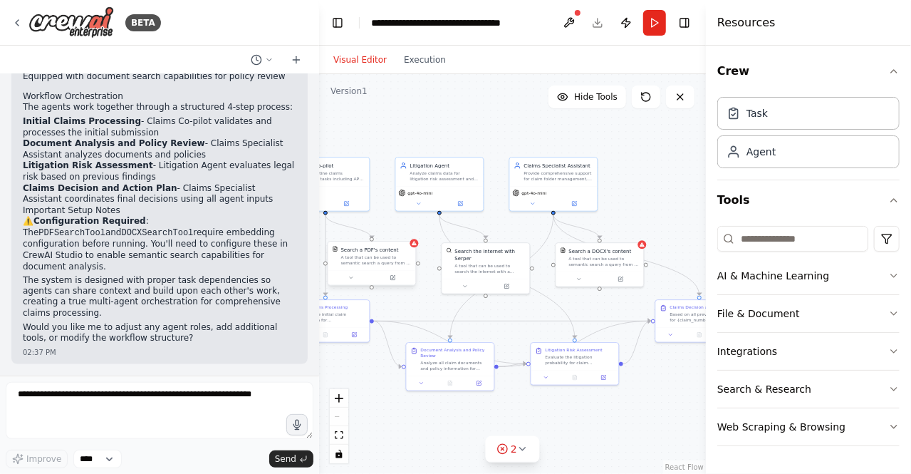
click at [409, 249] on div "Search a PDF's content" at bounding box center [376, 249] width 71 height 7
click at [416, 245] on icon at bounding box center [414, 243] width 5 height 4
click at [361, 224] on div ".deletable-edge-delete-btn { width: 20px; height: 20px; border: 0px solid #ffff…" at bounding box center [512, 274] width 387 height 400
click at [571, 17] on button at bounding box center [569, 23] width 23 height 26
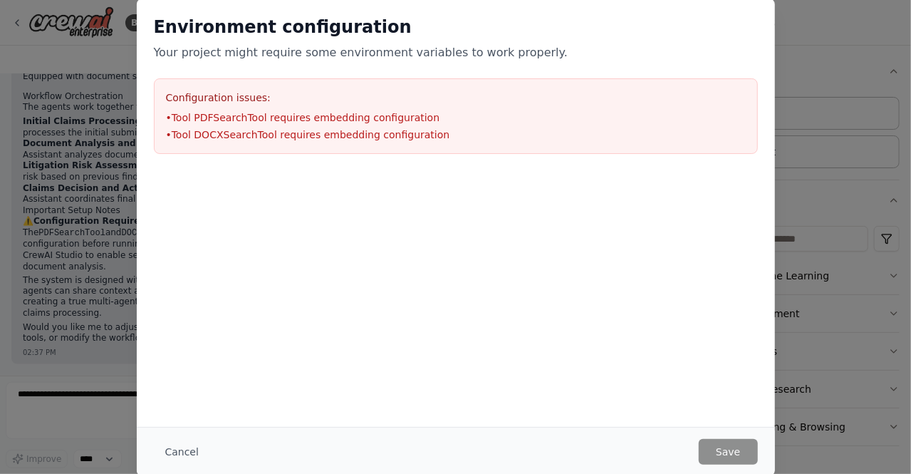
click at [323, 117] on li "• Tool PDFSearchTool requires embedding configuration" at bounding box center [456, 117] width 580 height 14
click at [188, 449] on button "Cancel" at bounding box center [182, 452] width 56 height 26
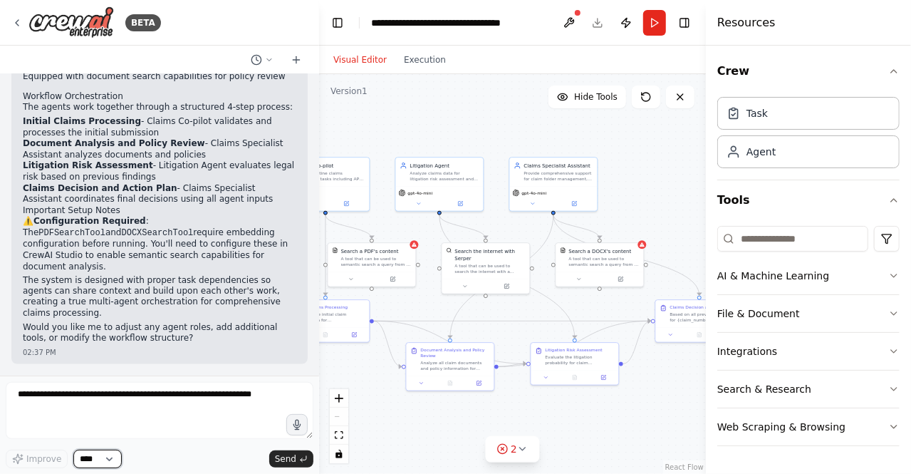
drag, startPoint x: 104, startPoint y: 456, endPoint x: 177, endPoint y: 419, distance: 81.6
click at [177, 419] on div "Improve **** Send" at bounding box center [160, 425] width 308 height 86
click at [898, 201] on icon "button" at bounding box center [894, 200] width 11 height 11
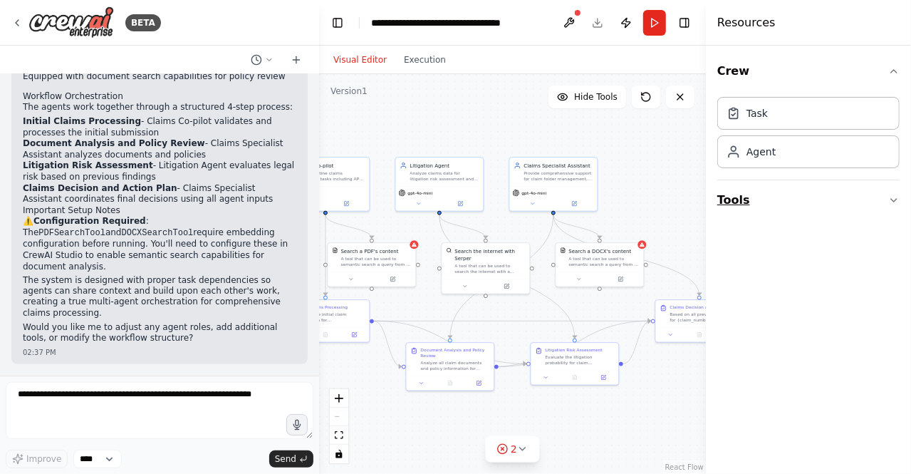
click at [898, 201] on icon "button" at bounding box center [894, 200] width 11 height 11
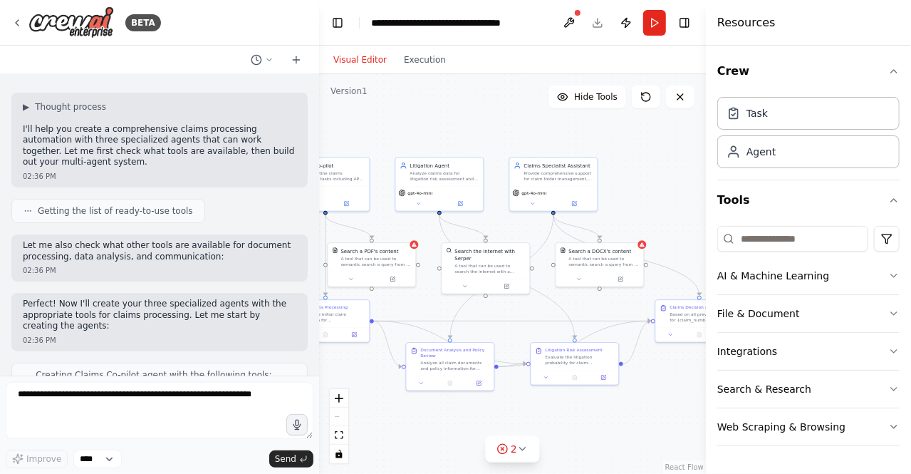
scroll to position [0, 0]
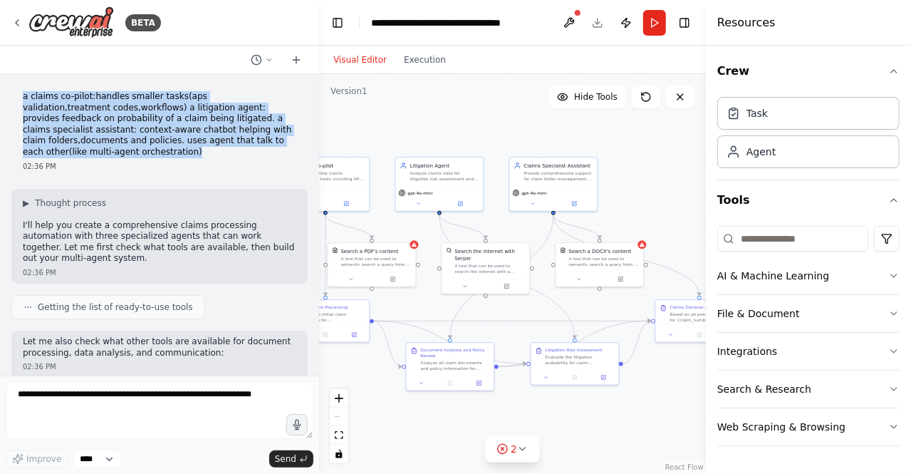
drag, startPoint x: 239, startPoint y: 155, endPoint x: 21, endPoint y: 97, distance: 225.7
click at [21, 97] on div "a claims co-pilot:handles smaller tasks(aps validation,treatment codes,workflow…" at bounding box center [159, 132] width 296 height 92
copy p "a claims co-pilot:handles smaller tasks(aps validation,treatment codes,workflow…"
click at [67, 24] on img at bounding box center [72, 22] width 86 height 32
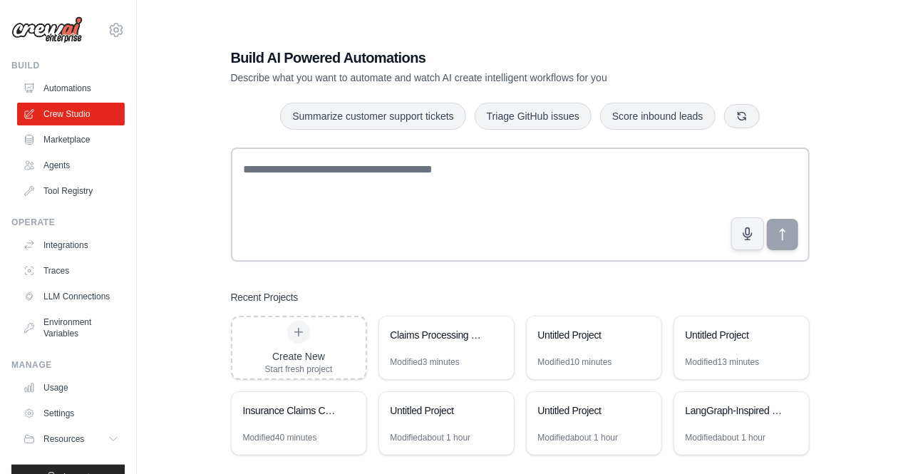
scroll to position [26, 0]
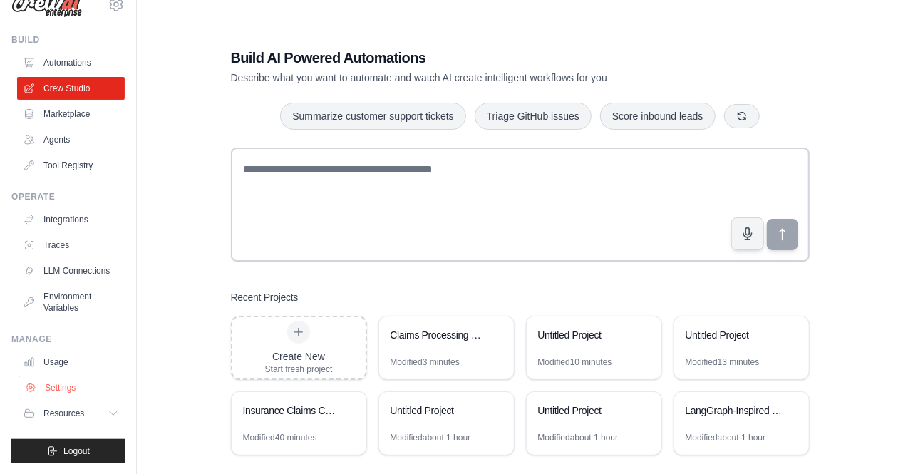
click at [61, 388] on link "Settings" at bounding box center [73, 387] width 108 height 23
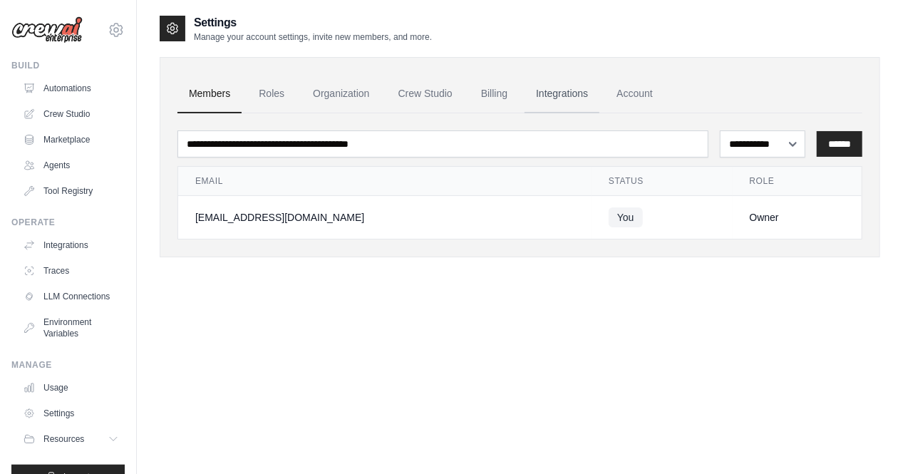
click at [549, 101] on link "Integrations" at bounding box center [561, 94] width 75 height 38
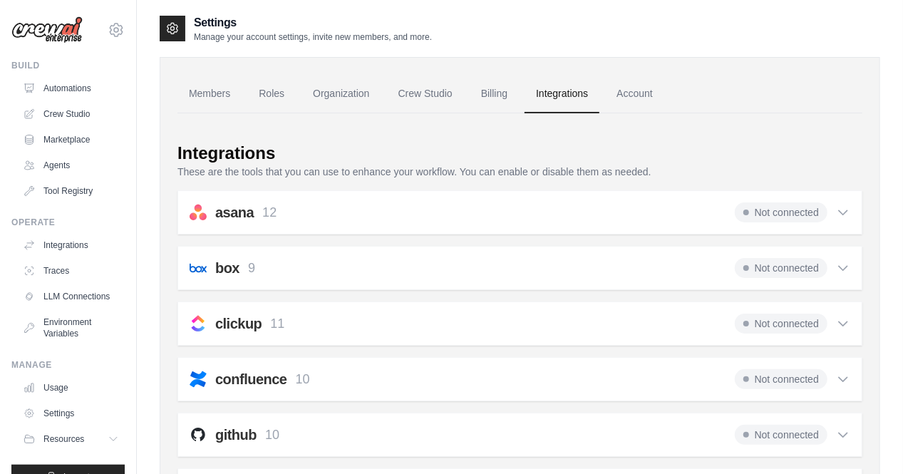
click at [560, 111] on link "Integrations" at bounding box center [561, 94] width 75 height 38
click at [429, 101] on link "Crew Studio" at bounding box center [425, 94] width 77 height 38
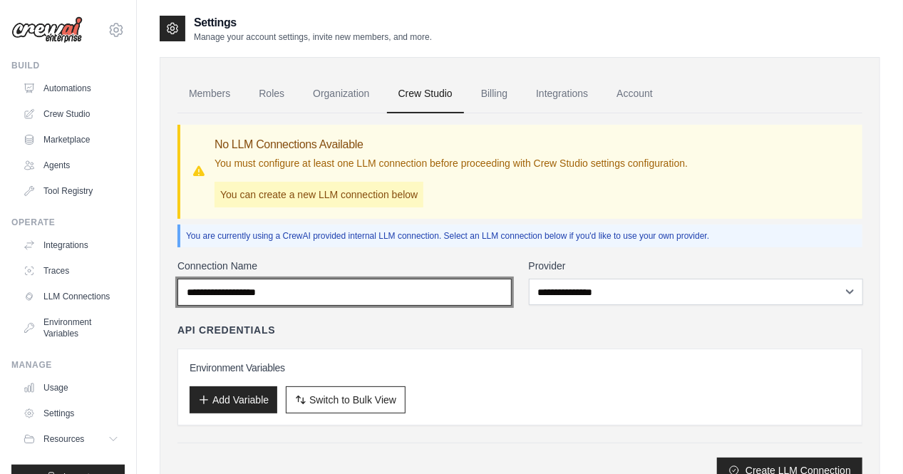
click at [485, 294] on input "Connection Name" at bounding box center [344, 292] width 334 height 27
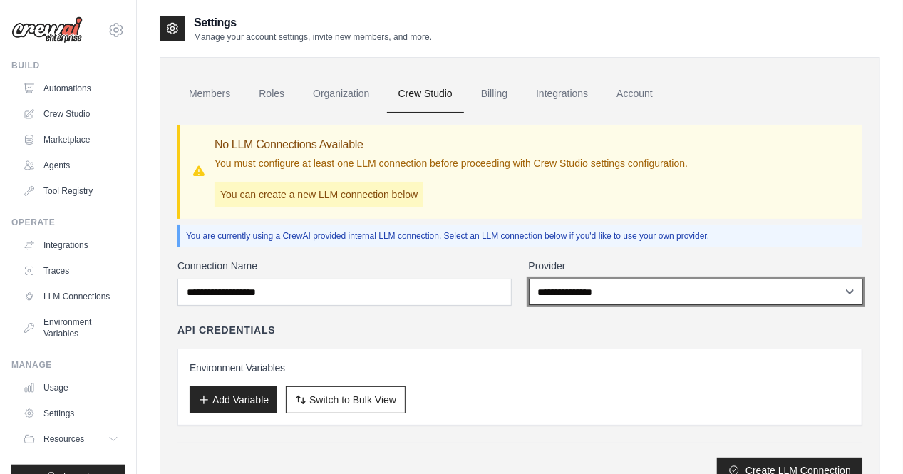
select select "******"
click at [529, 279] on select "**********" at bounding box center [696, 292] width 334 height 26
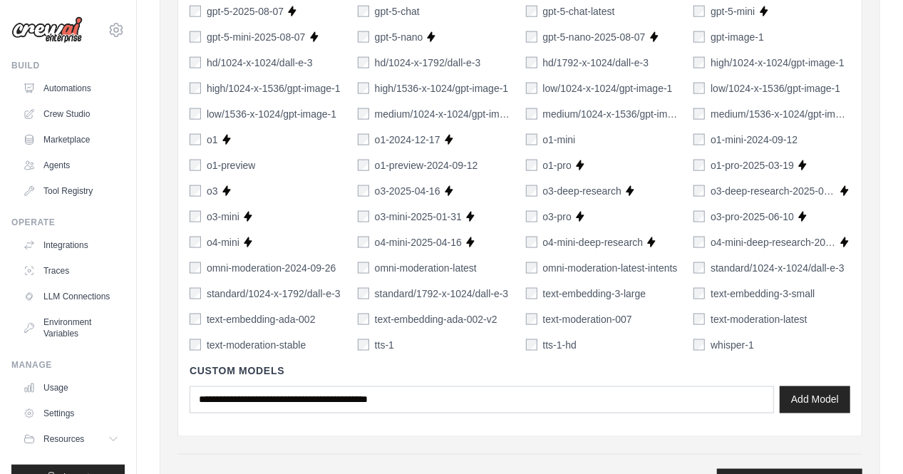
scroll to position [1035, 0]
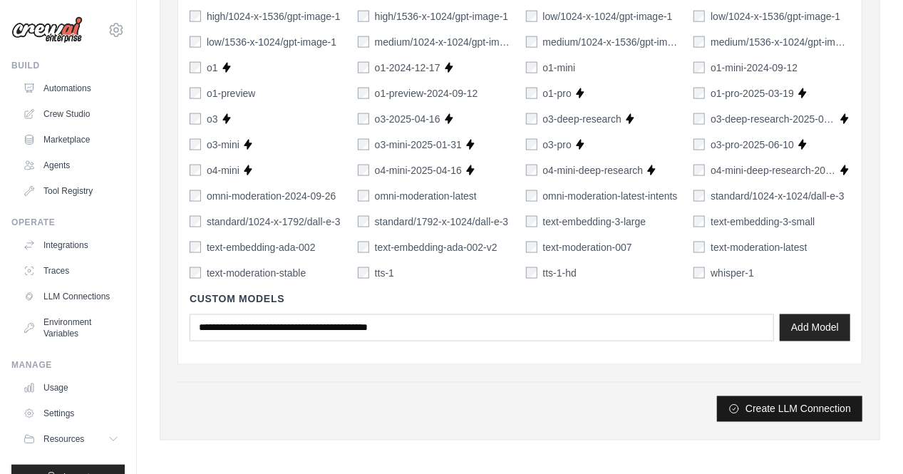
click at [752, 406] on button "Create LLM Connection" at bounding box center [789, 409] width 145 height 26
type input "******"
click at [775, 402] on button "Create LLM Connection" at bounding box center [789, 409] width 145 height 26
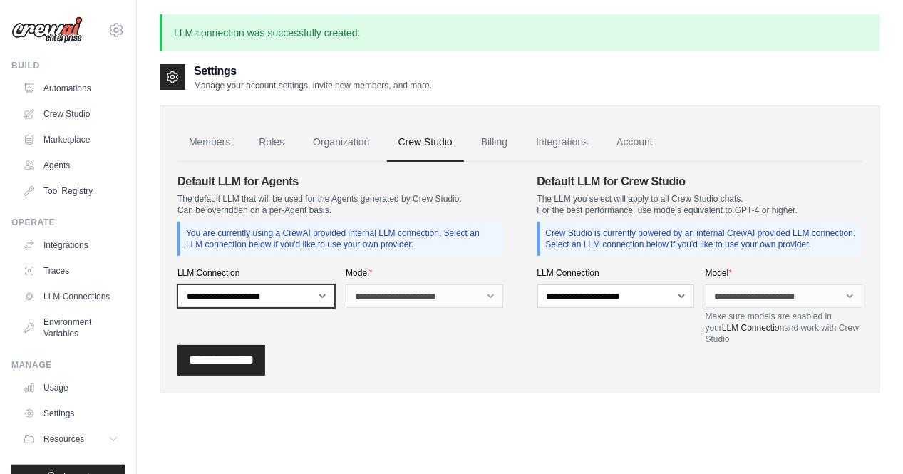
select select "******"
click at [177, 284] on select "**********" at bounding box center [255, 296] width 157 height 24
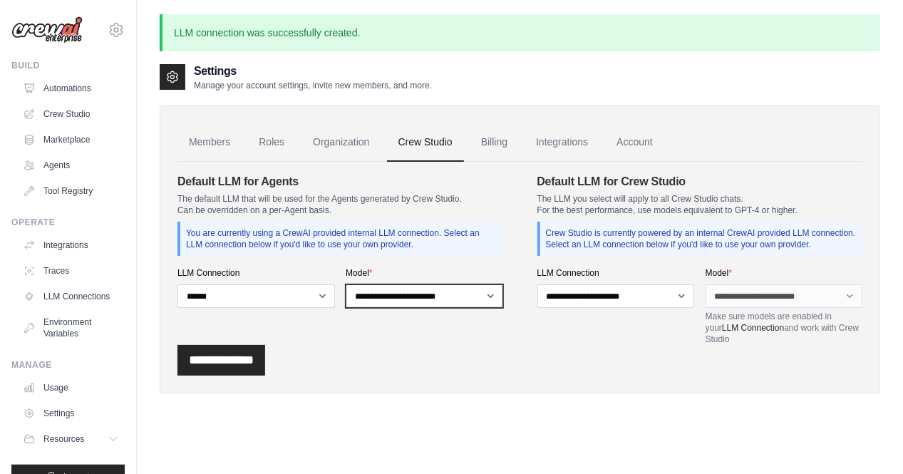
select select "*******"
click at [346, 284] on select "**********" at bounding box center [424, 296] width 157 height 24
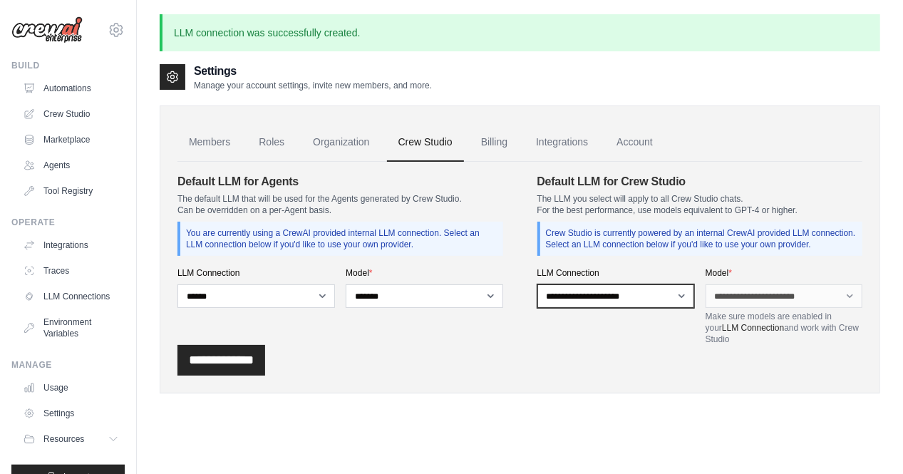
select select "******"
click at [537, 284] on select "**********" at bounding box center [615, 296] width 157 height 24
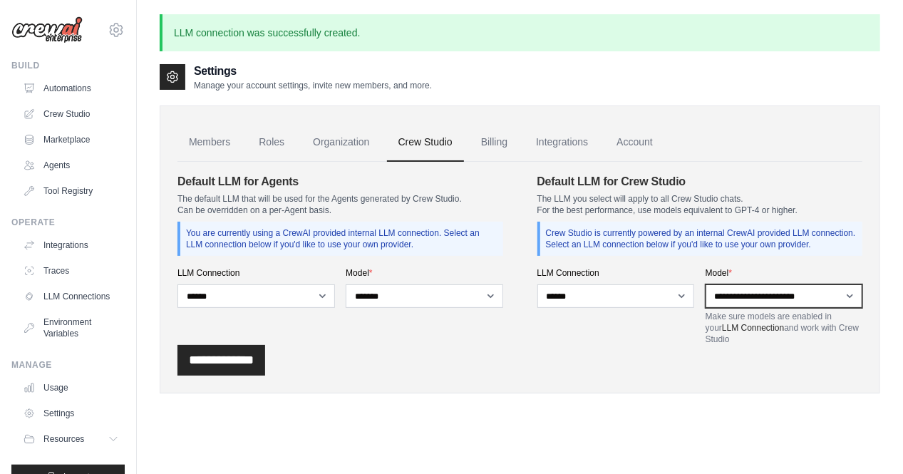
select select "*******"
click at [705, 284] on select "**********" at bounding box center [783, 296] width 157 height 24
click at [245, 355] on input "**********" at bounding box center [221, 360] width 88 height 31
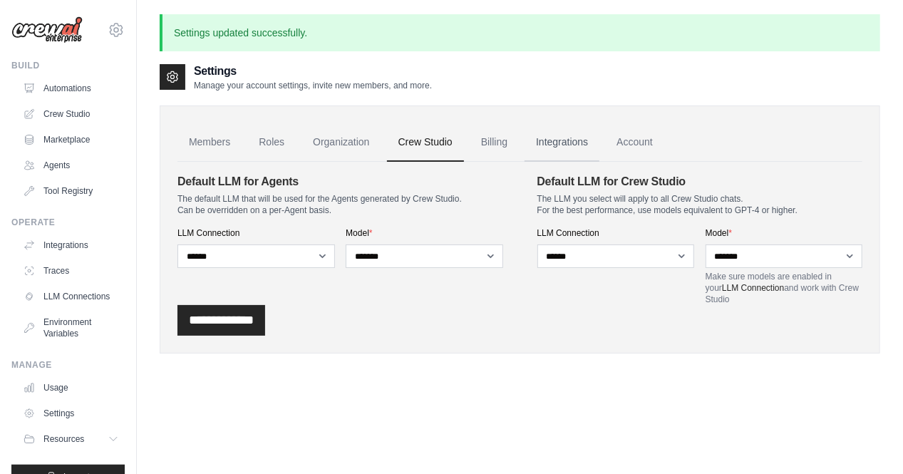
click at [559, 145] on link "Integrations" at bounding box center [561, 142] width 75 height 38
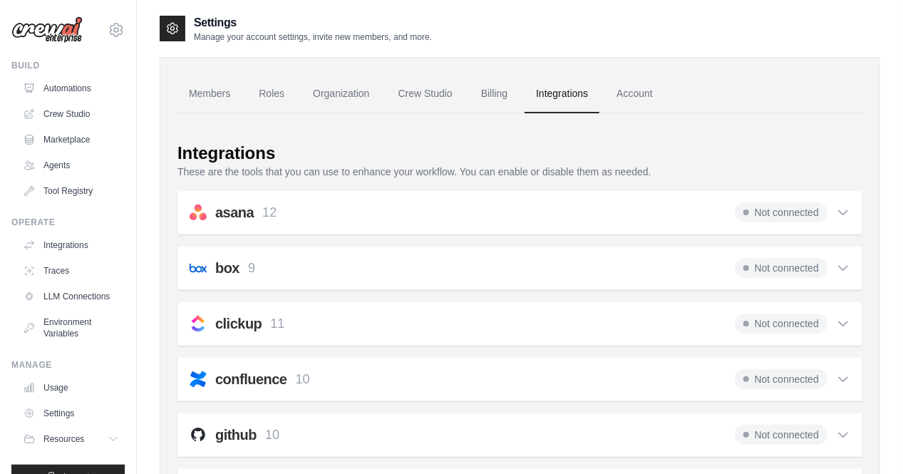
scroll to position [26, 0]
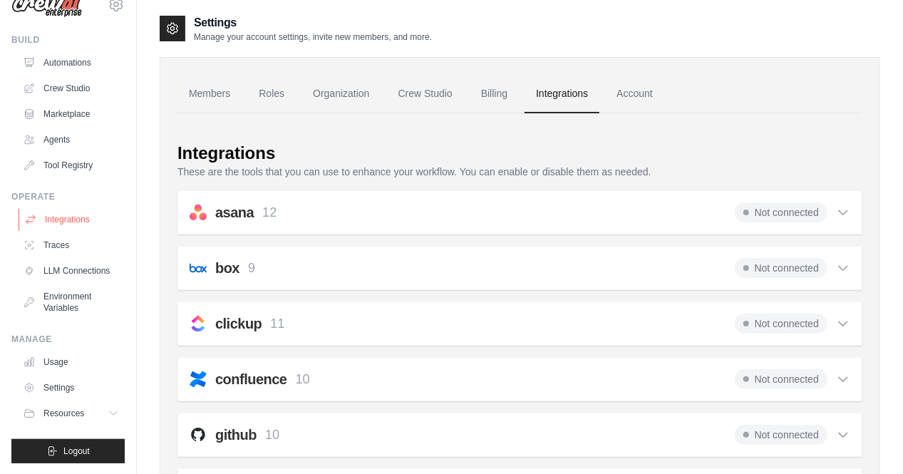
click at [64, 225] on link "Integrations" at bounding box center [73, 219] width 108 height 23
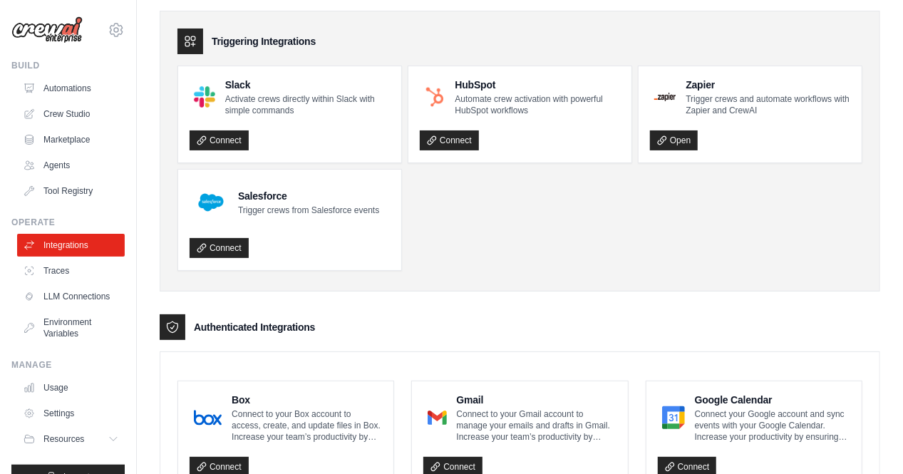
scroll to position [57, 0]
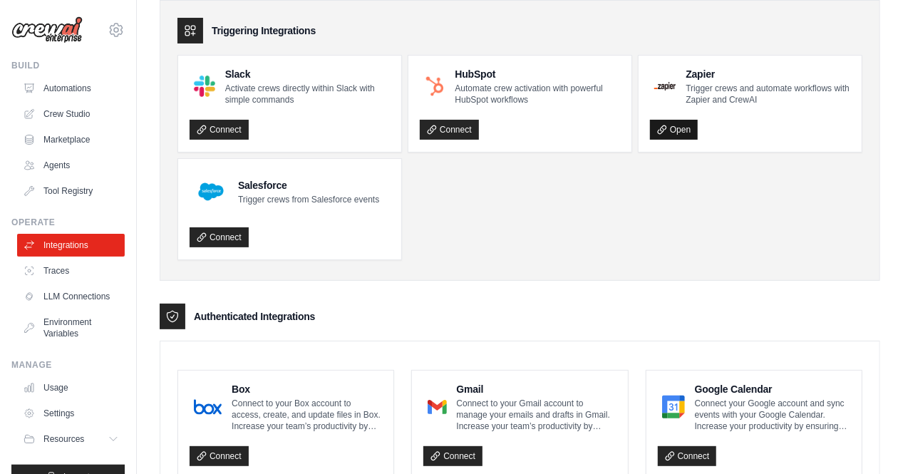
click at [673, 130] on link "Open" at bounding box center [674, 130] width 48 height 20
click at [84, 296] on link "LLM Connections" at bounding box center [73, 296] width 108 height 23
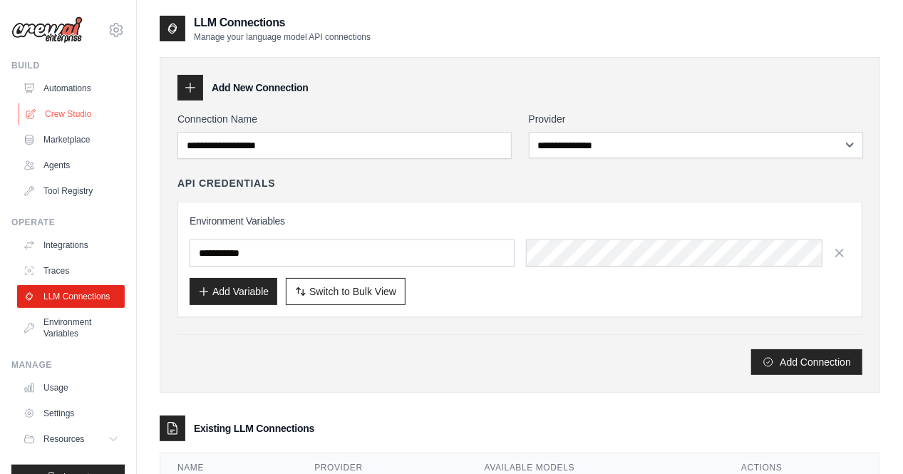
click at [67, 117] on link "Crew Studio" at bounding box center [73, 114] width 108 height 23
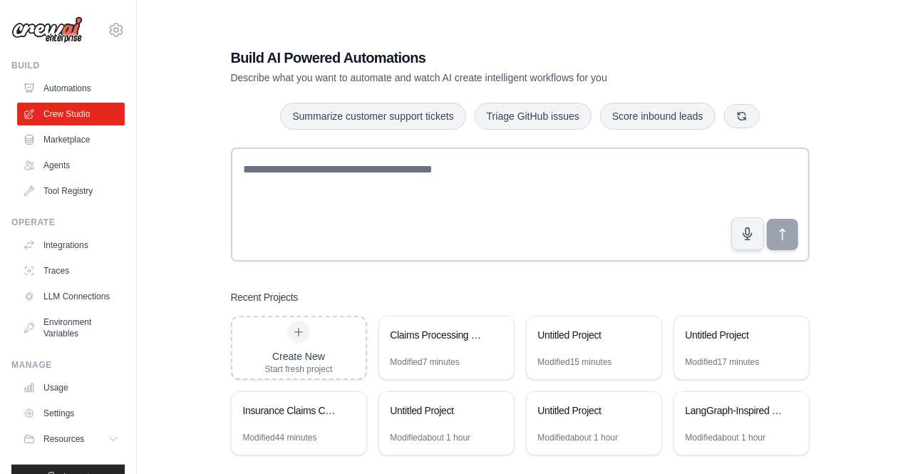
click at [73, 190] on link "Tool Registry" at bounding box center [71, 191] width 108 height 23
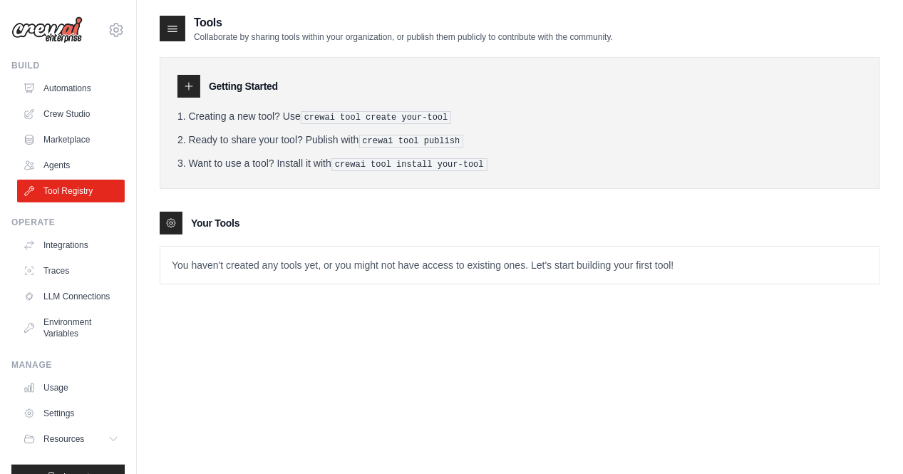
click at [73, 190] on link "Tool Registry" at bounding box center [71, 191] width 108 height 23
click at [78, 168] on link "Agents" at bounding box center [73, 165] width 108 height 23
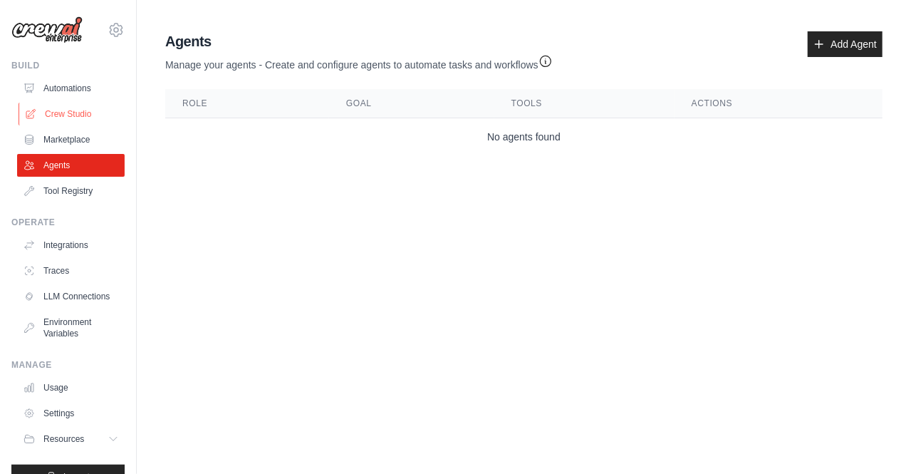
click at [100, 114] on link "Crew Studio" at bounding box center [73, 114] width 108 height 23
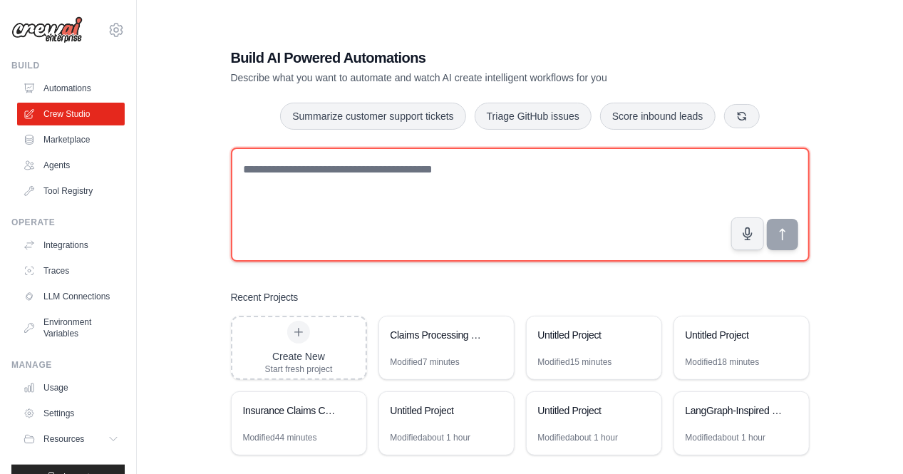
click at [393, 205] on textarea at bounding box center [520, 204] width 579 height 114
paste textarea "**********"
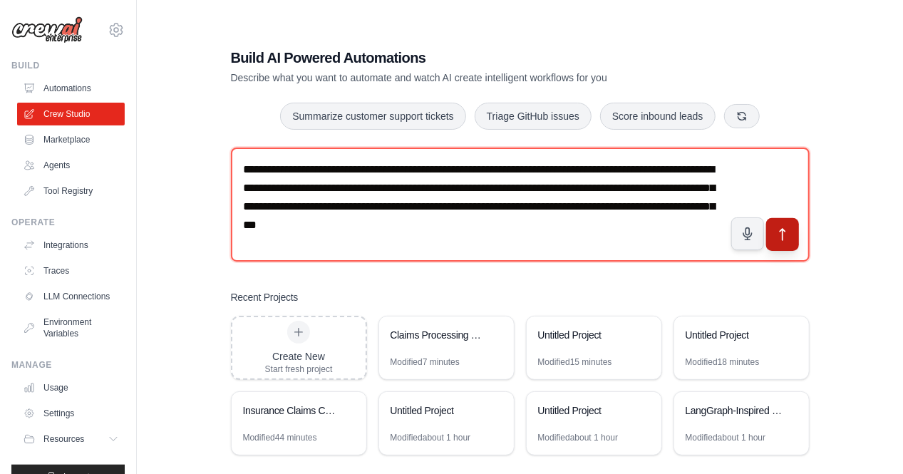
type textarea "**********"
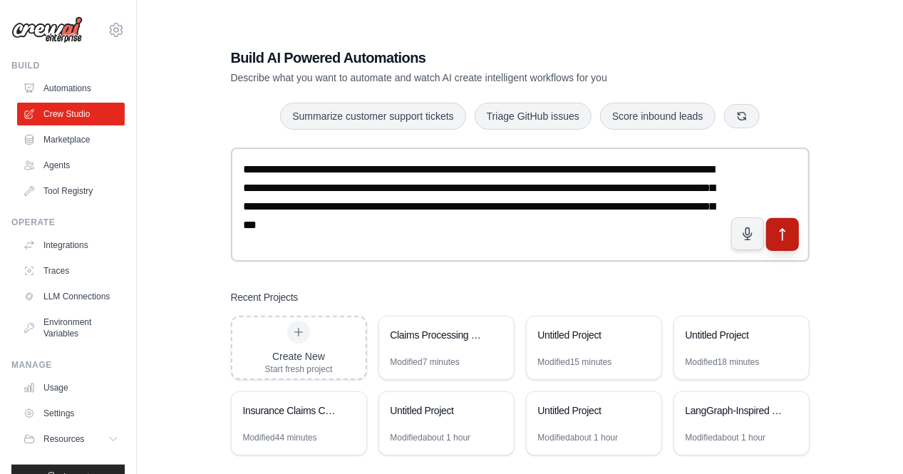
click at [788, 238] on icon "submit" at bounding box center [782, 234] width 15 height 15
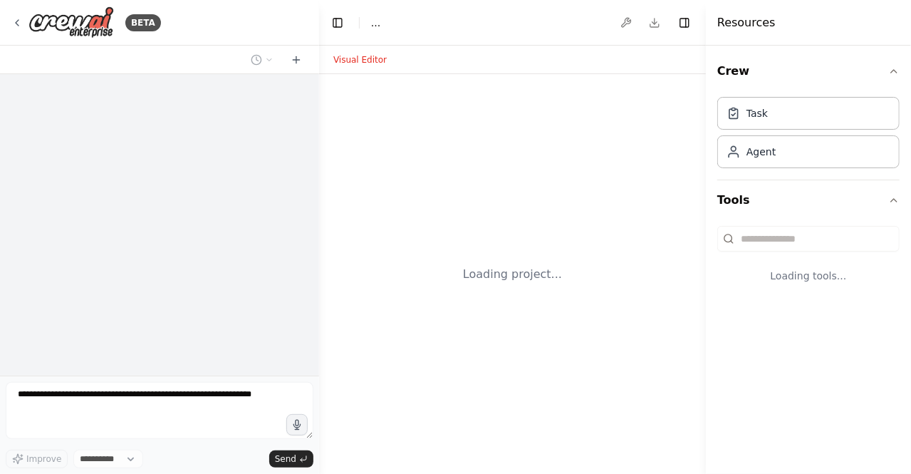
select select "****"
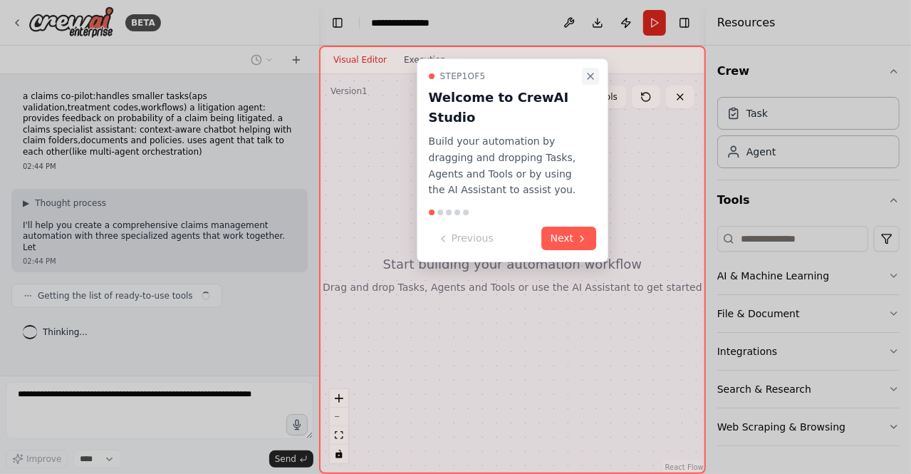
click at [593, 77] on icon "Close walkthrough" at bounding box center [591, 76] width 6 height 6
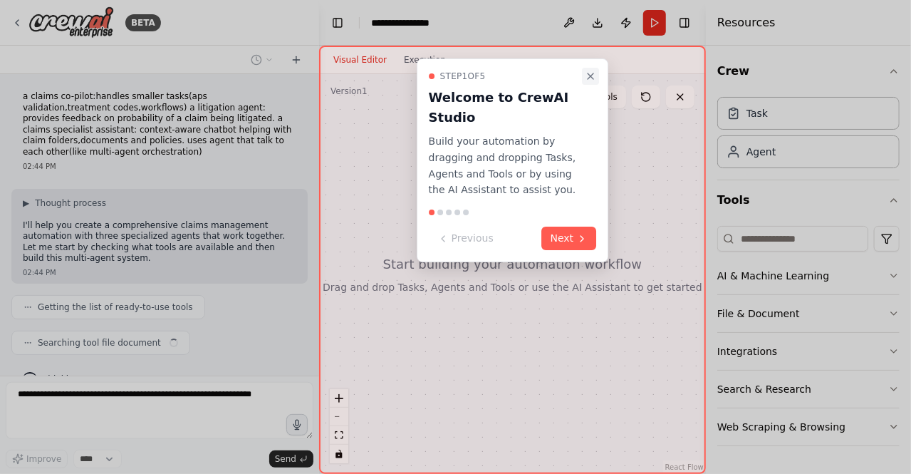
scroll to position [26, 0]
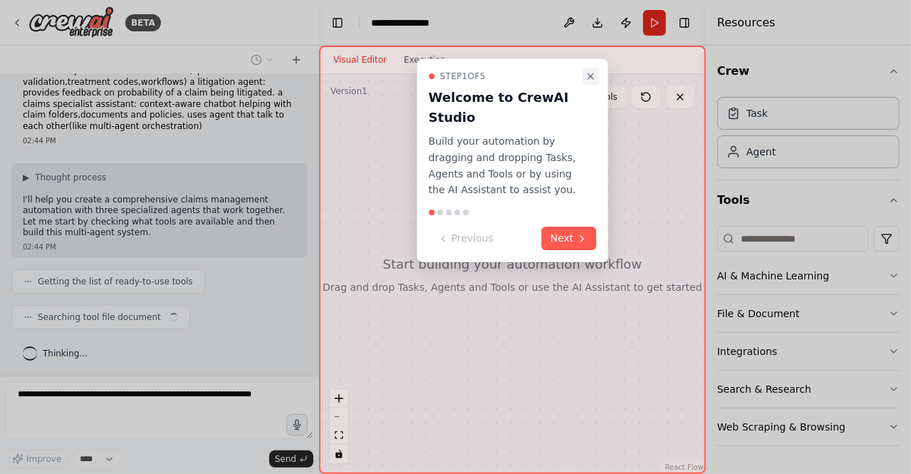
click at [589, 77] on icon "Close walkthrough" at bounding box center [590, 76] width 11 height 11
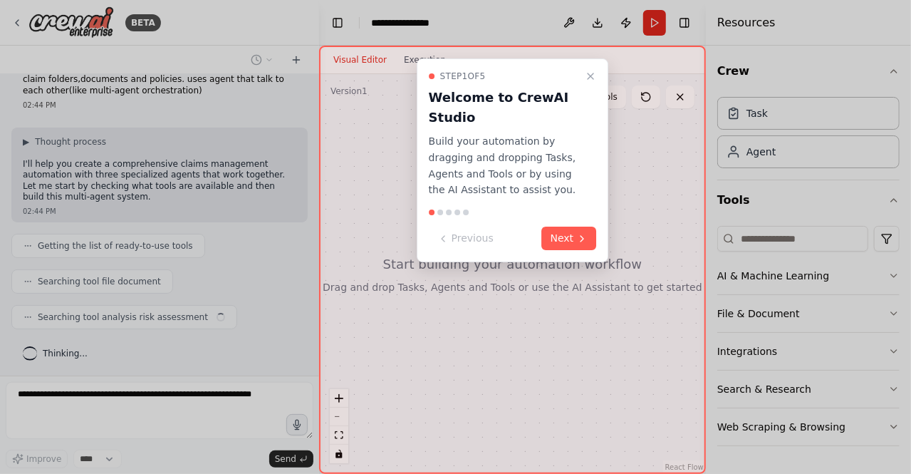
click at [589, 77] on icon "Close walkthrough" at bounding box center [590, 76] width 11 height 11
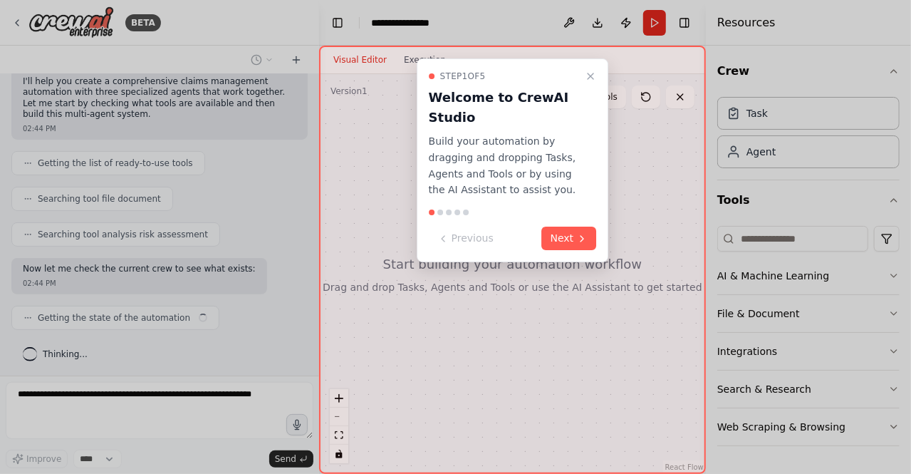
click at [589, 77] on icon "Close walkthrough" at bounding box center [590, 76] width 11 height 11
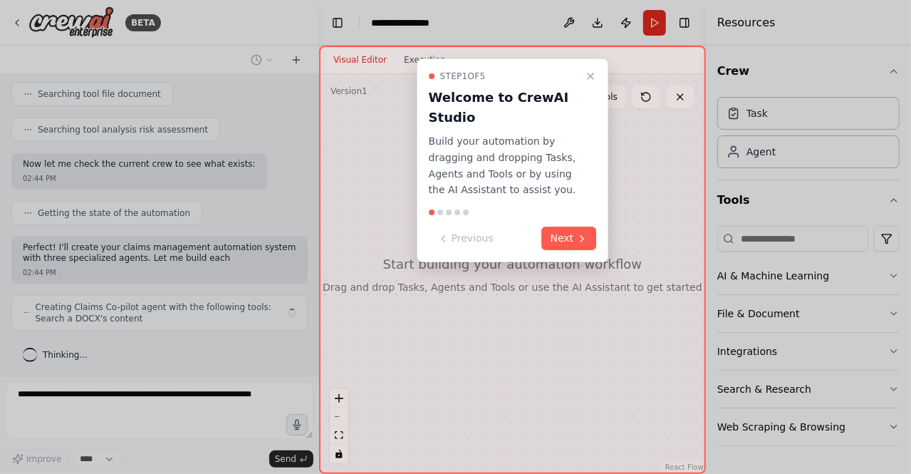
scroll to position [259, 0]
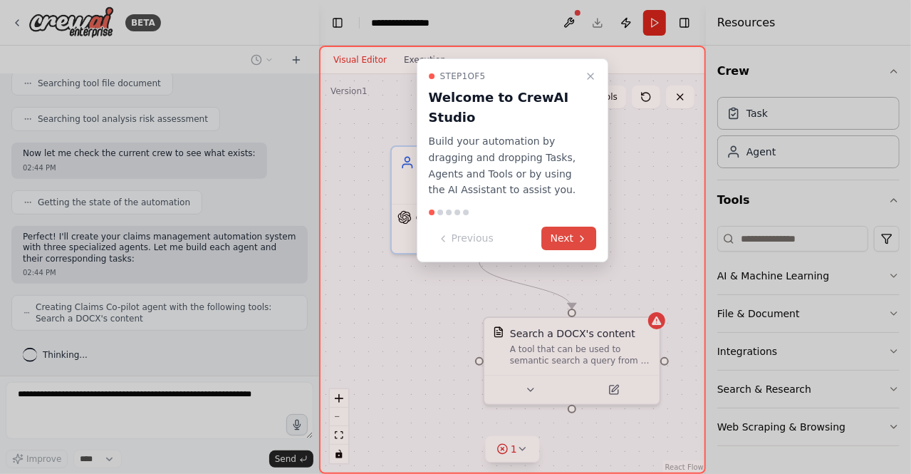
click at [574, 239] on button "Next" at bounding box center [569, 239] width 55 height 24
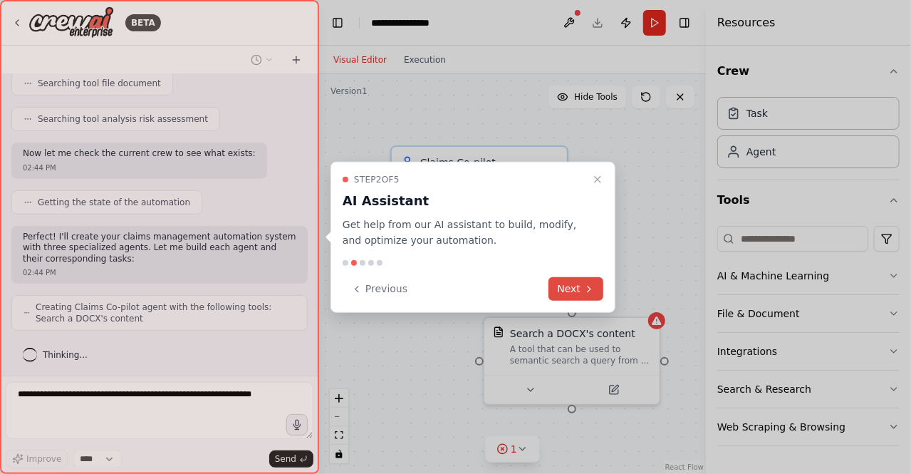
click at [571, 284] on button "Next" at bounding box center [576, 289] width 55 height 24
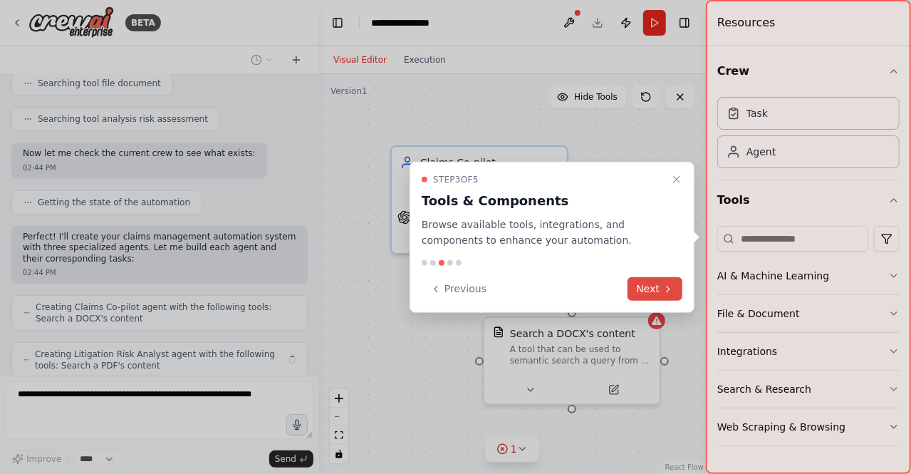
scroll to position [306, 0]
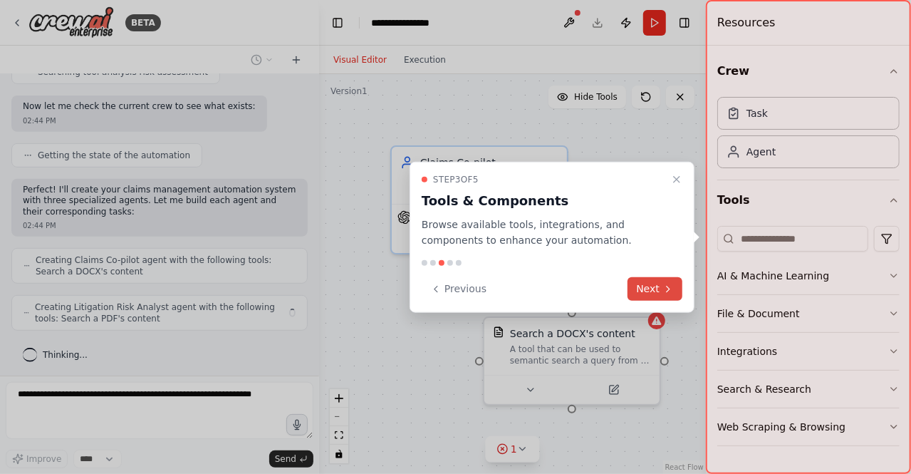
click at [658, 284] on button "Next" at bounding box center [655, 289] width 55 height 24
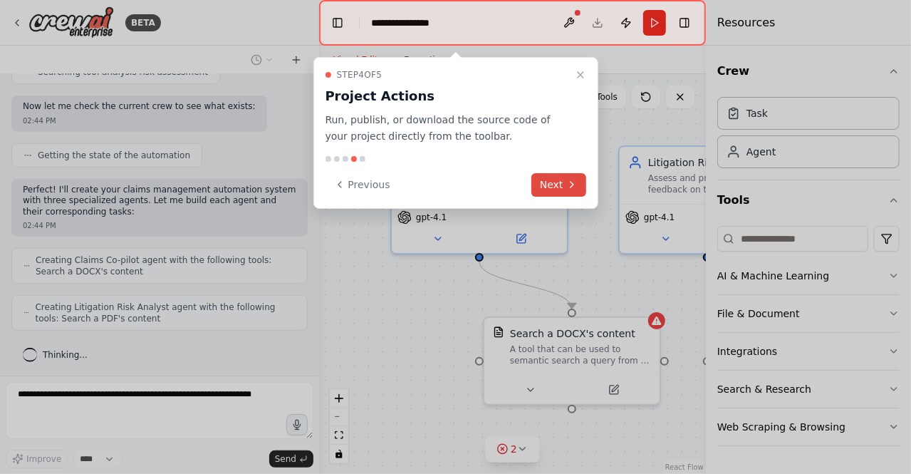
click at [566, 175] on button "Next" at bounding box center [559, 185] width 55 height 24
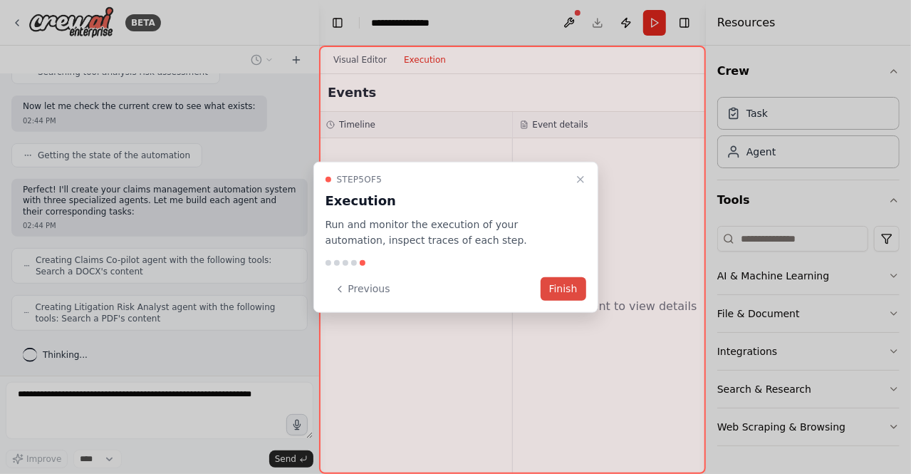
click at [579, 289] on button "Finish" at bounding box center [564, 289] width 46 height 24
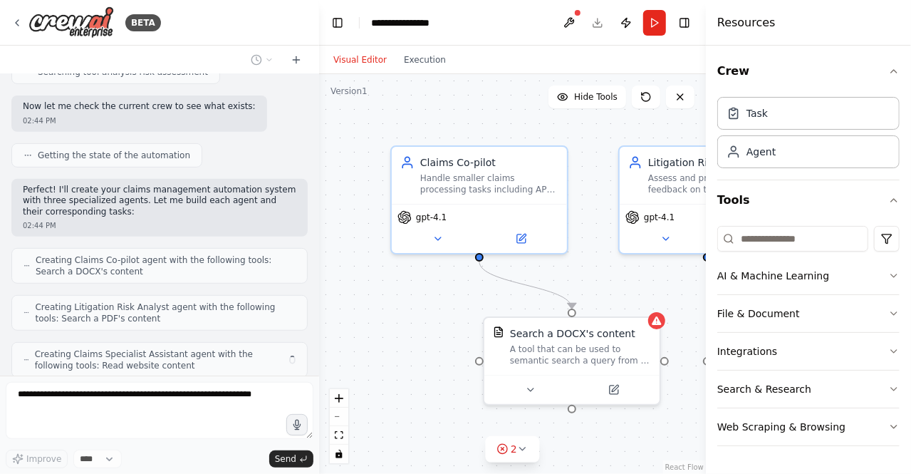
scroll to position [353, 0]
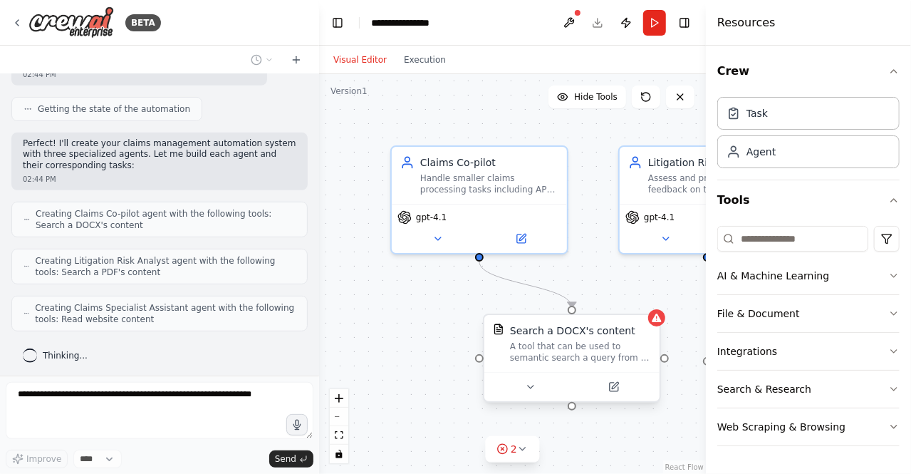
click at [656, 326] on div "Search a DOCX's content A tool that can be used to semantic search a query from…" at bounding box center [572, 343] width 175 height 57
click at [516, 447] on span "2" at bounding box center [514, 449] width 6 height 14
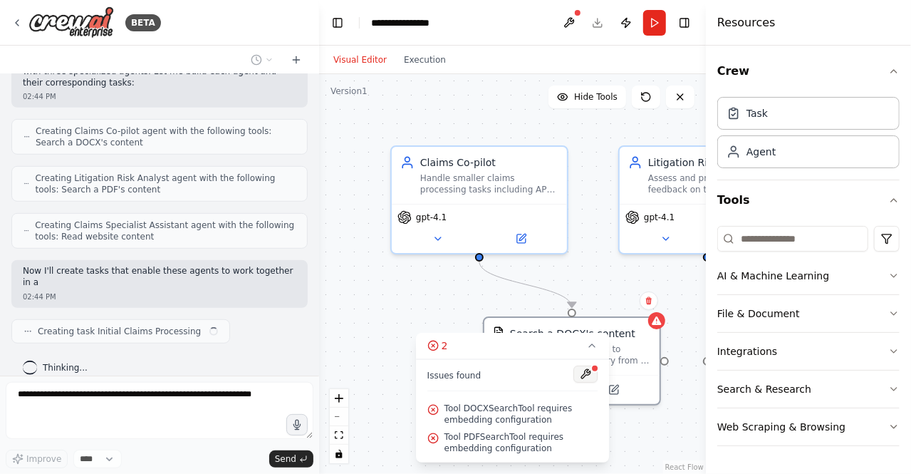
scroll to position [447, 0]
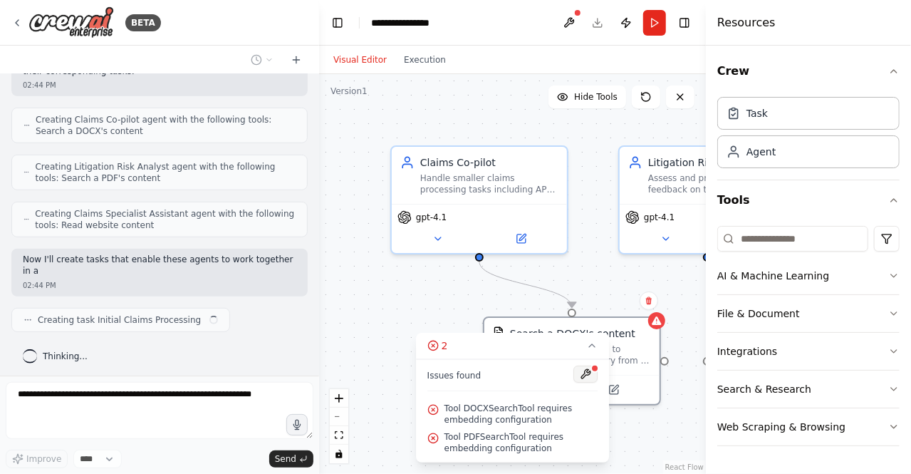
click at [589, 372] on button at bounding box center [586, 374] width 24 height 17
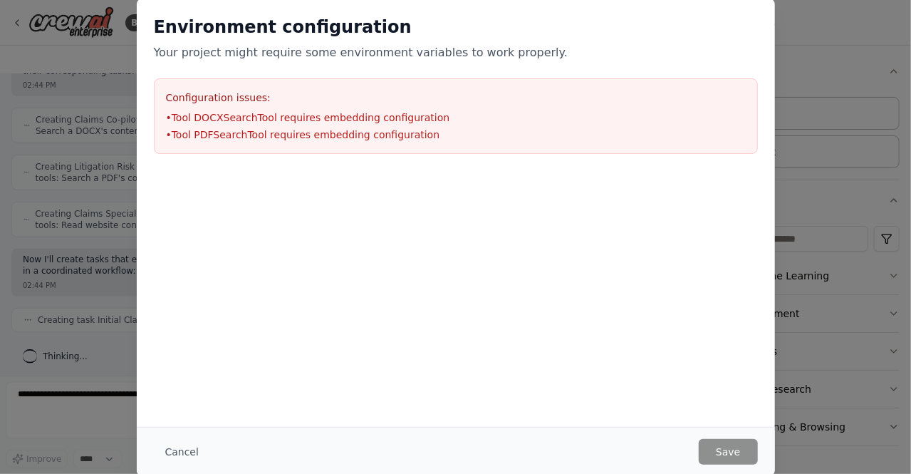
click at [271, 118] on li "• Tool DOCXSearchTool requires embedding configuration" at bounding box center [456, 117] width 580 height 14
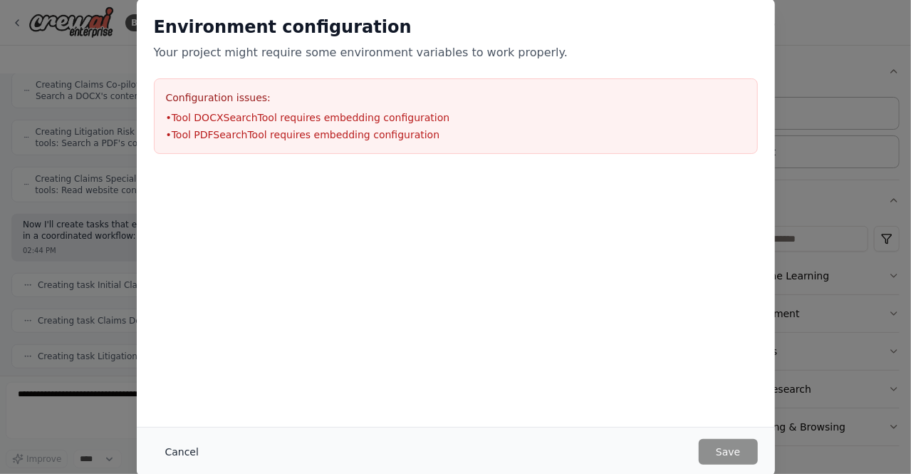
scroll to position [517, 0]
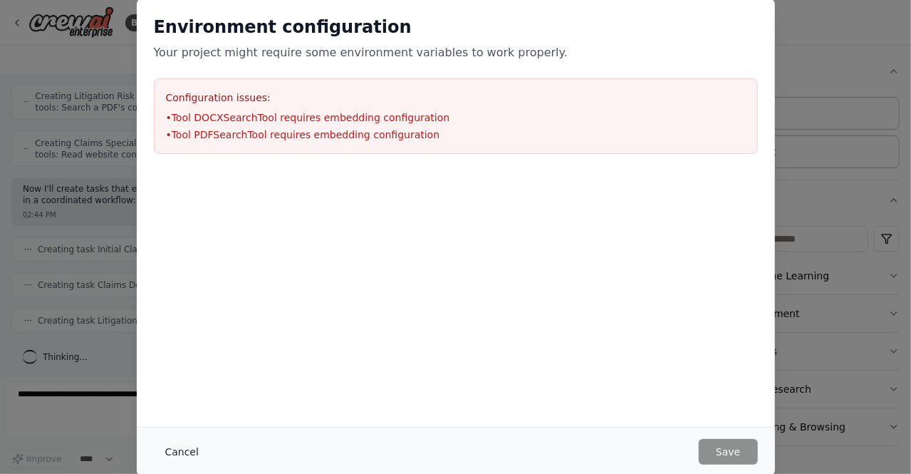
click at [172, 450] on button "Cancel" at bounding box center [182, 452] width 56 height 26
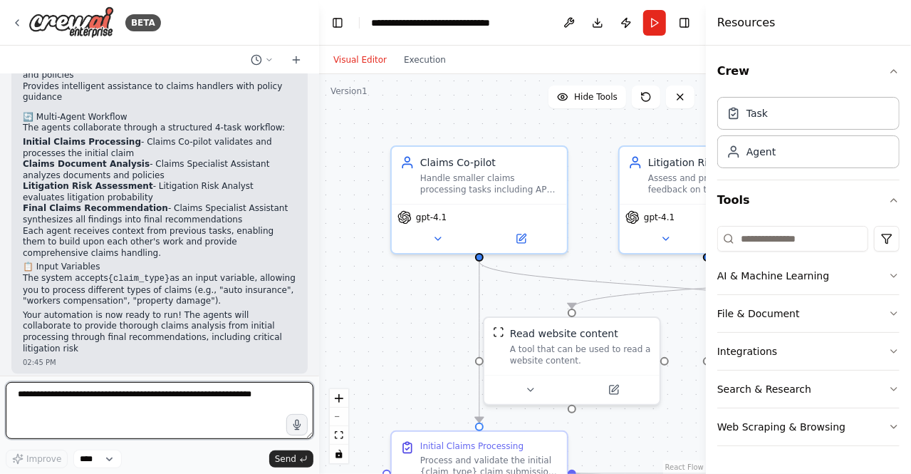
scroll to position [1675, 0]
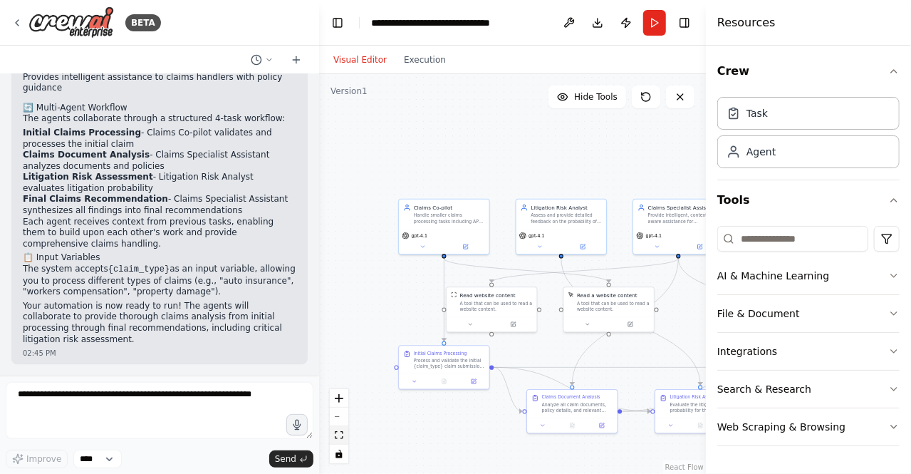
click at [343, 433] on button "fit view" at bounding box center [339, 435] width 19 height 19
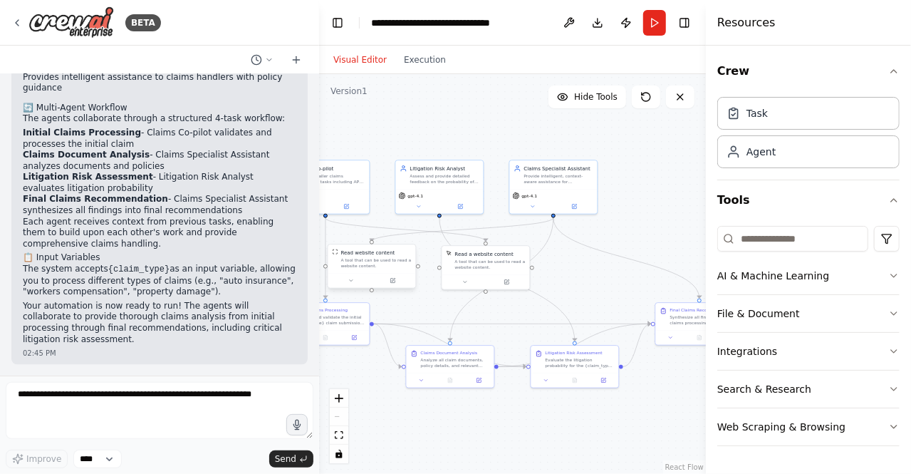
click at [346, 258] on div "A tool that can be used to read a website content." at bounding box center [376, 262] width 71 height 11
click at [342, 398] on icon "zoom in" at bounding box center [339, 398] width 9 height 9
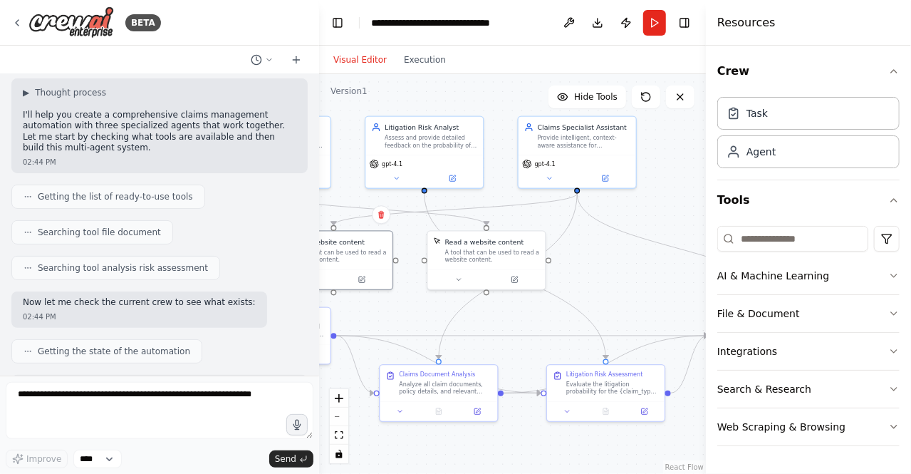
scroll to position [0, 0]
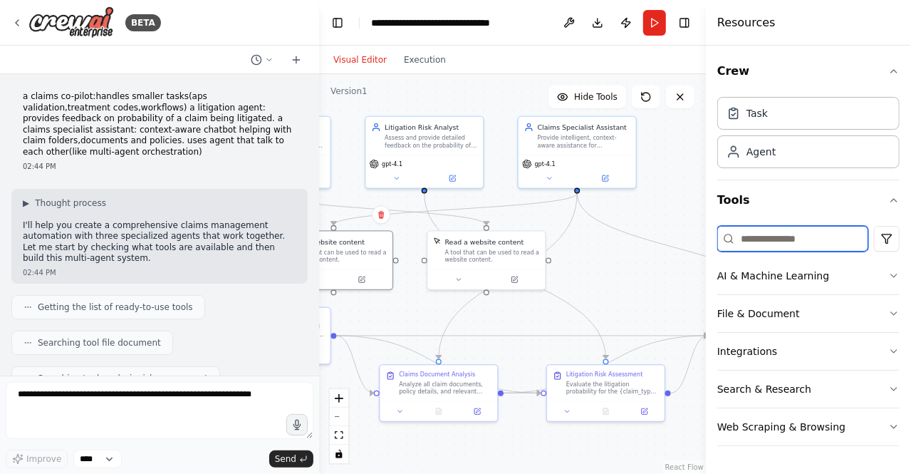
click at [765, 237] on input at bounding box center [793, 239] width 151 height 26
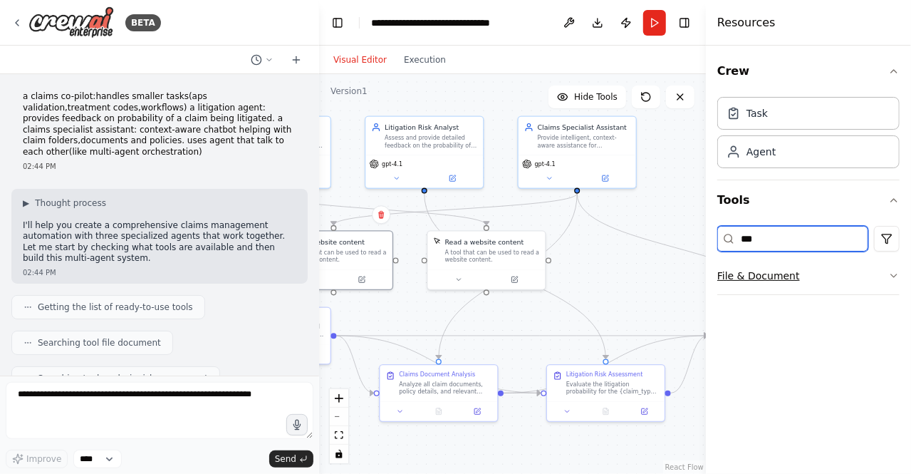
type input "***"
click at [775, 272] on button "File & Document" at bounding box center [809, 275] width 182 height 37
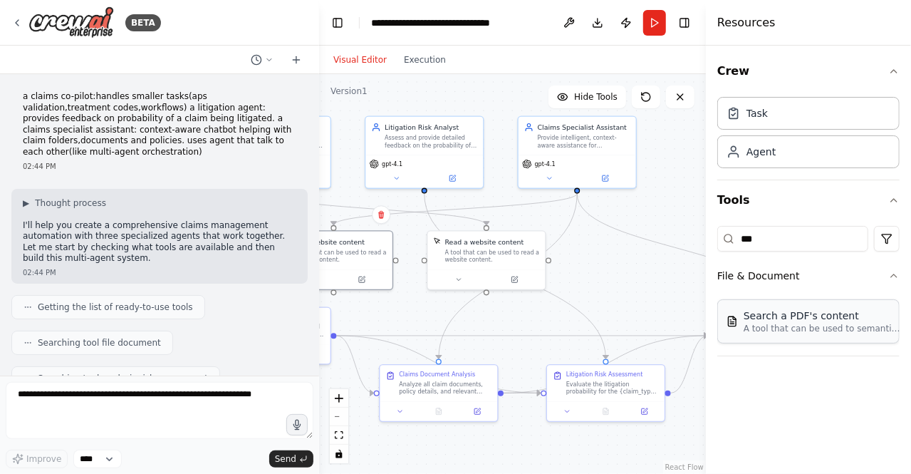
click at [779, 319] on div "Search a PDF's content" at bounding box center [822, 316] width 157 height 14
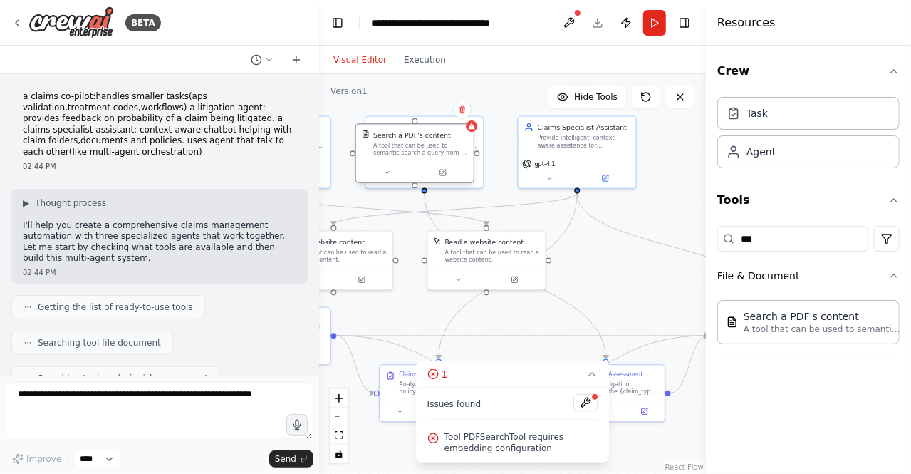
drag, startPoint x: 512, startPoint y: 168, endPoint x: 446, endPoint y: 151, distance: 67.7
click at [446, 151] on div "A tool that can be used to semantic search a query from a PDF's content." at bounding box center [420, 149] width 95 height 15
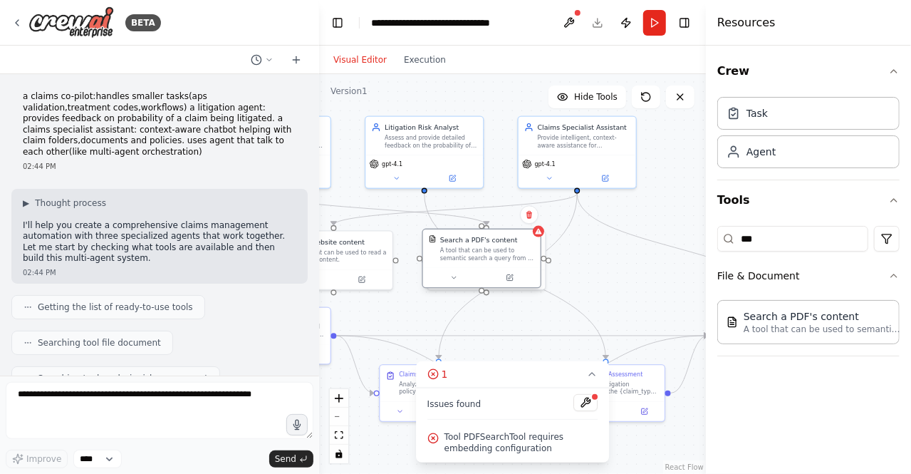
drag, startPoint x: 446, startPoint y: 151, endPoint x: 512, endPoint y: 261, distance: 127.8
click at [512, 261] on div "A tool that can be used to semantic search a query from a PDF's content." at bounding box center [487, 254] width 95 height 15
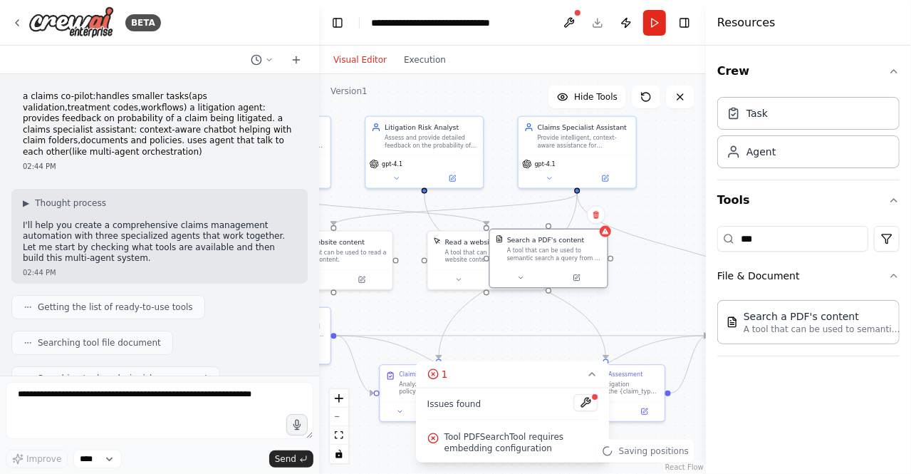
drag, startPoint x: 512, startPoint y: 261, endPoint x: 597, endPoint y: 265, distance: 85.6
click at [597, 265] on div "Search a PDF's content A tool that can be used to semantic search a query from …" at bounding box center [549, 248] width 118 height 38
click at [597, 218] on icon at bounding box center [597, 215] width 6 height 8
click at [594, 211] on icon at bounding box center [596, 214] width 9 height 9
click at [601, 217] on button at bounding box center [596, 214] width 19 height 19
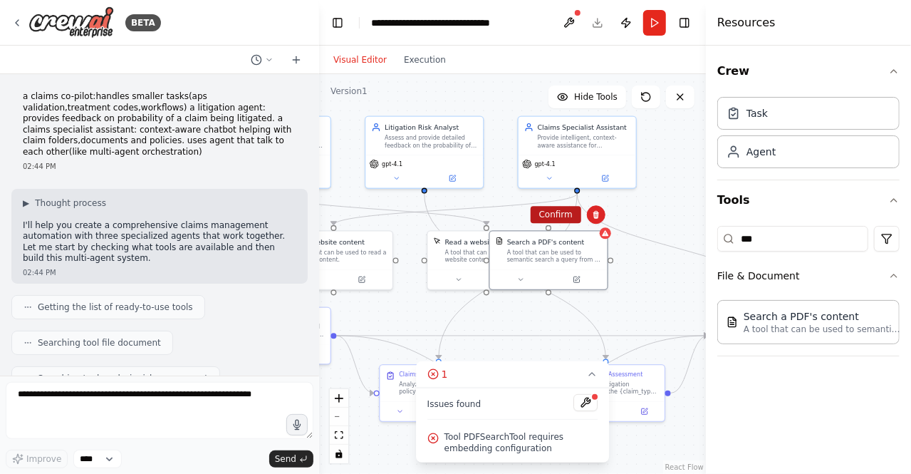
click at [561, 215] on button "Confirm" at bounding box center [556, 214] width 51 height 17
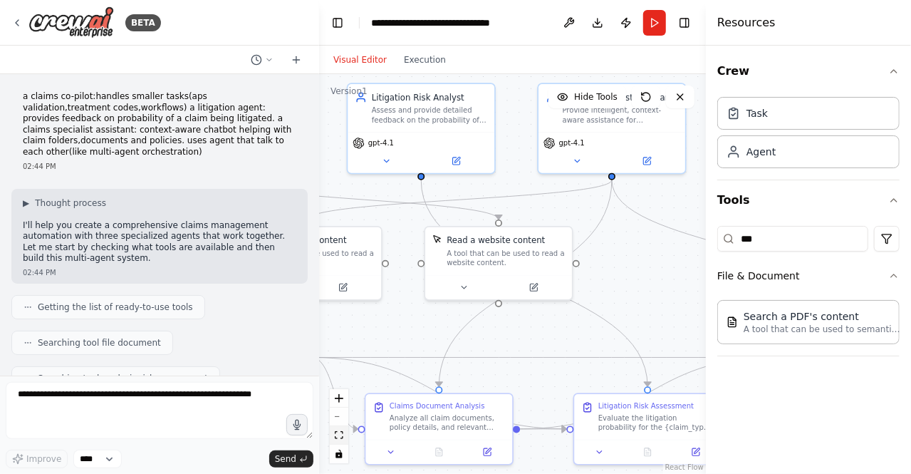
click at [338, 435] on icon "fit view" at bounding box center [339, 435] width 9 height 8
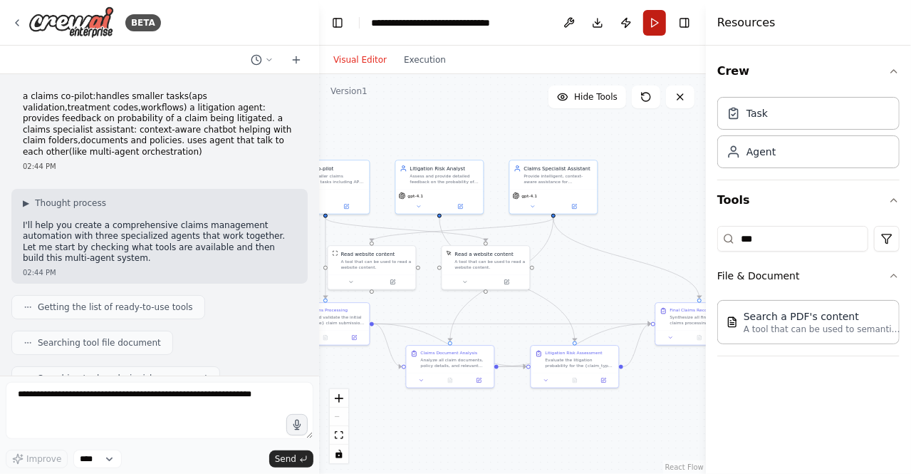
click at [651, 27] on button "Run" at bounding box center [654, 23] width 23 height 26
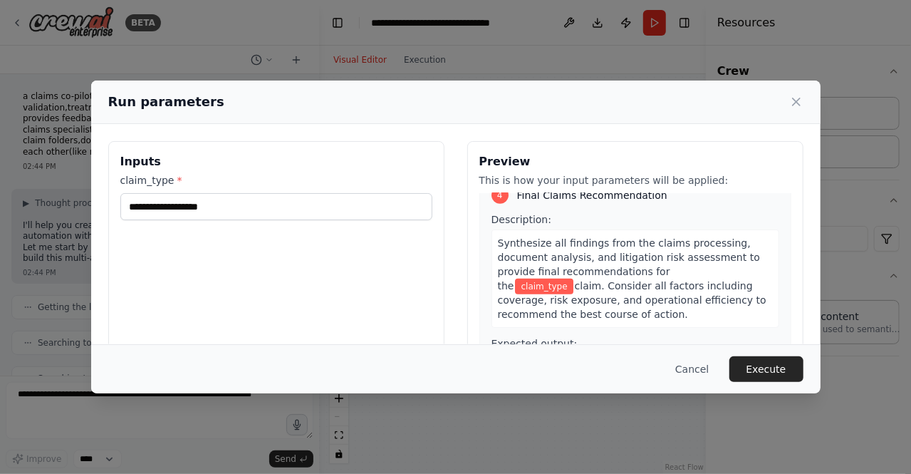
scroll to position [926, 0]
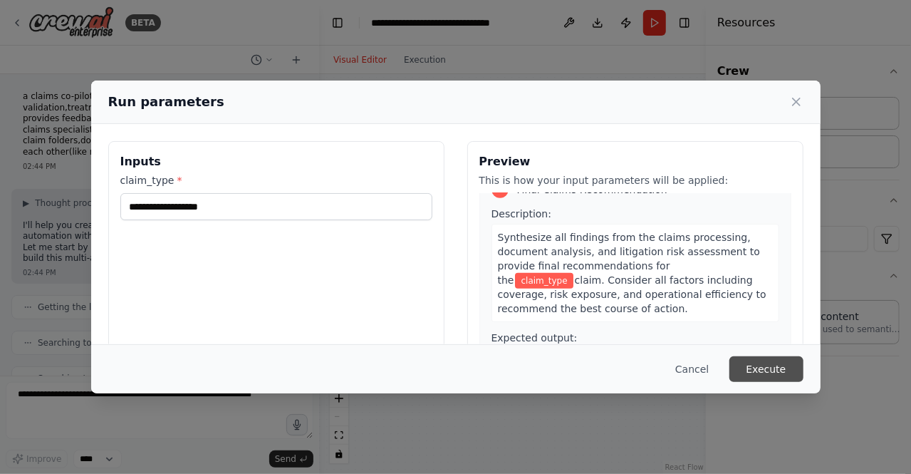
click at [774, 371] on button "Execute" at bounding box center [767, 369] width 74 height 26
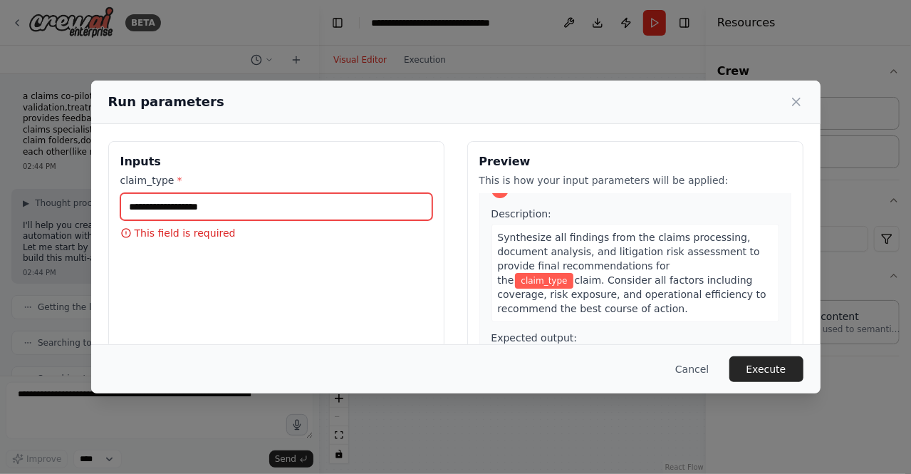
click at [235, 208] on input "claim_type *" at bounding box center [276, 206] width 312 height 27
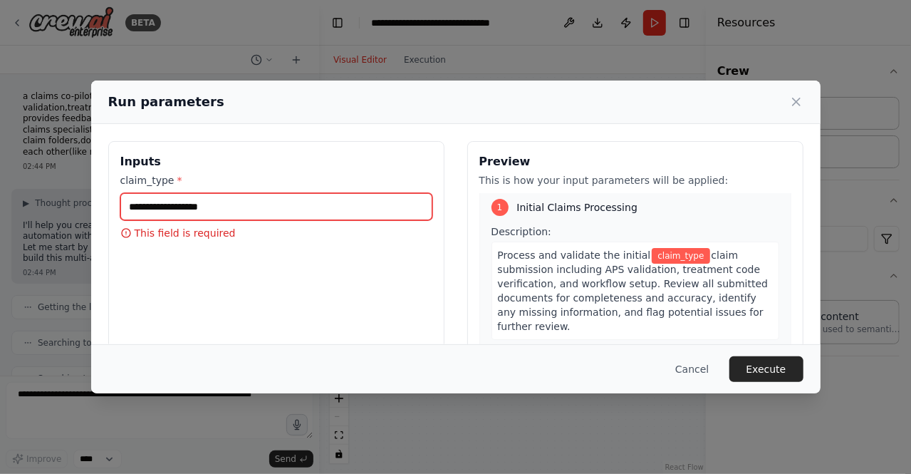
scroll to position [0, 0]
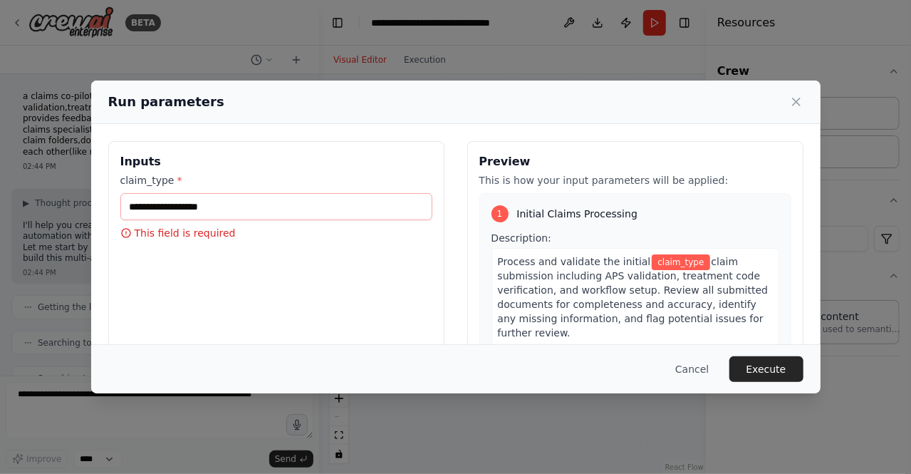
click at [670, 261] on span "claim_type" at bounding box center [681, 262] width 58 height 16
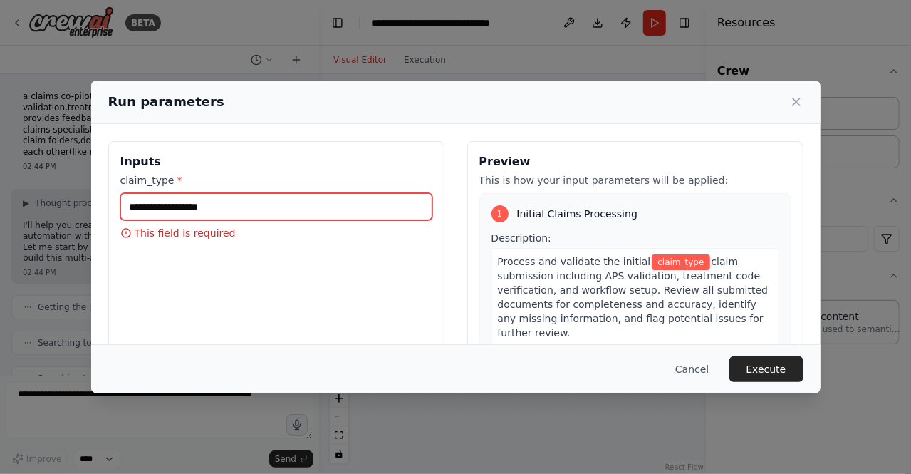
click at [231, 205] on input "claim_type *" at bounding box center [276, 206] width 312 height 27
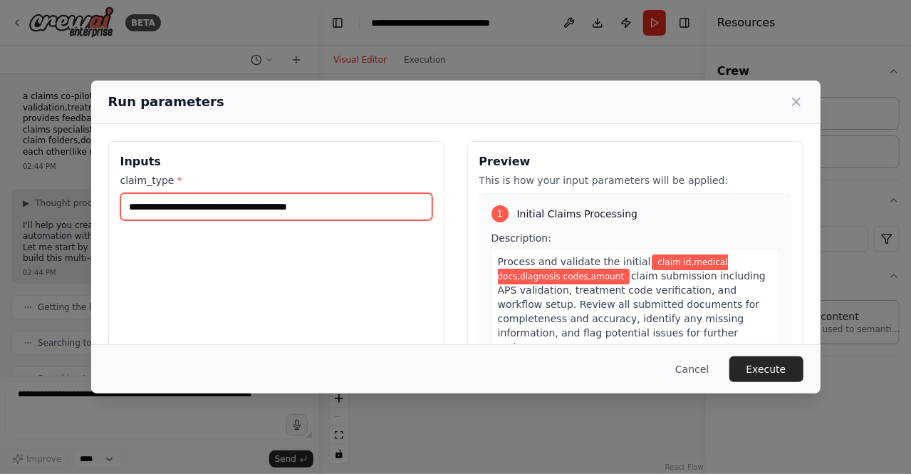
click at [291, 204] on input "**********" at bounding box center [276, 206] width 312 height 27
click at [212, 202] on input "**********" at bounding box center [276, 206] width 312 height 27
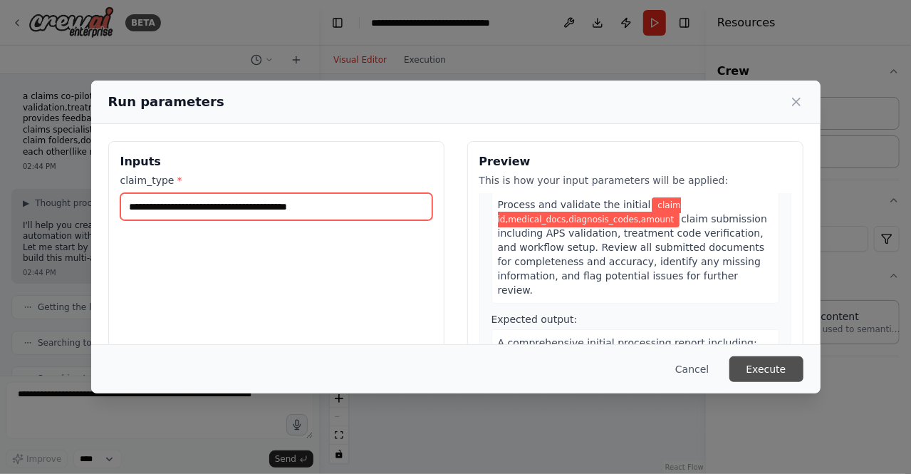
type input "**********"
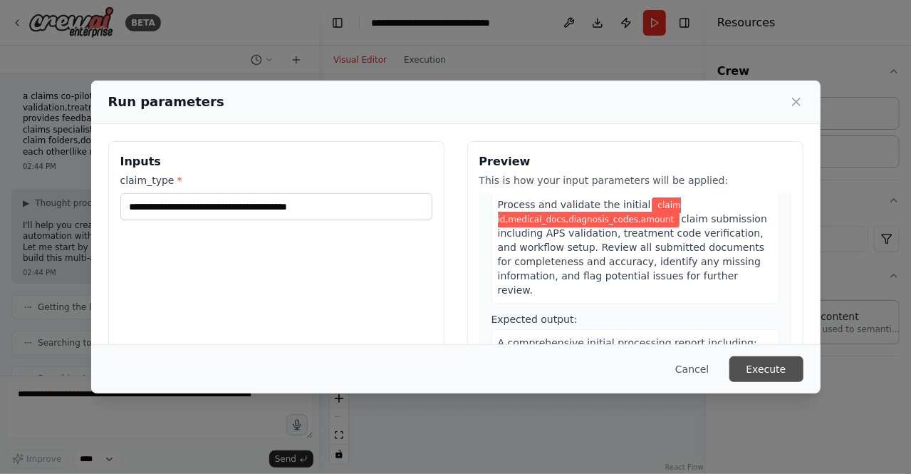
click at [765, 375] on button "Execute" at bounding box center [767, 369] width 74 height 26
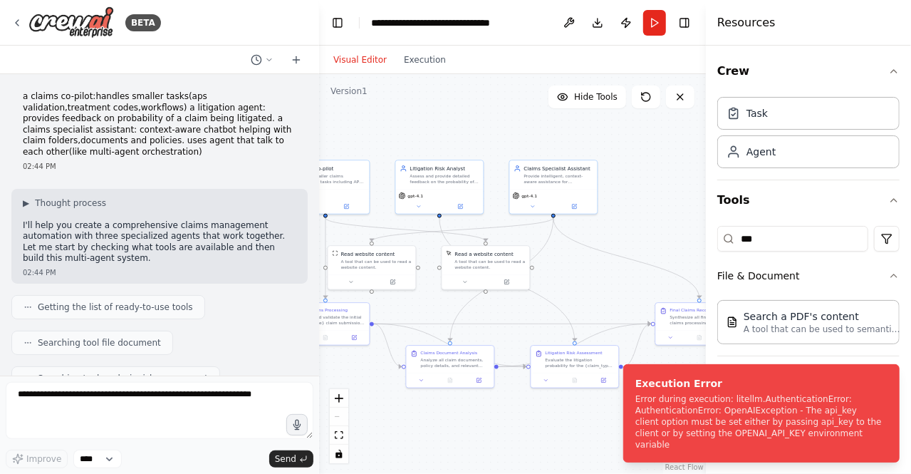
click at [429, 71] on div "Visual Editor Execution" at bounding box center [390, 60] width 130 height 29
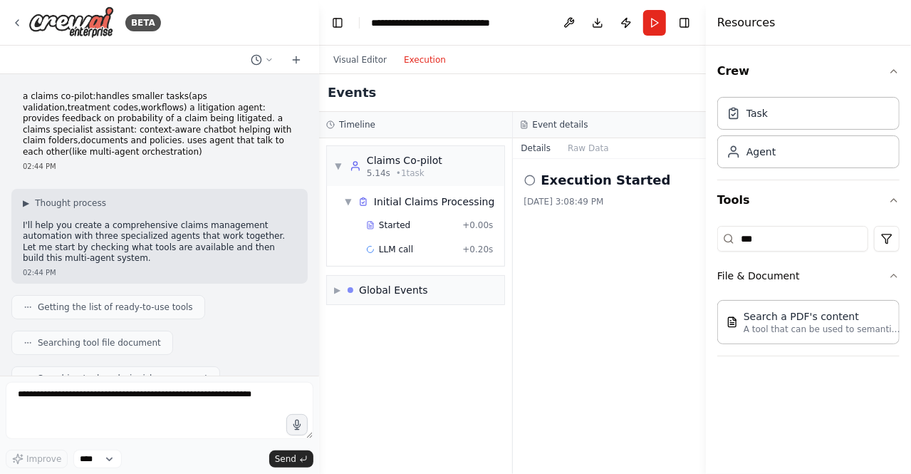
click at [428, 63] on button "Execution" at bounding box center [424, 59] width 59 height 17
click at [529, 181] on icon at bounding box center [529, 180] width 11 height 11
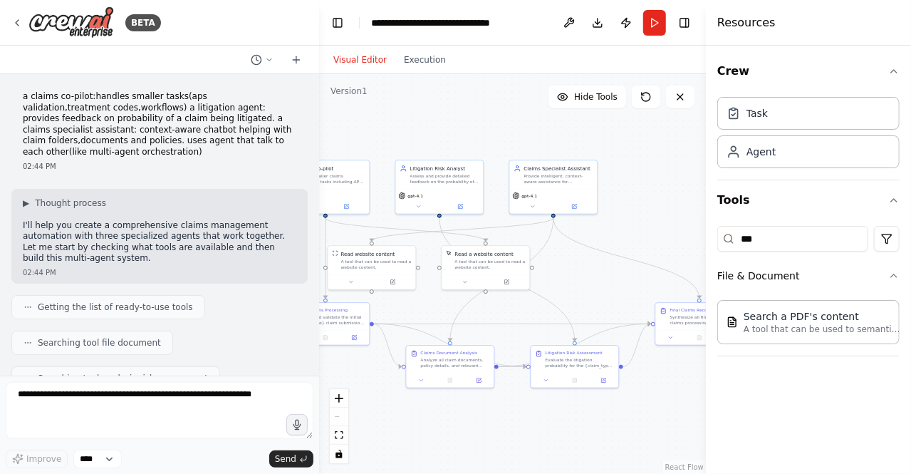
click at [351, 67] on button "Visual Editor" at bounding box center [360, 59] width 71 height 17
click at [433, 54] on button "Execution" at bounding box center [424, 59] width 59 height 17
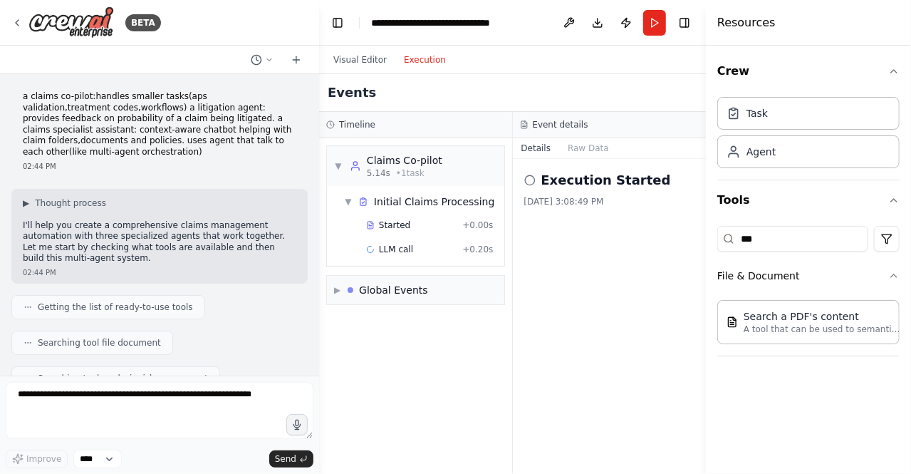
click at [408, 54] on button "Execution" at bounding box center [424, 59] width 59 height 17
click at [426, 57] on button "Execution" at bounding box center [424, 59] width 59 height 17
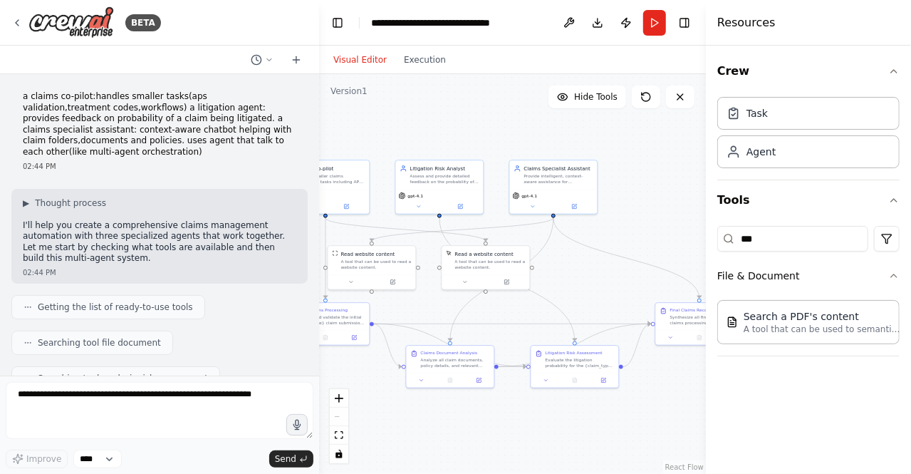
click at [366, 57] on button "Visual Editor" at bounding box center [360, 59] width 71 height 17
click at [677, 57] on div "Visual Editor Execution" at bounding box center [512, 60] width 387 height 29
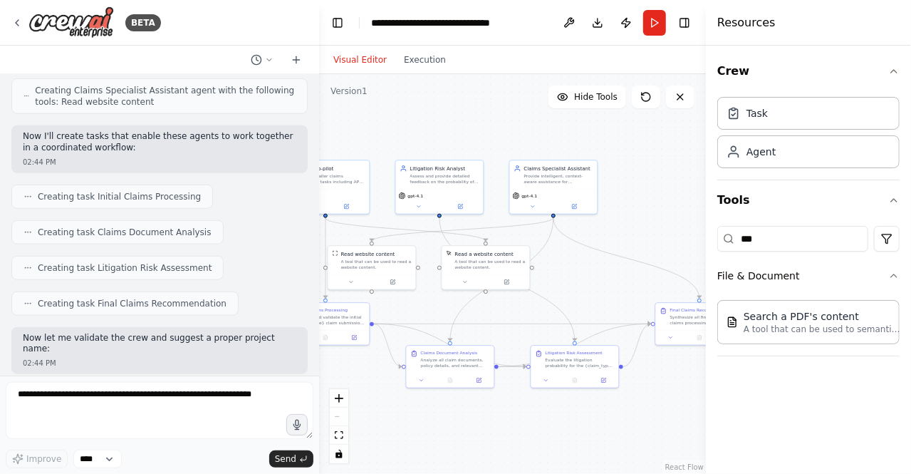
scroll to position [855, 0]
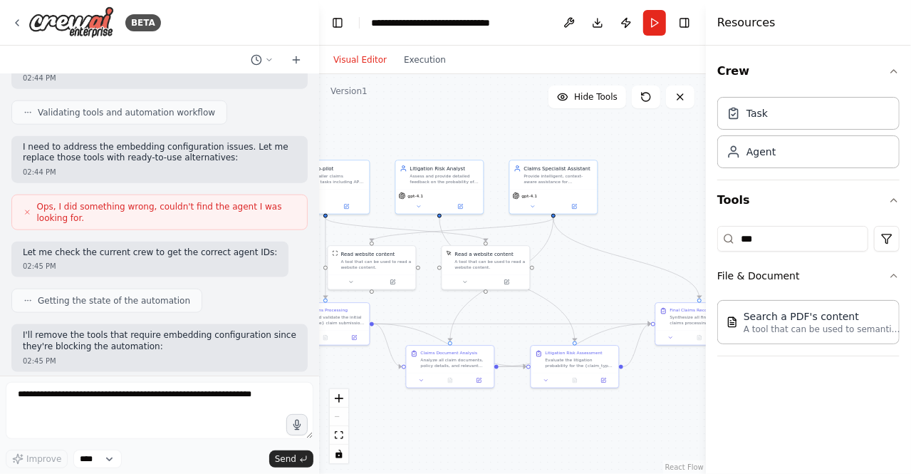
click at [566, 279] on div ".deletable-edge-delete-btn { width: 20px; height: 20px; border: 0px solid #ffff…" at bounding box center [512, 274] width 387 height 400
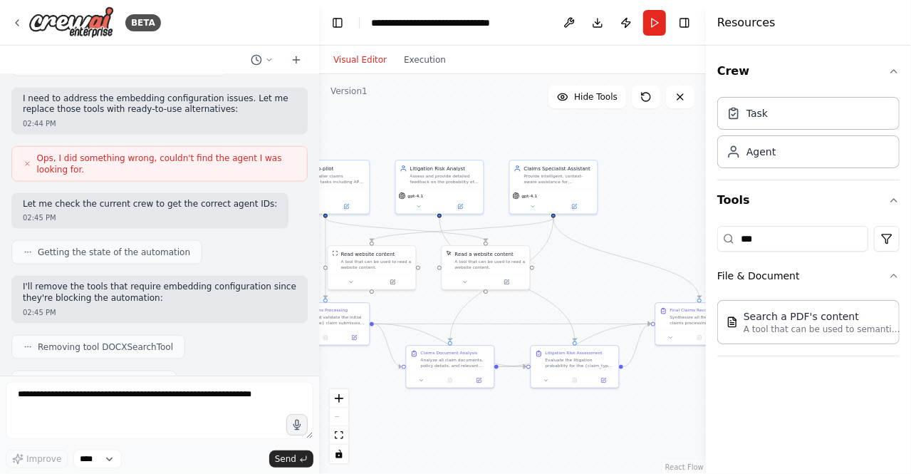
scroll to position [969, 0]
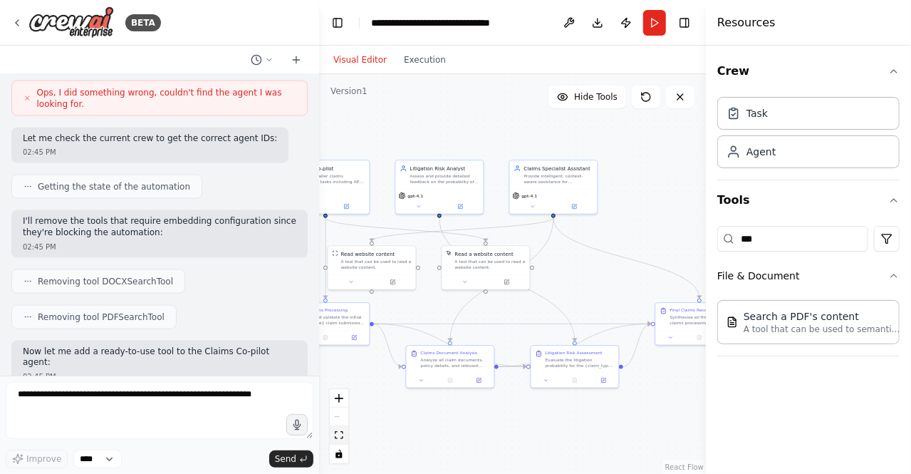
click at [341, 436] on icon "fit view" at bounding box center [339, 435] width 9 height 8
click at [517, 114] on div ".deletable-edge-delete-btn { width: 20px; height: 20px; border: 0px solid #ffff…" at bounding box center [512, 274] width 387 height 400
click at [339, 435] on icon "fit view" at bounding box center [339, 435] width 9 height 8
click at [663, 211] on div ".deletable-edge-delete-btn { width: 20px; height: 20px; border: 0px solid #ffff…" at bounding box center [512, 274] width 387 height 400
click at [343, 435] on button "fit view" at bounding box center [339, 435] width 19 height 19
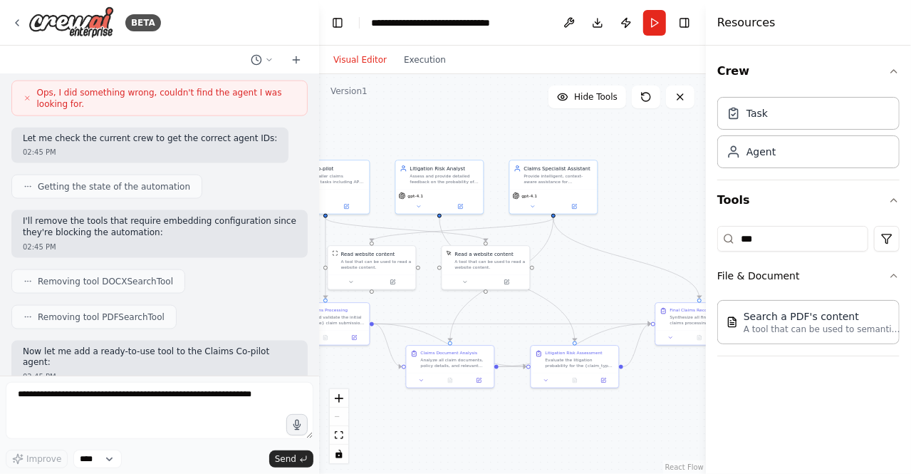
click at [684, 202] on div ".deletable-edge-delete-btn { width: 20px; height: 20px; border: 0px solid #ffff…" at bounding box center [512, 274] width 387 height 400
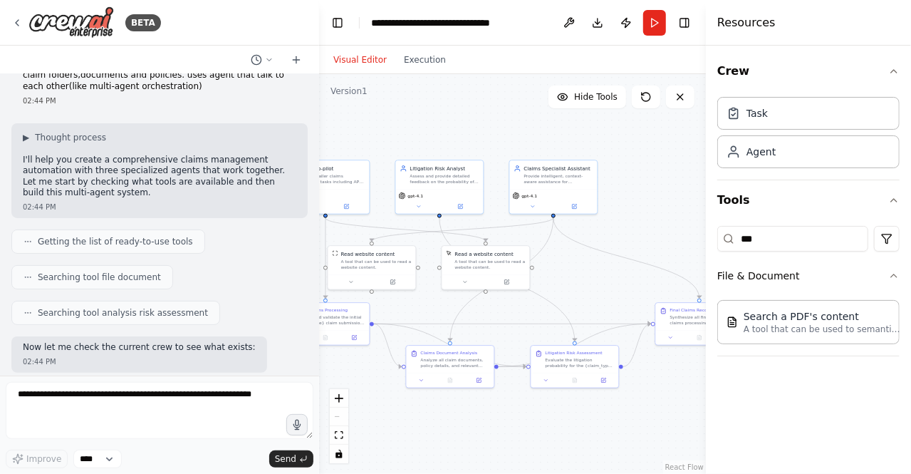
scroll to position [0, 0]
